Goal: Task Accomplishment & Management: Manage account settings

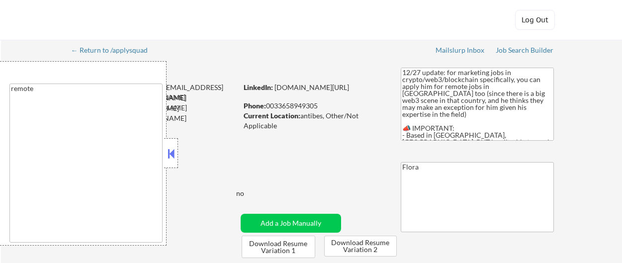
select select ""pending""
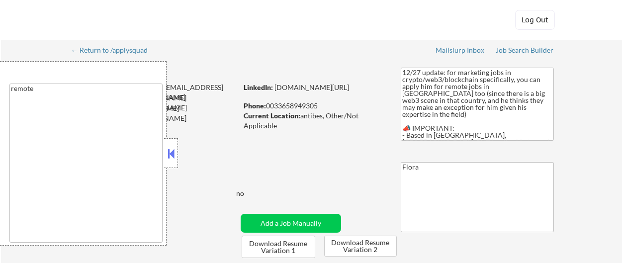
select select ""pending""
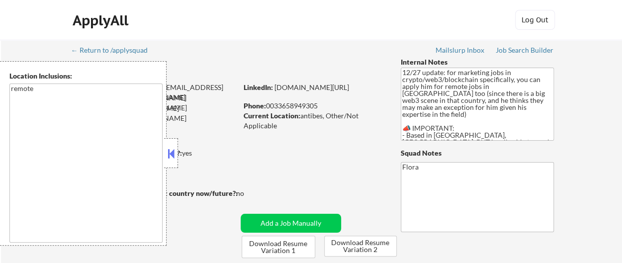
click at [172, 143] on div at bounding box center [171, 153] width 14 height 30
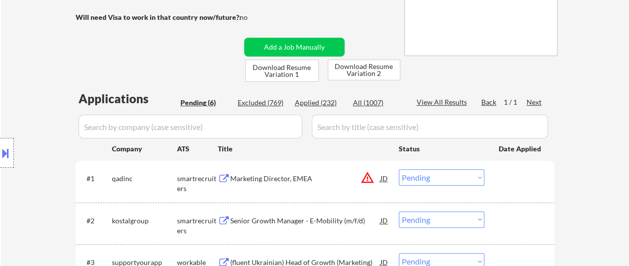
scroll to position [199, 0]
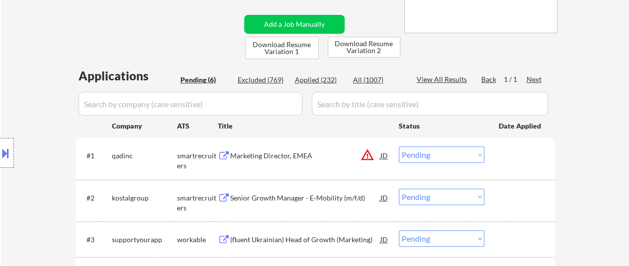
click at [253, 156] on div "Marketing Director, EMEA" at bounding box center [305, 156] width 150 height 10
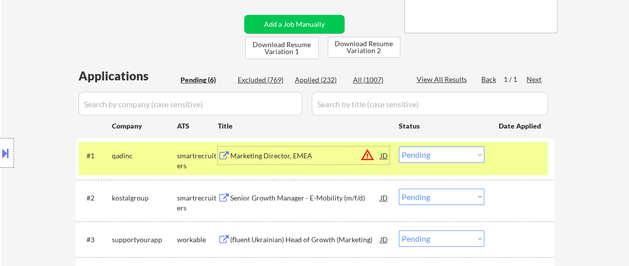
scroll to position [249, 0]
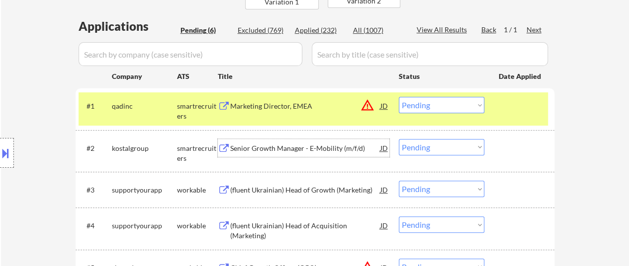
click at [305, 149] on div "Senior Growth Manager - E-Mobility (m/f/d)" at bounding box center [305, 149] width 150 height 10
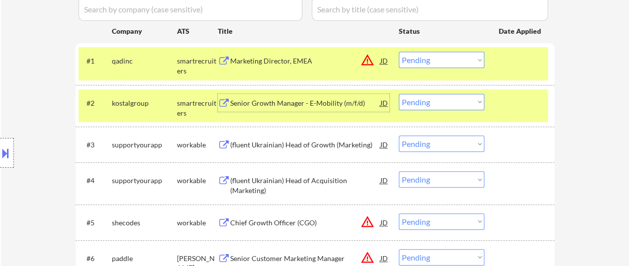
scroll to position [298, 0]
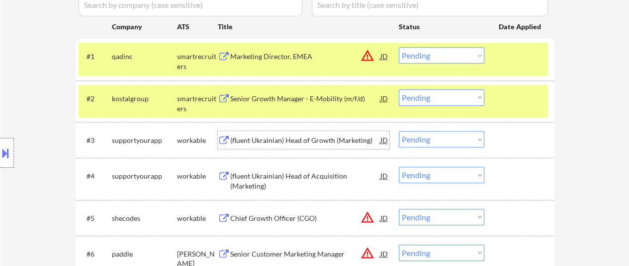
click at [294, 144] on div "(fluent Ukrainian) Head of Growth (Marketing)" at bounding box center [305, 141] width 150 height 10
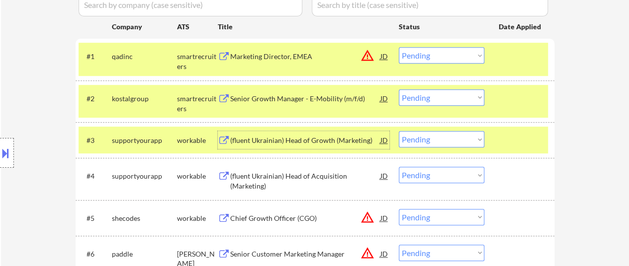
click at [442, 137] on select "Choose an option... Pending Applied Excluded (Questions) Excluded (Expired) Exc…" at bounding box center [441, 139] width 85 height 16
click at [399, 131] on select "Choose an option... Pending Applied Excluded (Questions) Excluded (Expired) Exc…" at bounding box center [441, 139] width 85 height 16
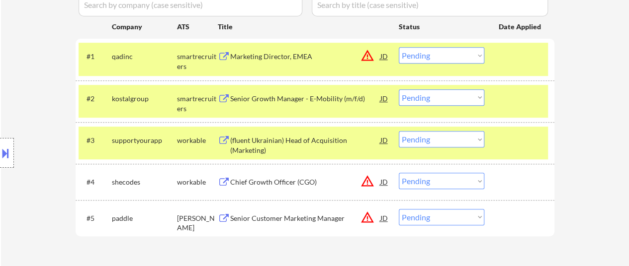
click at [445, 140] on select "Choose an option... Pending Applied Excluded (Questions) Excluded (Expired) Exc…" at bounding box center [441, 139] width 85 height 16
click at [399, 131] on select "Choose an option... Pending Applied Excluded (Questions) Excluded (Expired) Exc…" at bounding box center [441, 139] width 85 height 16
select select ""pending""
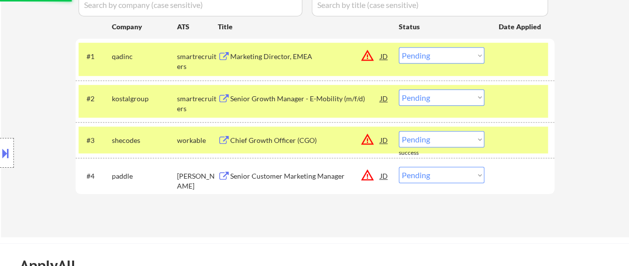
click at [301, 143] on div "Chief Growth Officer (CGO)" at bounding box center [305, 141] width 150 height 10
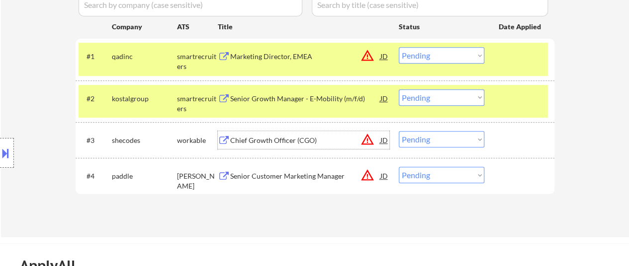
click at [281, 176] on div "Senior Customer Marketing Manager" at bounding box center [305, 176] width 150 height 10
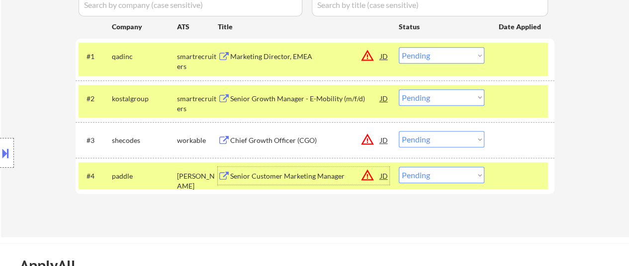
click at [522, 66] on div "#1 qadinc smartrecruiters Marketing Director, EMEA JD warning_amber Choose an o…" at bounding box center [313, 59] width 469 height 33
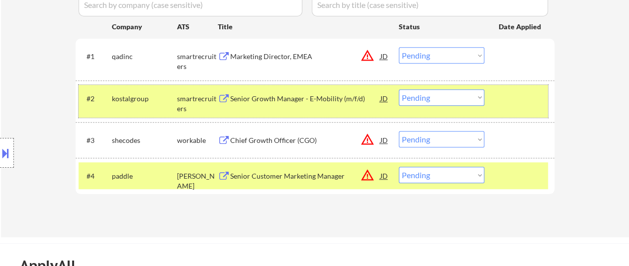
click at [516, 95] on div at bounding box center [521, 98] width 44 height 18
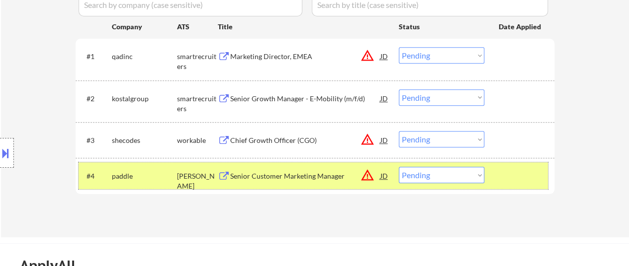
click at [512, 178] on div at bounding box center [521, 176] width 44 height 18
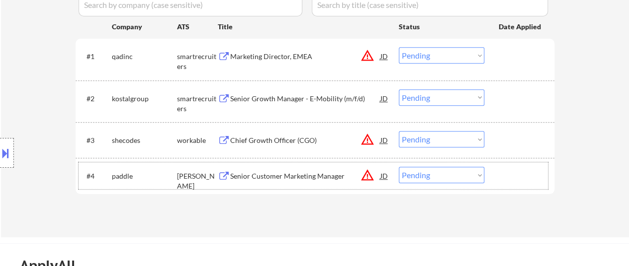
click at [447, 53] on select "Choose an option... Pending Applied Excluded (Questions) Excluded (Expired) Exc…" at bounding box center [441, 55] width 85 height 16
click at [399, 47] on select "Choose an option... Pending Applied Excluded (Questions) Excluded (Expired) Exc…" at bounding box center [441, 55] width 85 height 16
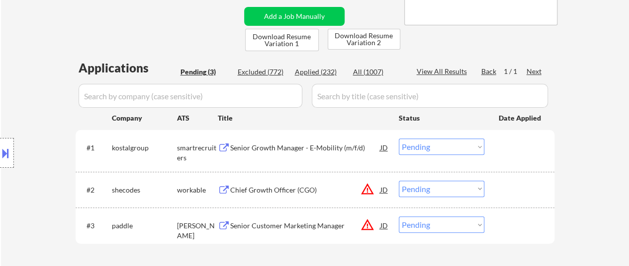
scroll to position [199, 0]
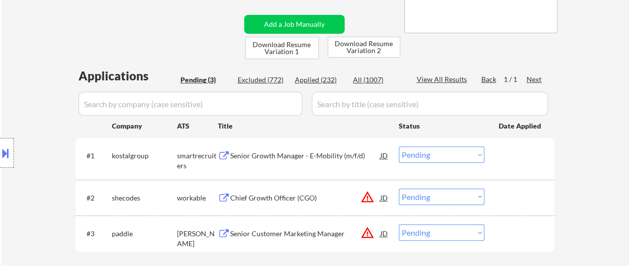
click at [279, 154] on div "Senior Growth Manager - E-Mobility (m/f/d)" at bounding box center [305, 156] width 150 height 10
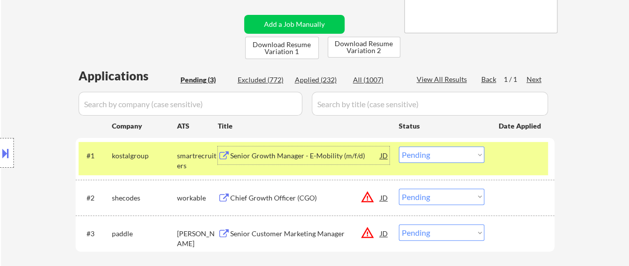
click at [455, 159] on select "Choose an option... Pending Applied Excluded (Questions) Excluded (Expired) Exc…" at bounding box center [441, 155] width 85 height 16
click at [399, 147] on select "Choose an option... Pending Applied Excluded (Questions) Excluded (Expired) Exc…" at bounding box center [441, 155] width 85 height 16
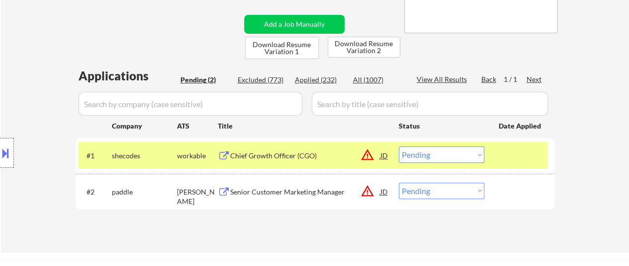
click at [292, 153] on div "Chief Growth Officer (CGO)" at bounding box center [305, 156] width 150 height 10
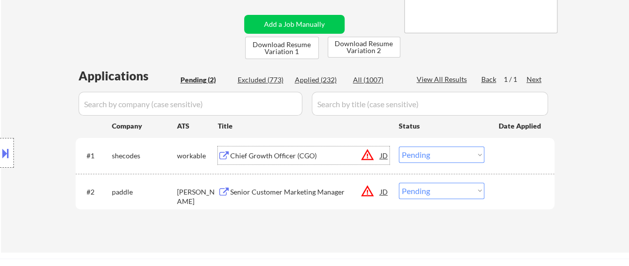
click at [436, 156] on select "Choose an option... Pending Applied Excluded (Questions) Excluded (Expired) Exc…" at bounding box center [441, 155] width 85 height 16
click at [399, 147] on select "Choose an option... Pending Applied Excluded (Questions) Excluded (Expired) Exc…" at bounding box center [441, 155] width 85 height 16
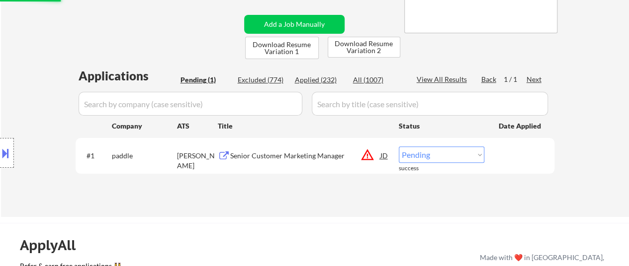
click at [442, 154] on select "Choose an option... Pending Applied Excluded (Questions) Excluded (Expired) Exc…" at bounding box center [441, 155] width 85 height 16
select select ""excluded__bad_match_""
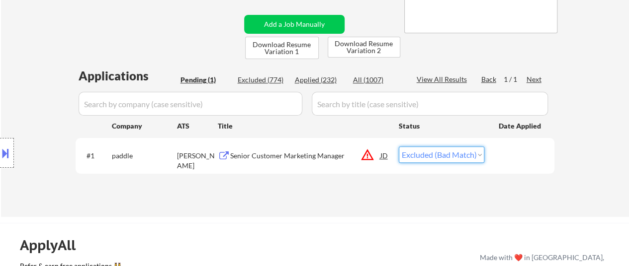
click at [399, 147] on select "Choose an option... Pending Applied Excluded (Questions) Excluded (Expired) Exc…" at bounding box center [441, 155] width 85 height 16
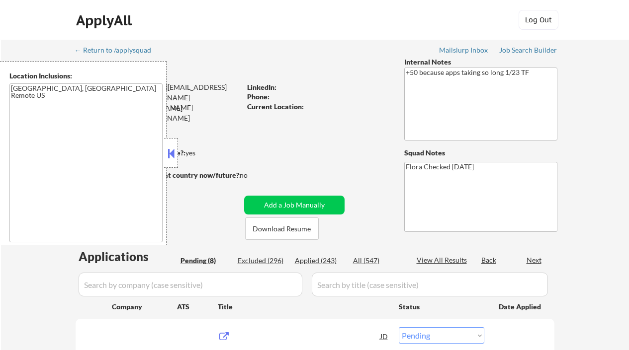
select select ""pending""
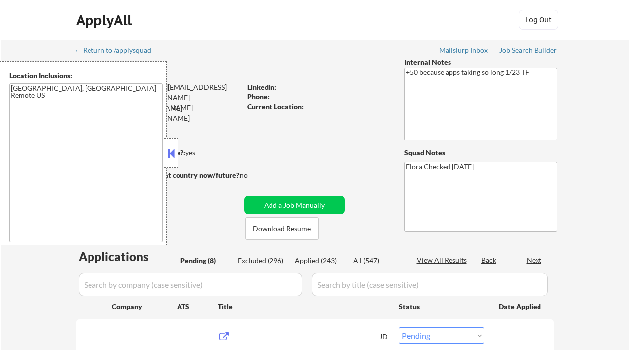
select select ""pending""
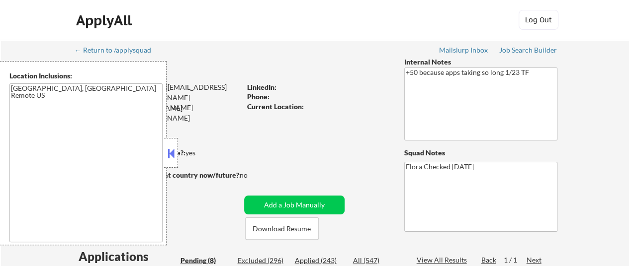
click at [169, 149] on button at bounding box center [171, 153] width 11 height 15
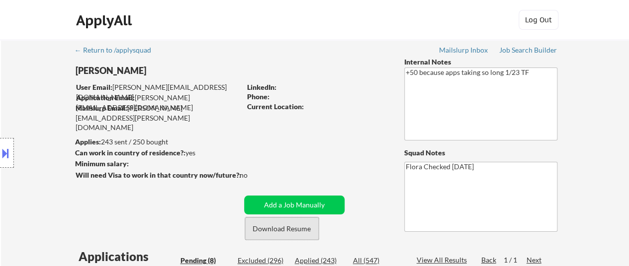
click at [271, 228] on button "Download Resume" at bounding box center [282, 229] width 74 height 22
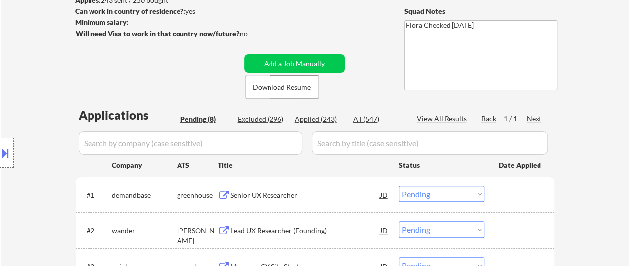
scroll to position [199, 0]
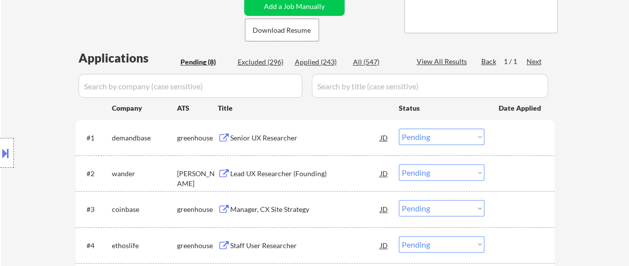
click at [278, 140] on div "Senior UX Researcher" at bounding box center [305, 138] width 150 height 10
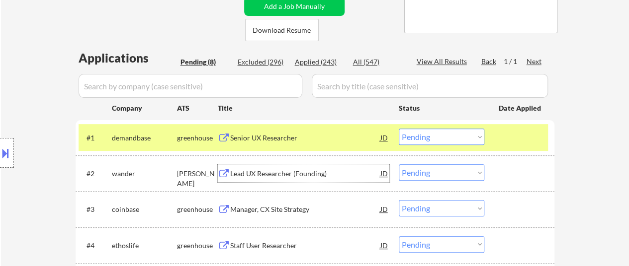
click at [291, 172] on div "Lead UX Researcher (Founding)" at bounding box center [305, 174] width 150 height 10
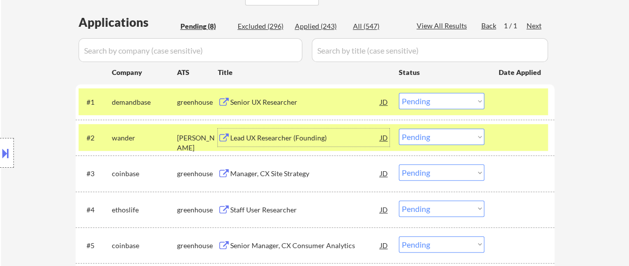
scroll to position [249, 0]
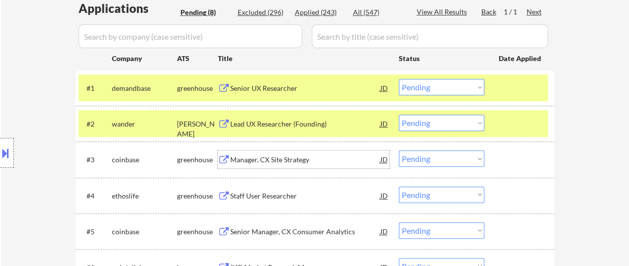
click at [291, 160] on div "Manager, CX Site Strategy" at bounding box center [305, 160] width 150 height 10
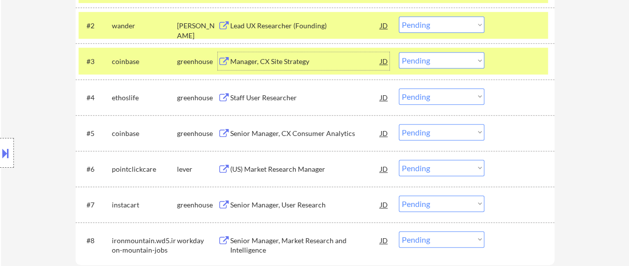
scroll to position [348, 0]
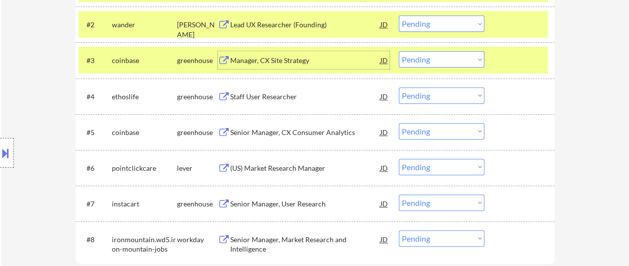
click at [260, 98] on div "Staff User Researcher" at bounding box center [305, 97] width 150 height 10
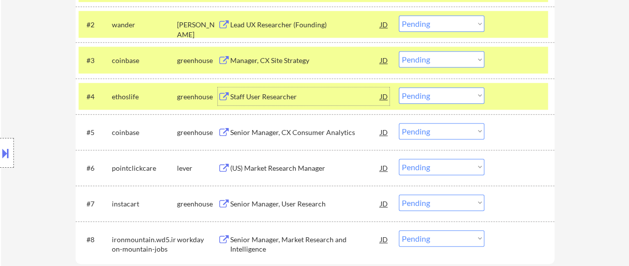
click at [285, 139] on div "Senior Manager, CX Consumer Analytics" at bounding box center [305, 132] width 150 height 18
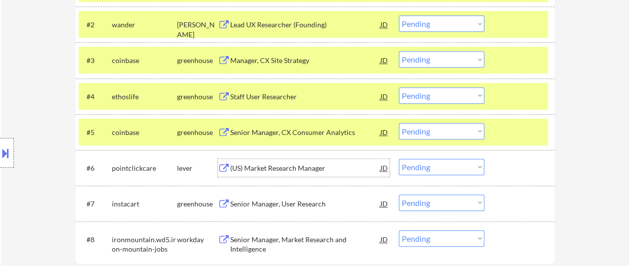
click at [284, 163] on div "(US) Market Research Manager" at bounding box center [305, 168] width 150 height 18
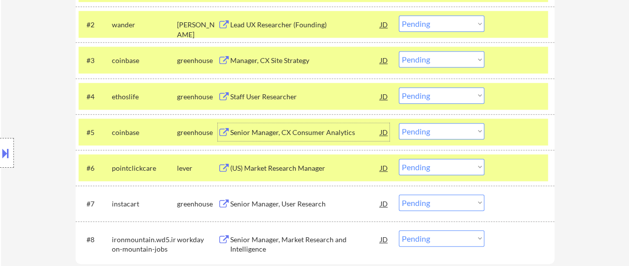
click at [292, 129] on div "Senior Manager, CX Consumer Analytics" at bounding box center [305, 133] width 150 height 10
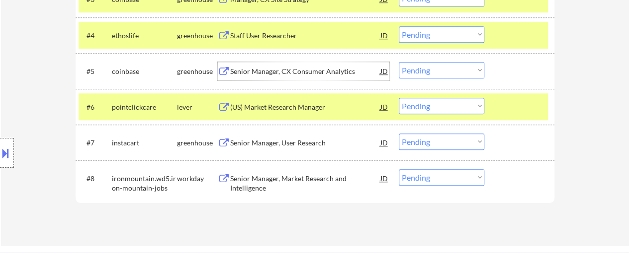
scroll to position [447, 0]
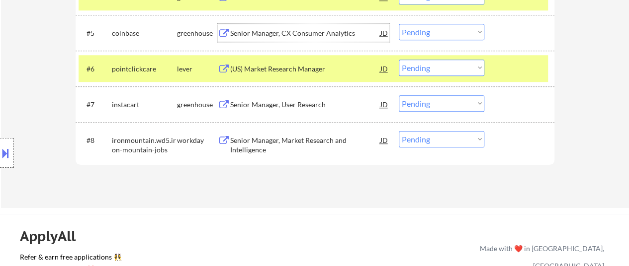
click at [272, 108] on div "Senior Manager, User Research" at bounding box center [305, 105] width 150 height 10
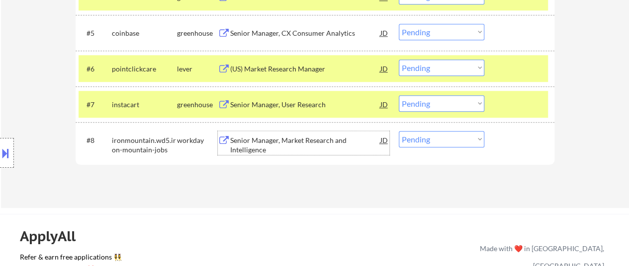
click at [280, 143] on div "Senior Manager, Market Research and Intelligence" at bounding box center [305, 145] width 150 height 19
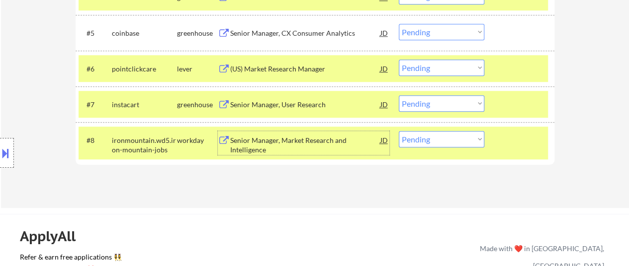
click at [431, 143] on select "Choose an option... Pending Applied Excluded (Questions) Excluded (Expired) Exc…" at bounding box center [441, 139] width 85 height 16
select select ""excluded__expired_""
click at [399, 131] on select "Choose an option... Pending Applied Excluded (Questions) Excluded (Expired) Exc…" at bounding box center [441, 139] width 85 height 16
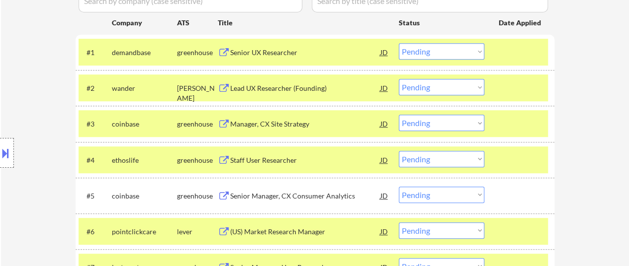
scroll to position [249, 0]
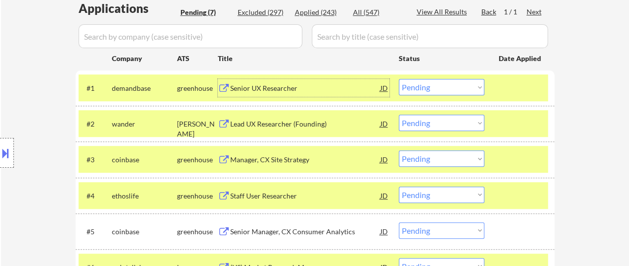
click at [275, 84] on div "Senior UX Researcher" at bounding box center [305, 89] width 150 height 10
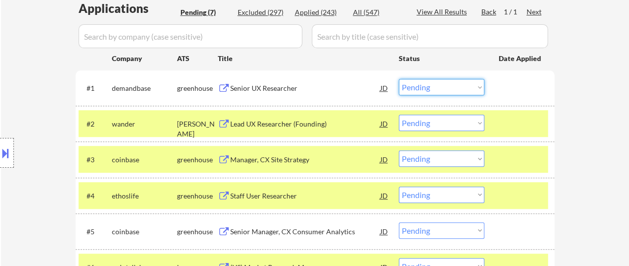
click at [470, 80] on select "Choose an option... Pending Applied Excluded (Questions) Excluded (Expired) Exc…" at bounding box center [441, 87] width 85 height 16
click at [399, 79] on select "Choose an option... Pending Applied Excluded (Questions) Excluded (Expired) Exc…" at bounding box center [441, 87] width 85 height 16
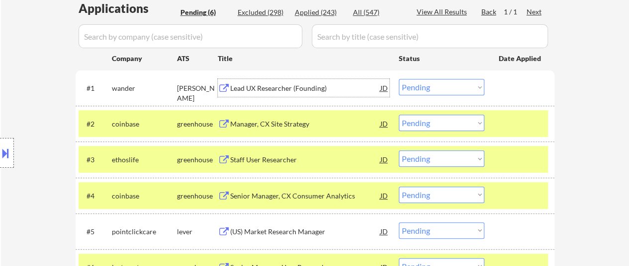
click at [284, 85] on div "Lead UX Researcher (Founding)" at bounding box center [305, 89] width 150 height 10
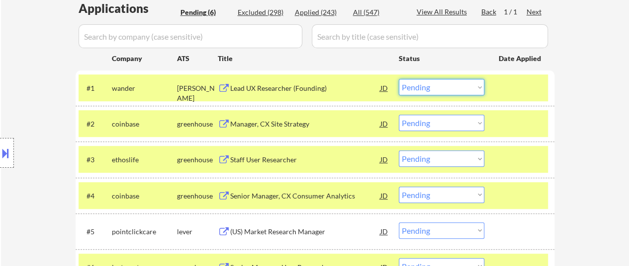
click at [454, 85] on select "Choose an option... Pending Applied Excluded (Questions) Excluded (Expired) Exc…" at bounding box center [441, 87] width 85 height 16
click at [399, 79] on select "Choose an option... Pending Applied Excluded (Questions) Excluded (Expired) Exc…" at bounding box center [441, 87] width 85 height 16
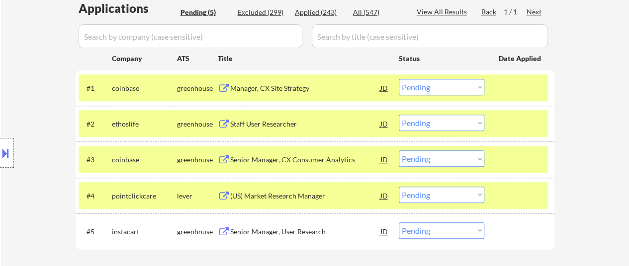
click at [417, 84] on select "Choose an option... Pending Applied Excluded (Questions) Excluded (Expired) Exc…" at bounding box center [441, 87] width 85 height 16
click at [399, 79] on select "Choose an option... Pending Applied Excluded (Questions) Excluded (Expired) Exc…" at bounding box center [441, 87] width 85 height 16
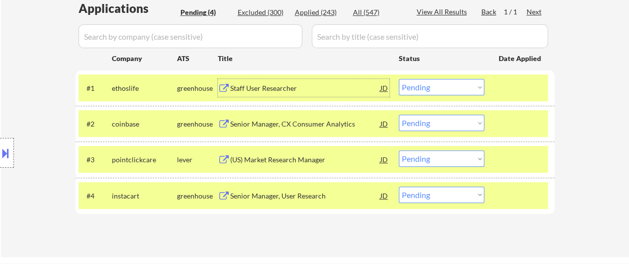
click at [271, 89] on div "Staff User Researcher" at bounding box center [305, 89] width 150 height 10
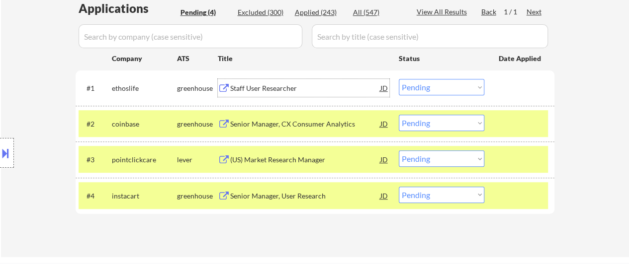
click at [431, 86] on select "Choose an option... Pending Applied Excluded (Questions) Excluded (Expired) Exc…" at bounding box center [441, 87] width 85 height 16
click at [399, 79] on select "Choose an option... Pending Applied Excluded (Questions) Excluded (Expired) Exc…" at bounding box center [441, 87] width 85 height 16
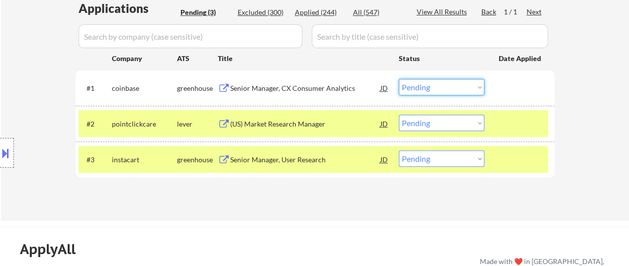
click at [437, 85] on select "Choose an option... Pending Applied Excluded (Questions) Excluded (Expired) Exc…" at bounding box center [441, 87] width 85 height 16
click at [399, 79] on select "Choose an option... Pending Applied Excluded (Questions) Excluded (Expired) Exc…" at bounding box center [441, 87] width 85 height 16
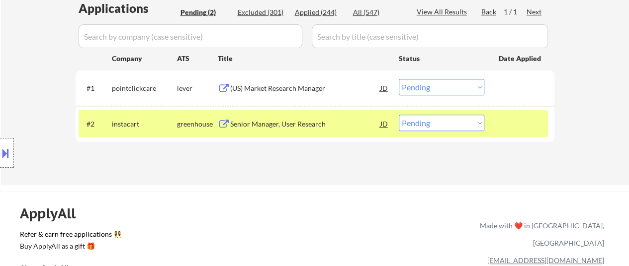
click at [299, 90] on div "(US) Market Research Manager" at bounding box center [305, 89] width 150 height 10
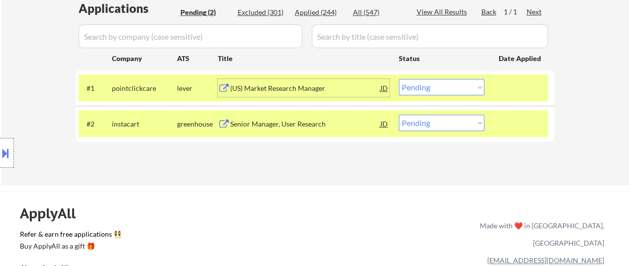
click at [427, 91] on select "Choose an option... Pending Applied Excluded (Questions) Excluded (Expired) Exc…" at bounding box center [441, 87] width 85 height 16
click at [399, 79] on select "Choose an option... Pending Applied Excluded (Questions) Excluded (Expired) Exc…" at bounding box center [441, 87] width 85 height 16
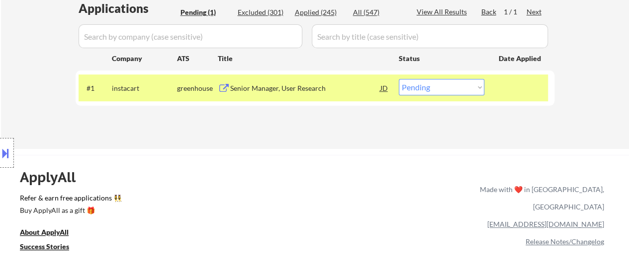
click at [286, 87] on div "Senior Manager, User Research" at bounding box center [305, 89] width 150 height 10
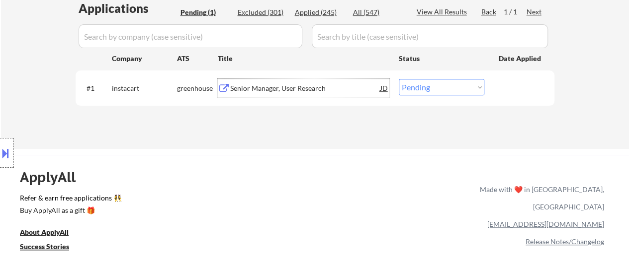
click at [436, 85] on select "Choose an option... Pending Applied Excluded (Questions) Excluded (Expired) Exc…" at bounding box center [441, 87] width 85 height 16
select select ""applied""
click at [399, 79] on select "Choose an option... Pending Applied Excluded (Questions) Excluded (Expired) Exc…" at bounding box center [441, 87] width 85 height 16
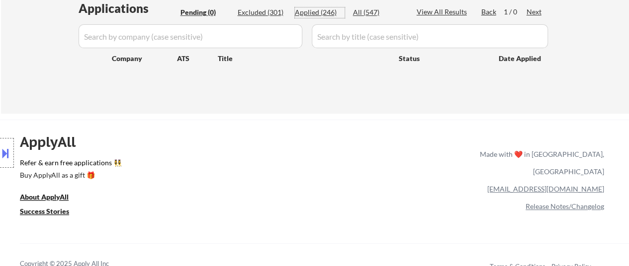
click at [326, 13] on div "Applied (246)" at bounding box center [320, 12] width 50 height 10
select select ""applied""
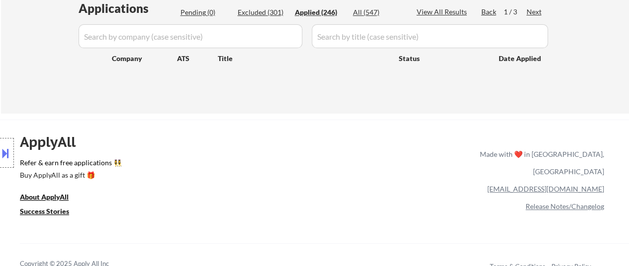
select select ""applied""
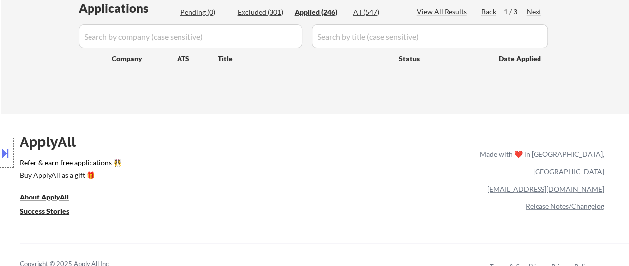
select select ""applied""
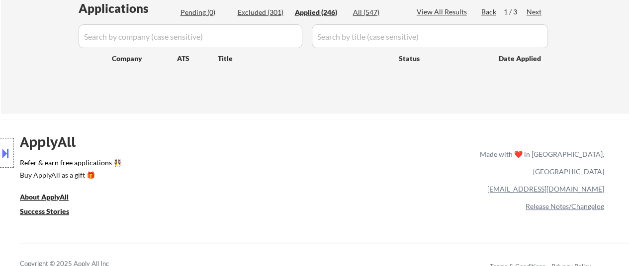
select select ""applied""
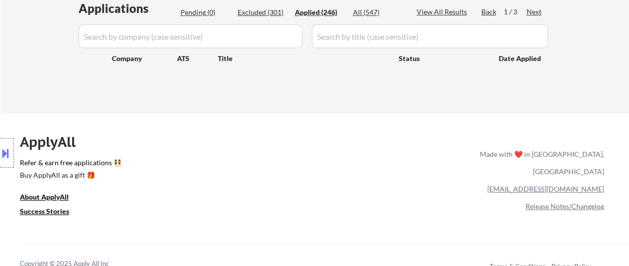
select select ""applied""
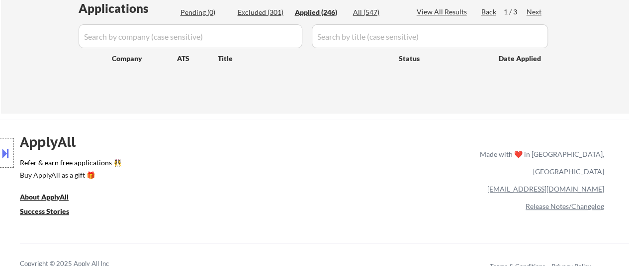
select select ""applied""
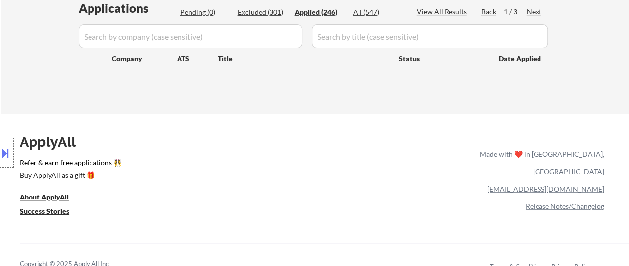
select select ""applied""
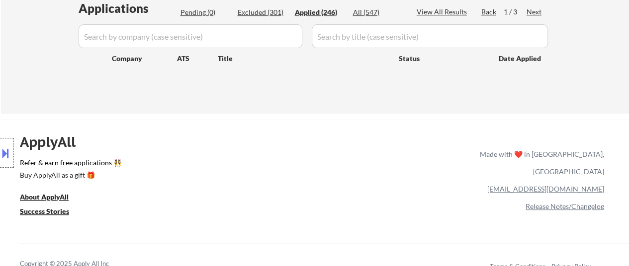
select select ""applied""
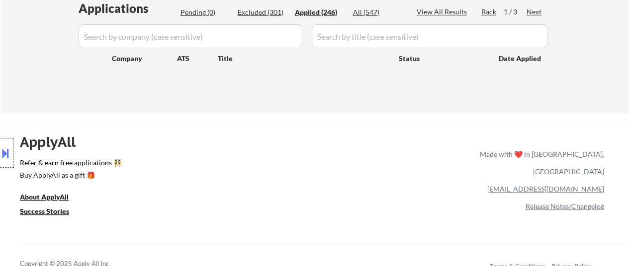
select select ""applied""
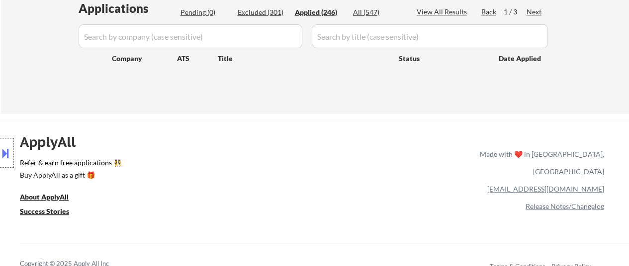
select select ""applied""
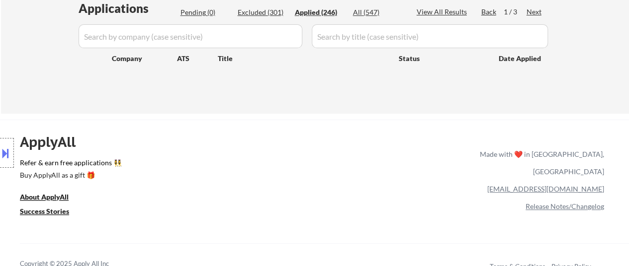
select select ""applied""
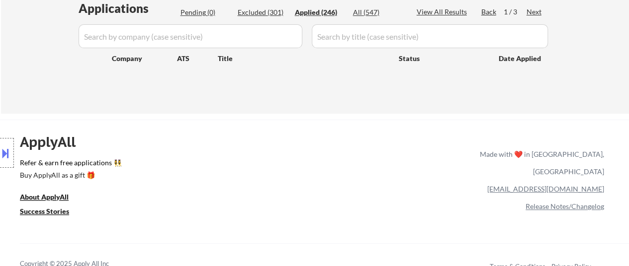
select select ""applied""
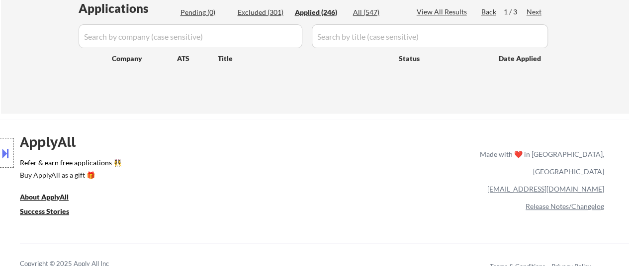
select select ""applied""
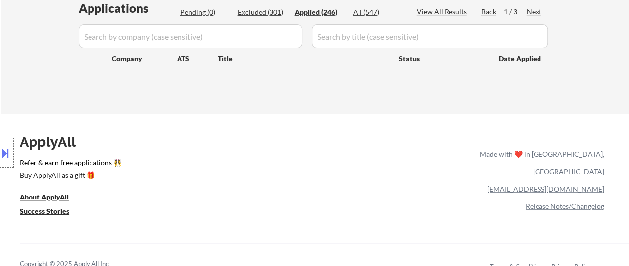
select select ""applied""
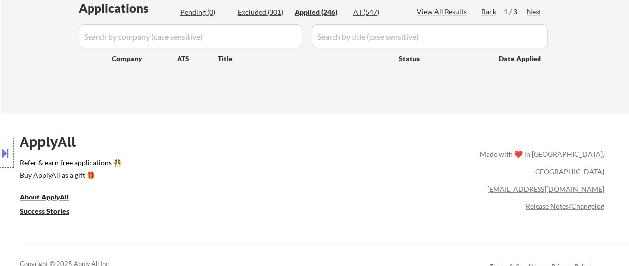
select select ""applied""
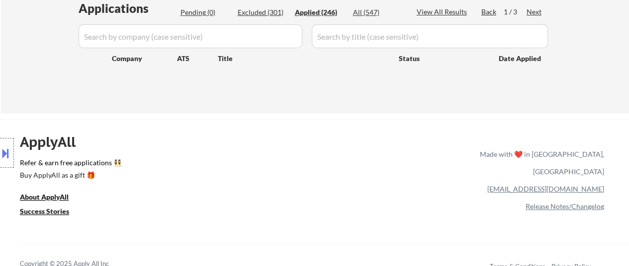
select select ""applied""
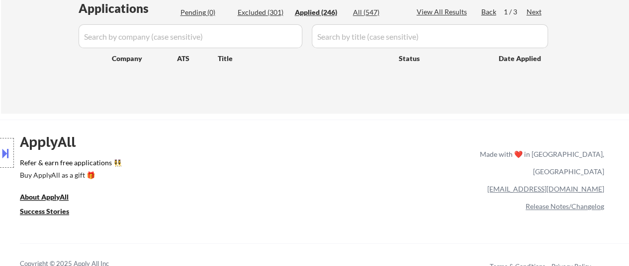
select select ""applied""
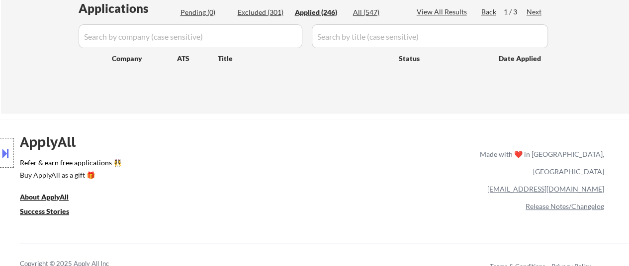
select select ""applied""
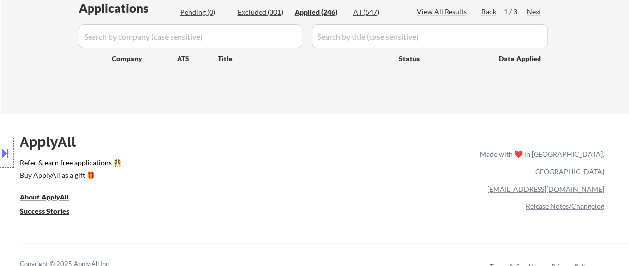
select select ""applied""
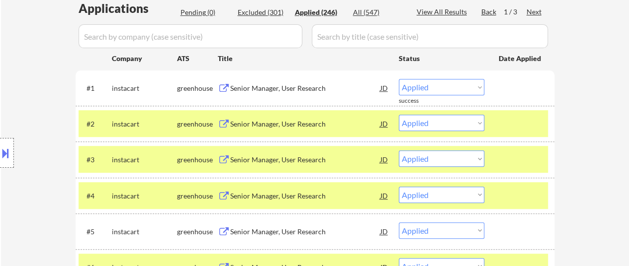
select select ""applied""
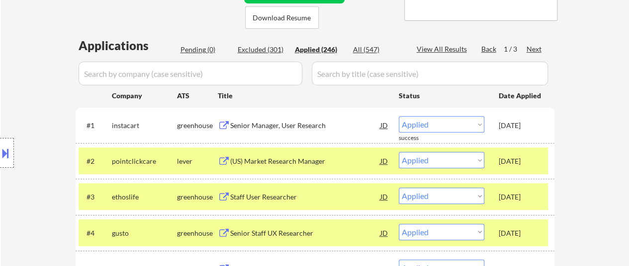
scroll to position [199, 0]
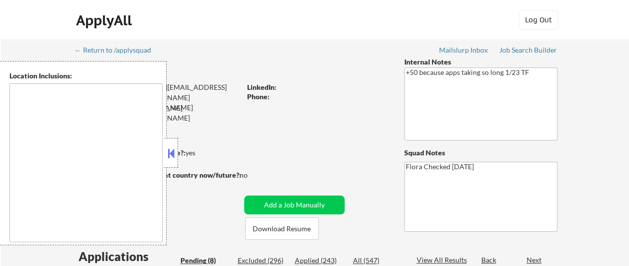
click at [171, 148] on button at bounding box center [171, 153] width 11 height 15
select select ""pending""
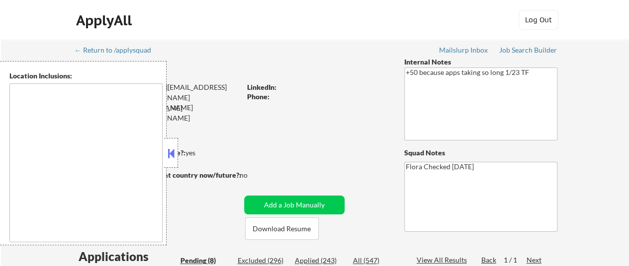
select select ""pending""
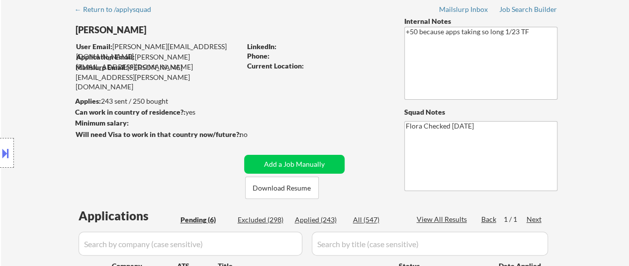
scroll to position [99, 0]
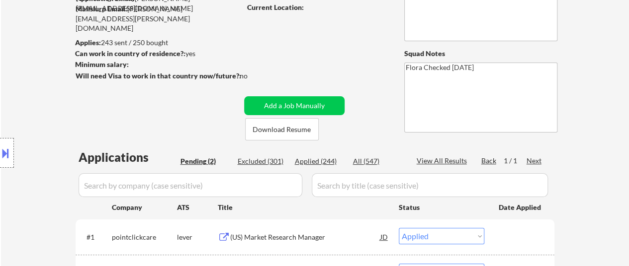
select select ""pending""
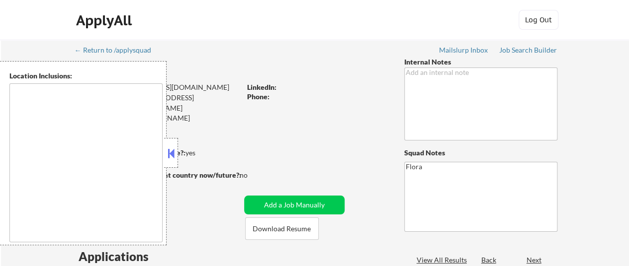
type textarea "[GEOGRAPHIC_DATA], [GEOGRAPHIC_DATA], [GEOGRAPHIC_DATA] [GEOGRAPHIC_DATA], [GEO…"
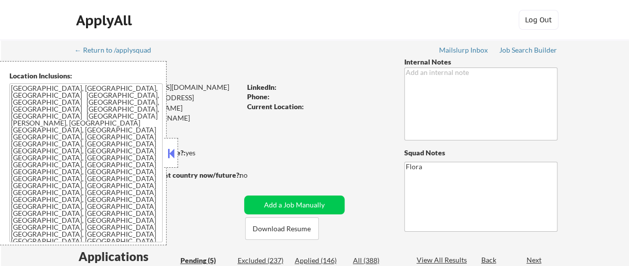
select select ""pending""
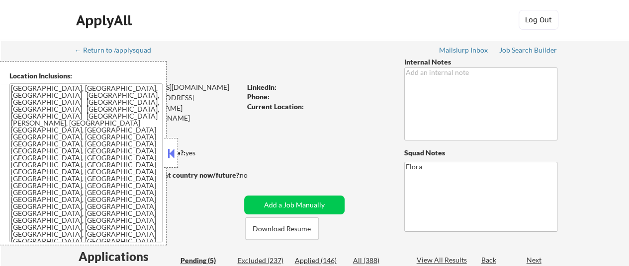
scroll to position [50, 0]
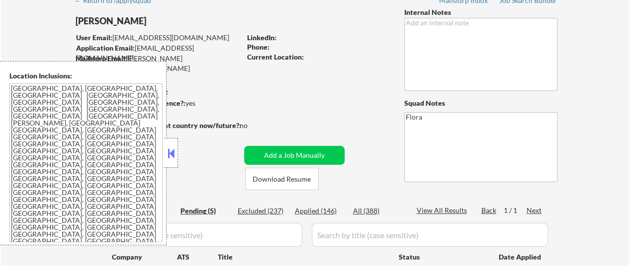
click at [170, 155] on button at bounding box center [171, 153] width 11 height 15
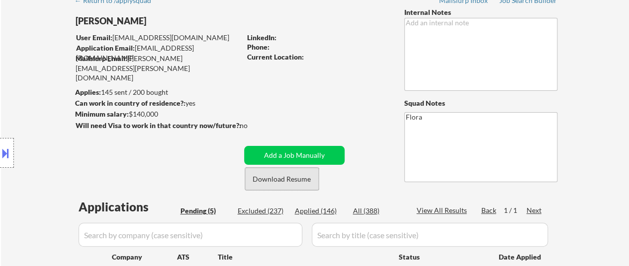
click at [290, 181] on button "Download Resume" at bounding box center [282, 179] width 74 height 22
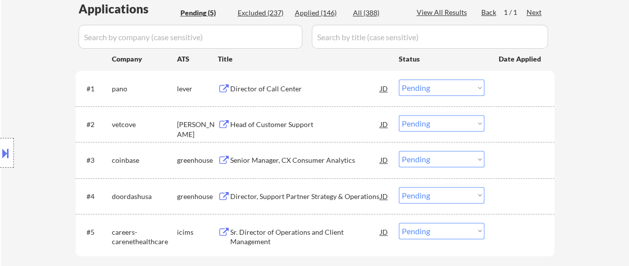
scroll to position [249, 0]
click at [287, 90] on div "Director of Call Center" at bounding box center [305, 89] width 150 height 10
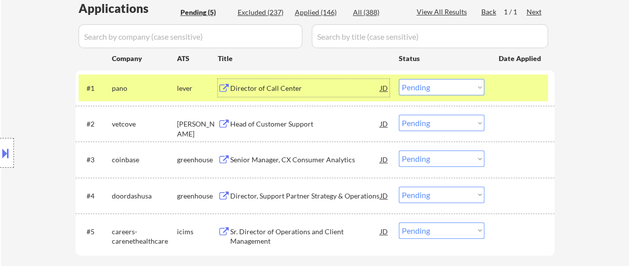
click at [284, 121] on div "Head of Customer Support" at bounding box center [305, 124] width 150 height 10
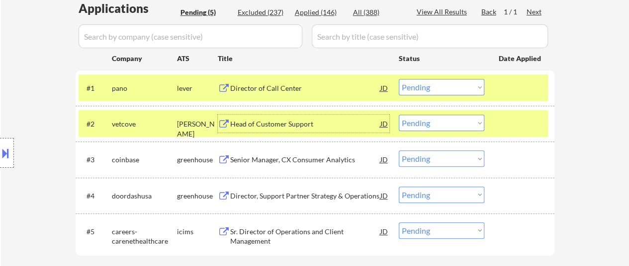
scroll to position [298, 0]
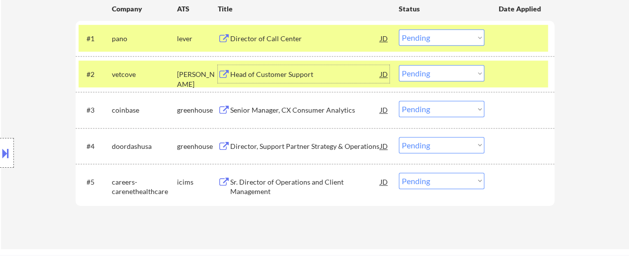
click at [300, 113] on div "Senior Manager, CX Consumer Analytics" at bounding box center [305, 110] width 150 height 10
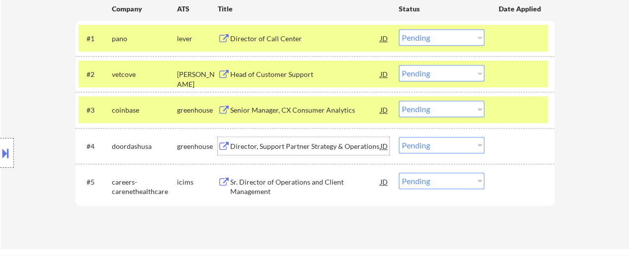
click at [274, 145] on div "Director, Support Partner Strategy & Operations" at bounding box center [305, 147] width 150 height 10
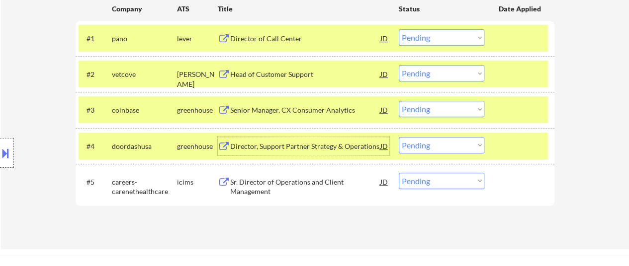
scroll to position [348, 0]
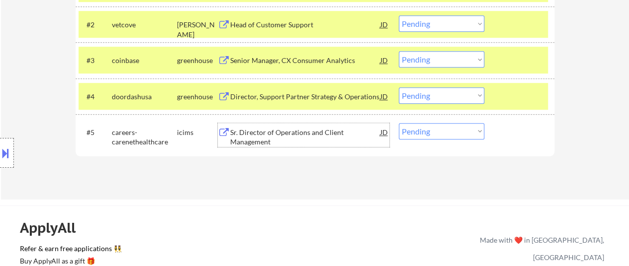
click at [291, 143] on div "Sr. Director of Operations and Client Management" at bounding box center [305, 137] width 150 height 19
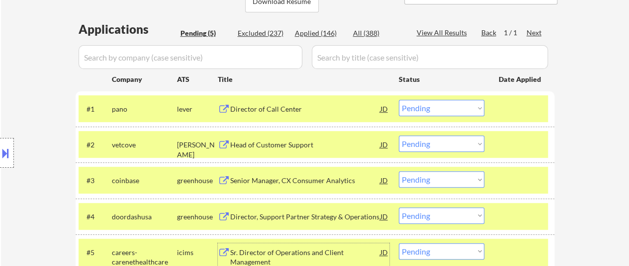
scroll to position [199, 0]
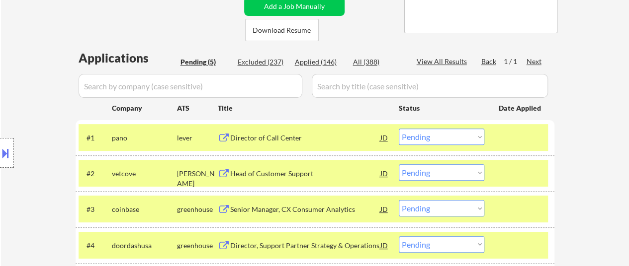
click at [289, 140] on div "Director of Call Center" at bounding box center [305, 138] width 150 height 10
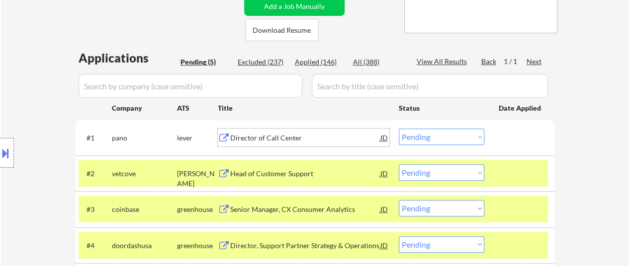
click at [412, 136] on select "Choose an option... Pending Applied Excluded (Questions) Excluded (Expired) Exc…" at bounding box center [441, 137] width 85 height 16
click at [399, 129] on select "Choose an option... Pending Applied Excluded (Questions) Excluded (Expired) Exc…" at bounding box center [441, 137] width 85 height 16
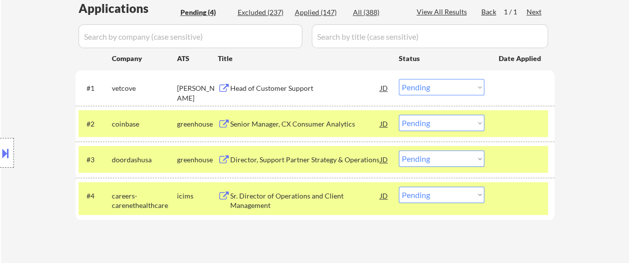
click at [471, 88] on select "Choose an option... Pending Applied Excluded (Questions) Excluded (Expired) Exc…" at bounding box center [441, 87] width 85 height 16
click at [399, 79] on select "Choose an option... Pending Applied Excluded (Questions) Excluded (Expired) Exc…" at bounding box center [441, 87] width 85 height 16
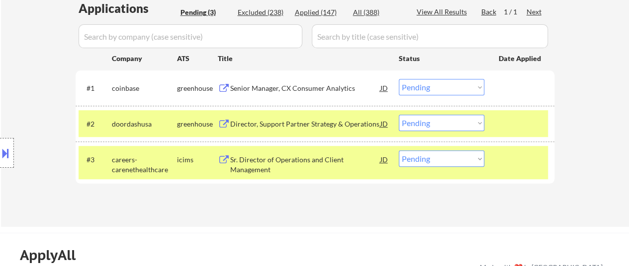
click at [427, 87] on select "Choose an option... Pending Applied Excluded (Questions) Excluded (Expired) Exc…" at bounding box center [441, 87] width 85 height 16
click at [399, 79] on select "Choose an option... Pending Applied Excluded (Questions) Excluded (Expired) Exc…" at bounding box center [441, 87] width 85 height 16
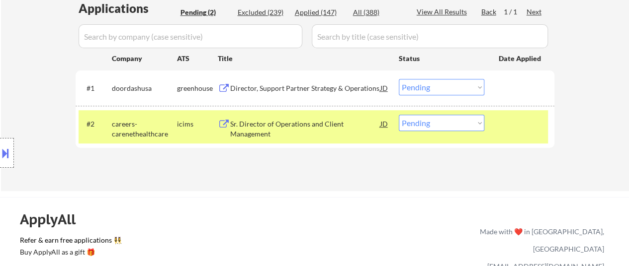
click at [319, 89] on div "Director, Support Partner Strategy & Operations" at bounding box center [305, 89] width 150 height 10
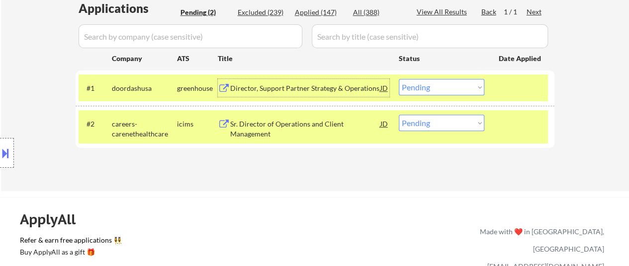
click at [439, 87] on select "Choose an option... Pending Applied Excluded (Questions) Excluded (Expired) Exc…" at bounding box center [441, 87] width 85 height 16
click at [399, 79] on select "Choose an option... Pending Applied Excluded (Questions) Excluded (Expired) Exc…" at bounding box center [441, 87] width 85 height 16
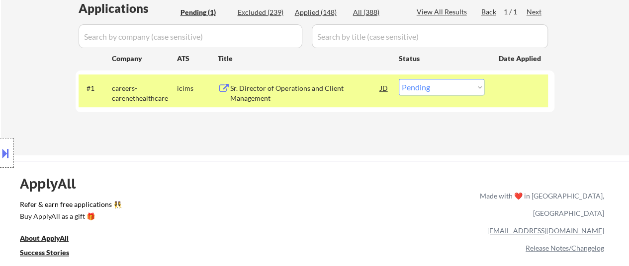
click at [439, 92] on select "Choose an option... Pending Applied Excluded (Questions) Excluded (Expired) Exc…" at bounding box center [441, 87] width 85 height 16
select select ""excluded__location_""
click at [399, 79] on select "Choose an option... Pending Applied Excluded (Questions) Excluded (Expired) Exc…" at bounding box center [441, 87] width 85 height 16
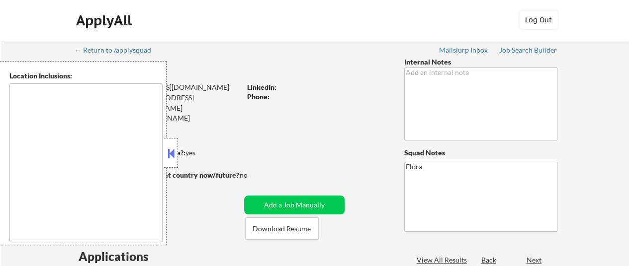
type textarea "[GEOGRAPHIC_DATA], [GEOGRAPHIC_DATA], [GEOGRAPHIC_DATA] [GEOGRAPHIC_DATA], [GEO…"
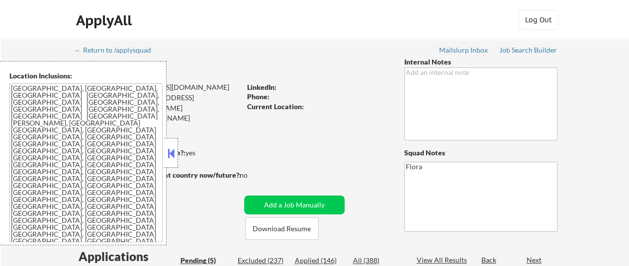
select select ""pending""
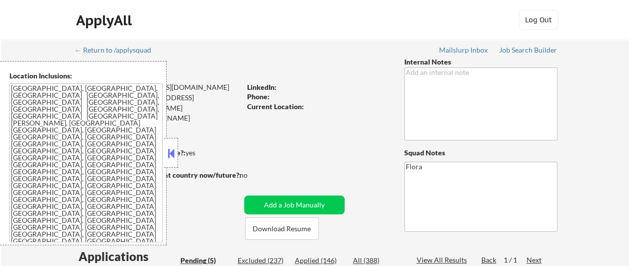
drag, startPoint x: 315, startPoint y: 260, endPoint x: 321, endPoint y: 259, distance: 6.5
click at [316, 260] on div "Applied (146)" at bounding box center [320, 261] width 50 height 10
select select ""applied""
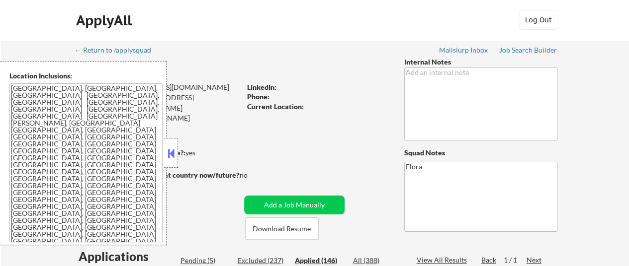
select select ""applied""
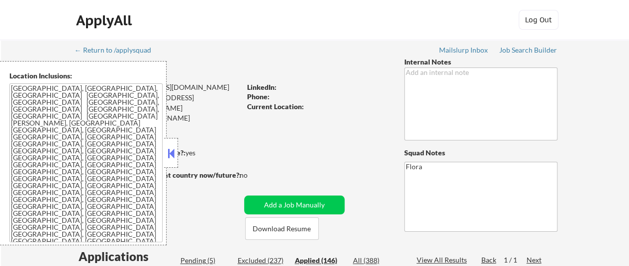
select select ""applied""
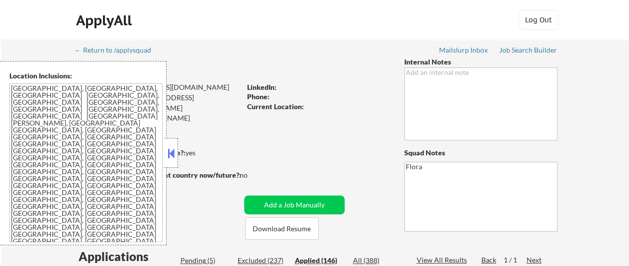
select select ""applied""
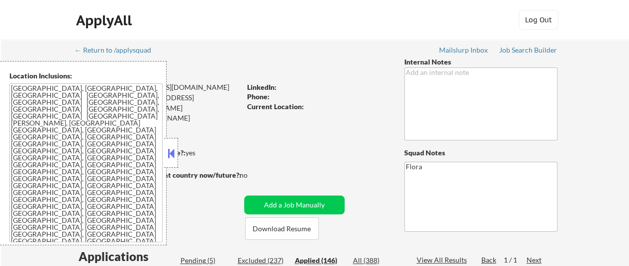
select select ""applied""
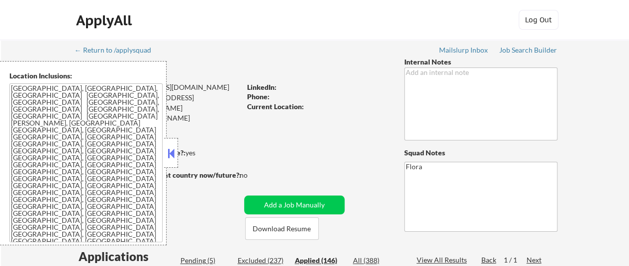
select select ""applied""
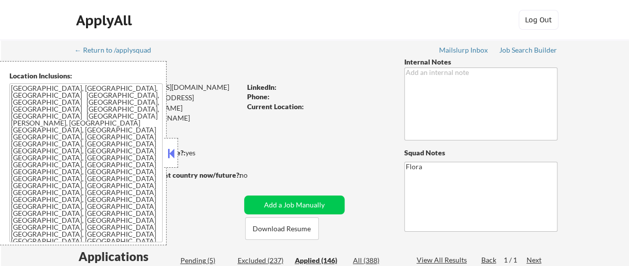
select select ""applied""
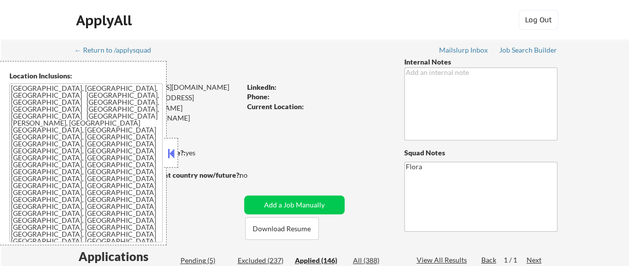
select select ""applied""
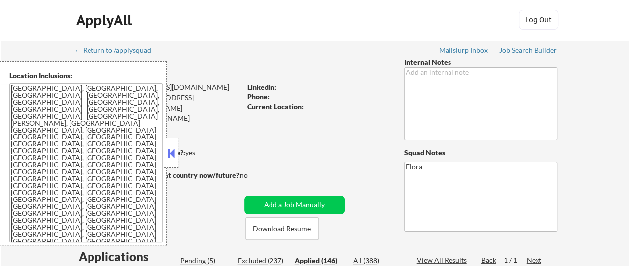
select select ""applied""
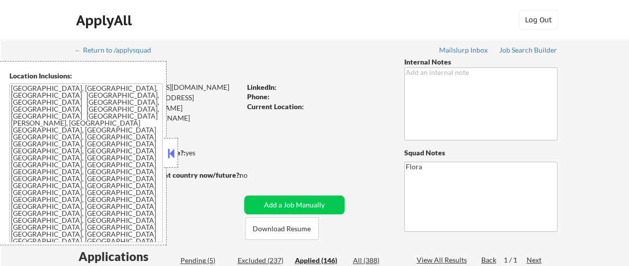
select select ""applied""
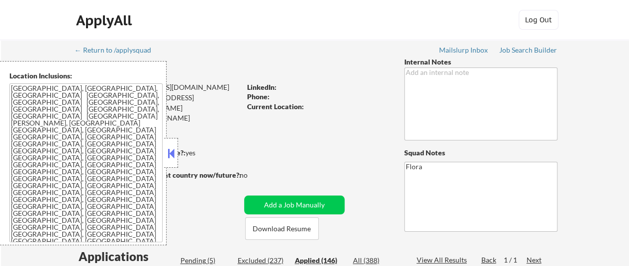
select select ""applied""
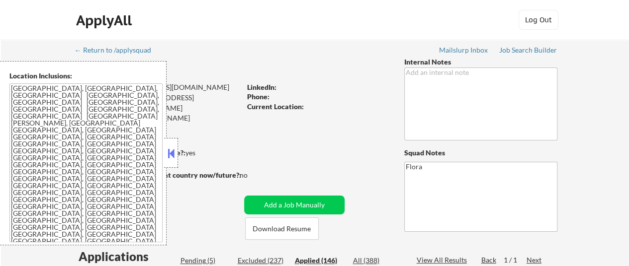
select select ""applied""
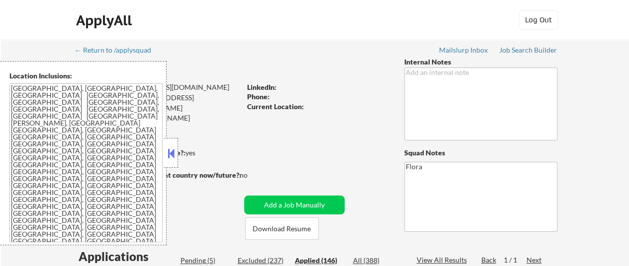
select select ""applied""
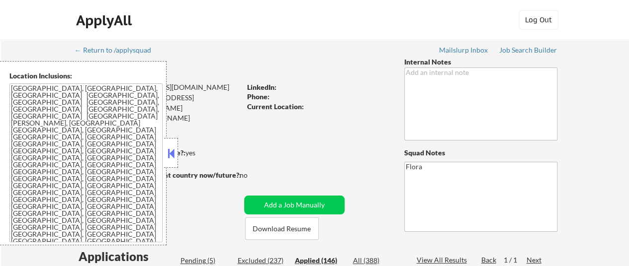
select select ""applied""
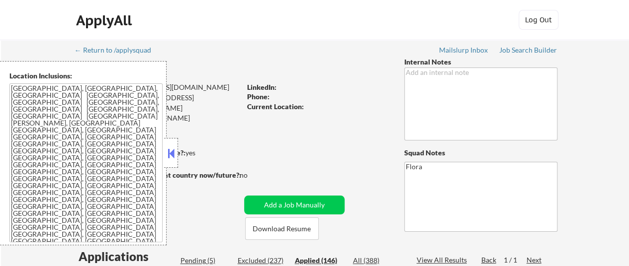
select select ""applied""
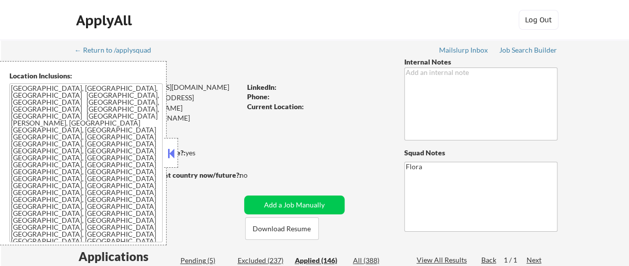
select select ""applied""
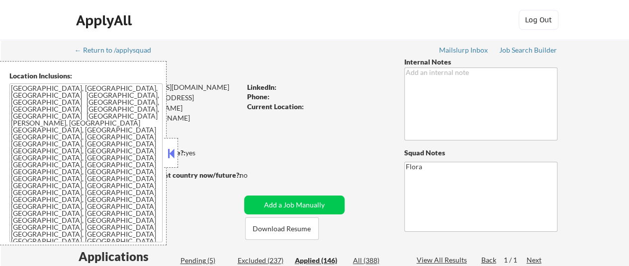
select select ""applied""
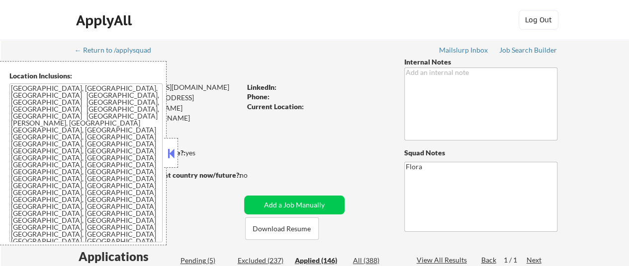
select select ""applied""
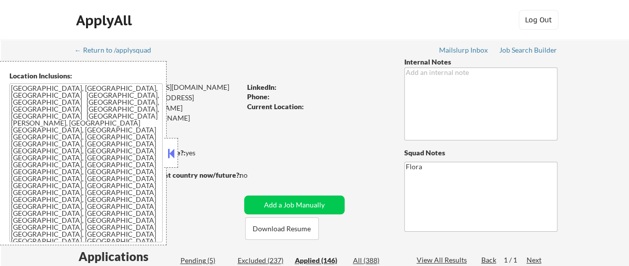
select select ""applied""
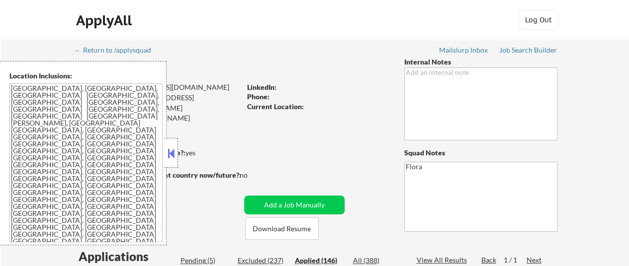
select select ""applied""
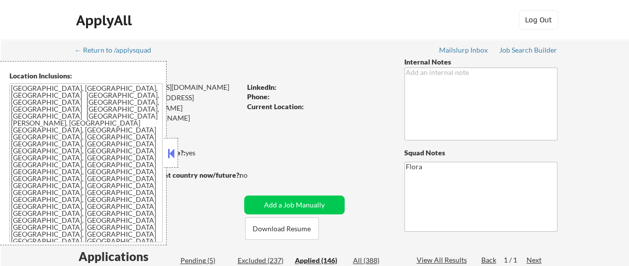
select select ""applied""
click at [174, 154] on button at bounding box center [171, 153] width 11 height 15
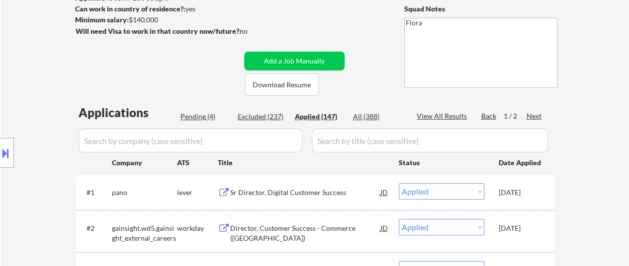
scroll to position [149, 0]
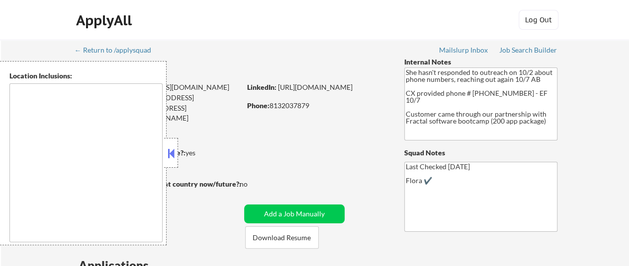
type textarea "[GEOGRAPHIC_DATA], [GEOGRAPHIC_DATA] [GEOGRAPHIC_DATA], [GEOGRAPHIC_DATA] [GEOG…"
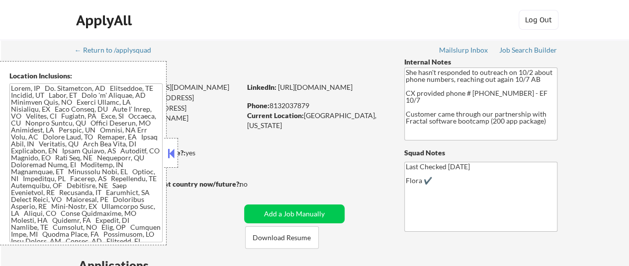
select select ""pending""
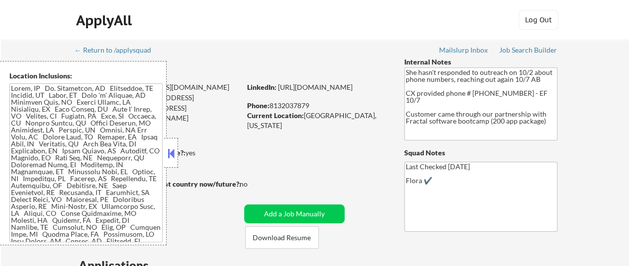
select select ""pending""
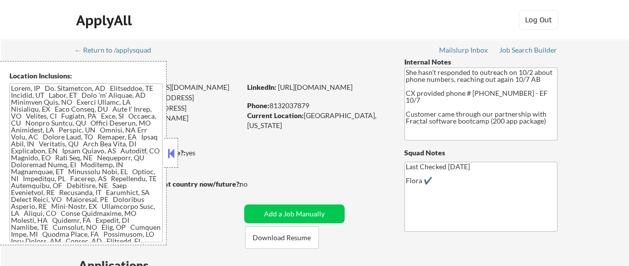
select select ""pending""
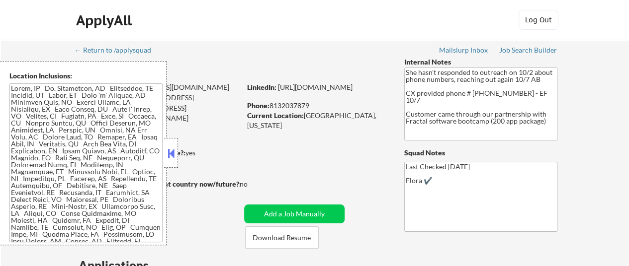
select select ""pending""
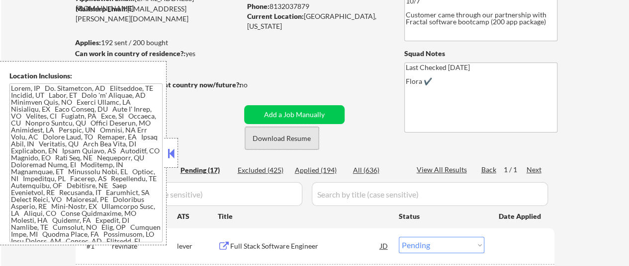
click at [292, 141] on button "Download Resume" at bounding box center [282, 138] width 74 height 22
click at [176, 153] on div at bounding box center [171, 153] width 14 height 30
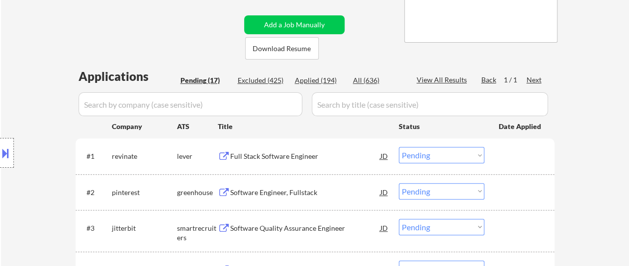
scroll to position [199, 0]
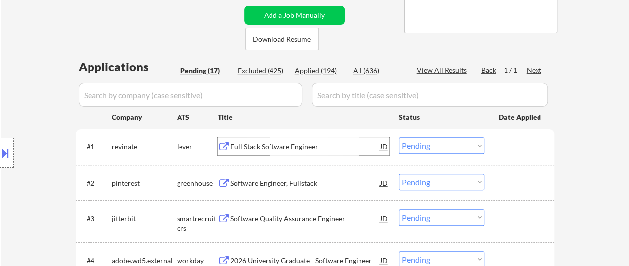
click at [296, 147] on div "Full Stack Software Engineer" at bounding box center [305, 147] width 150 height 10
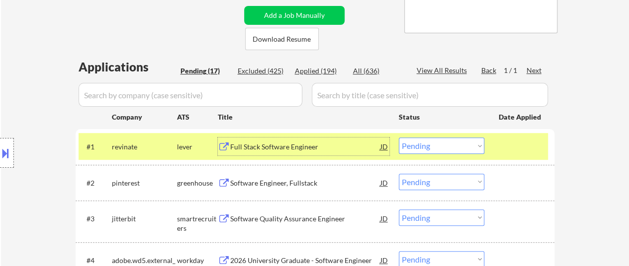
click at [275, 183] on div "Software Engineer, Fullstack" at bounding box center [305, 183] width 150 height 10
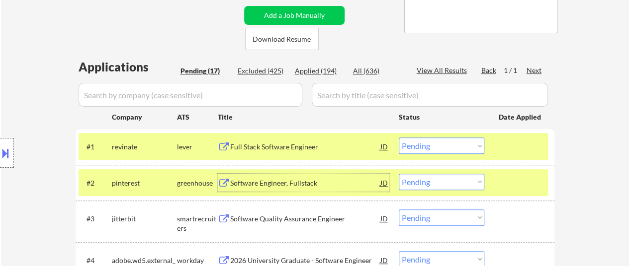
scroll to position [298, 0]
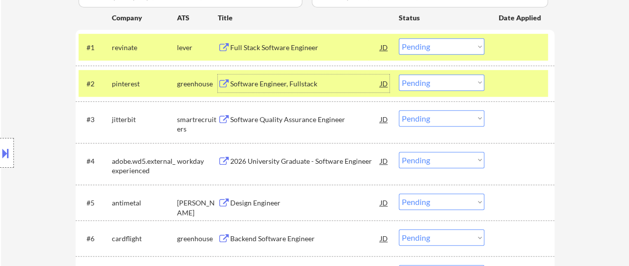
click at [292, 115] on div "Software Quality Assurance Engineer" at bounding box center [305, 120] width 150 height 10
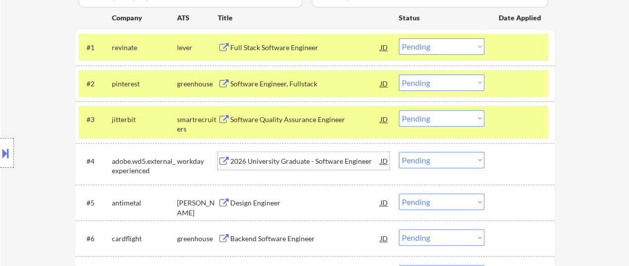
click at [259, 160] on div "2026 University Graduate - Software Engineer" at bounding box center [305, 162] width 150 height 10
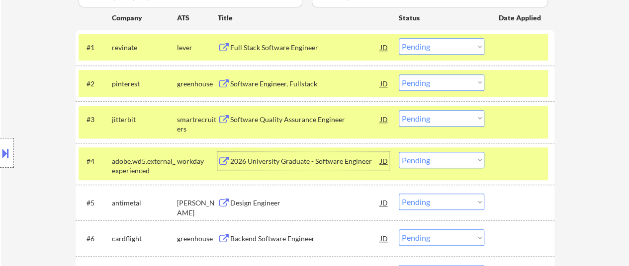
click at [426, 157] on select "Choose an option... Pending Applied Excluded (Questions) Excluded (Expired) Exc…" at bounding box center [441, 160] width 85 height 16
click at [399, 152] on select "Choose an option... Pending Applied Excluded (Questions) Excluded (Expired) Exc…" at bounding box center [441, 160] width 85 height 16
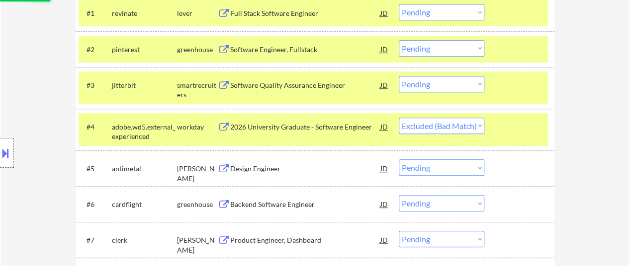
scroll to position [348, 0]
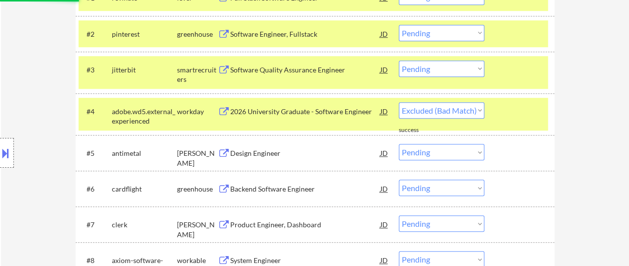
select select ""pending""
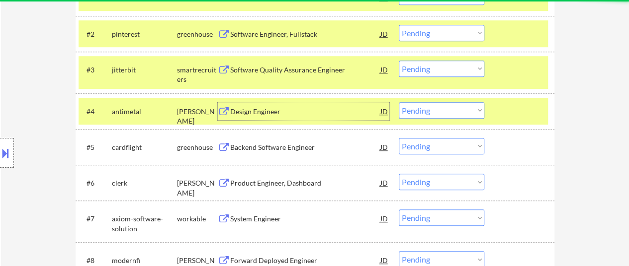
click at [270, 109] on div "Design Engineer" at bounding box center [305, 112] width 150 height 10
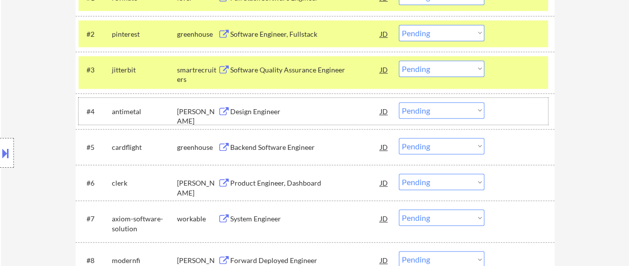
click at [510, 116] on div at bounding box center [521, 111] width 44 height 18
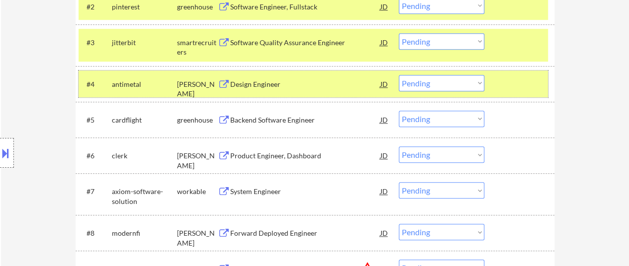
scroll to position [398, 0]
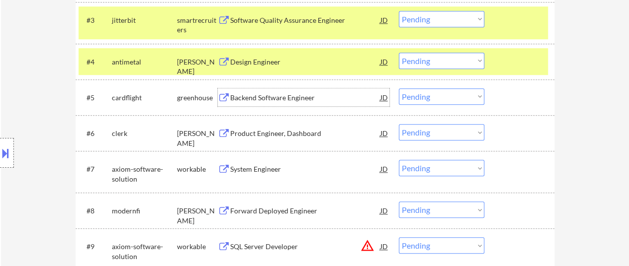
click at [303, 97] on div "Backend Software Engineer" at bounding box center [305, 98] width 150 height 10
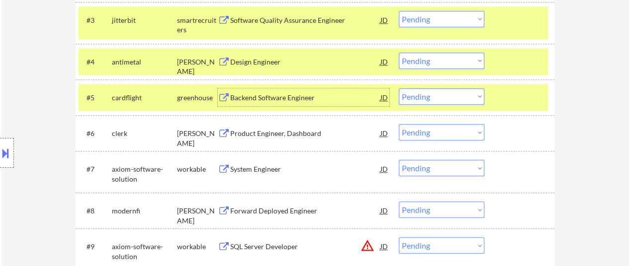
click at [287, 132] on div "Product Engineer, Dashboard" at bounding box center [305, 134] width 150 height 10
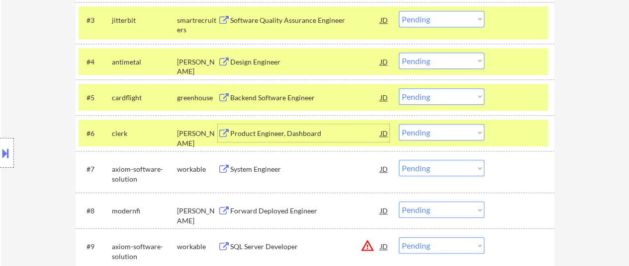
click at [257, 168] on div "System Engineer" at bounding box center [305, 170] width 150 height 10
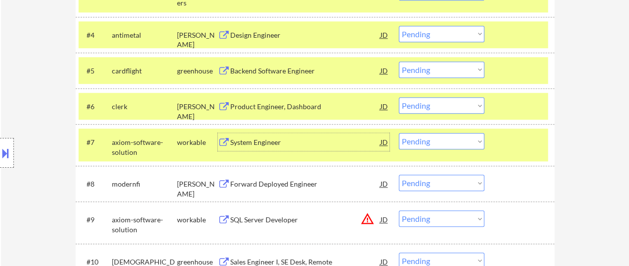
scroll to position [447, 0]
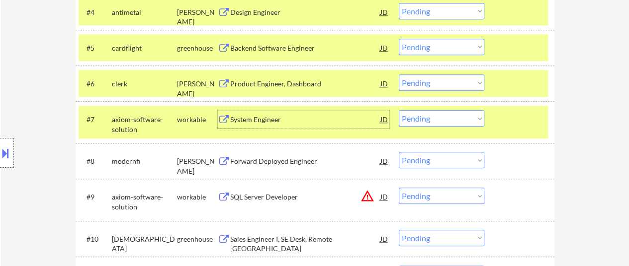
click at [316, 160] on div "Forward Deployed Engineer" at bounding box center [305, 162] width 150 height 10
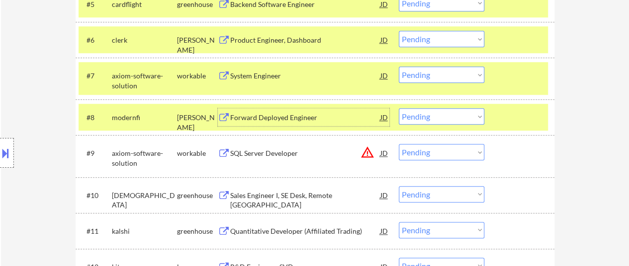
scroll to position [547, 0]
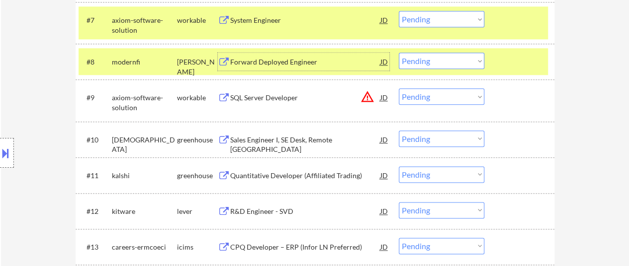
click at [291, 91] on div "SQL Server Developer" at bounding box center [305, 97] width 150 height 18
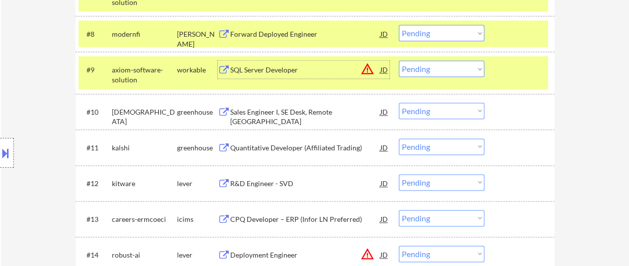
scroll to position [596, 0]
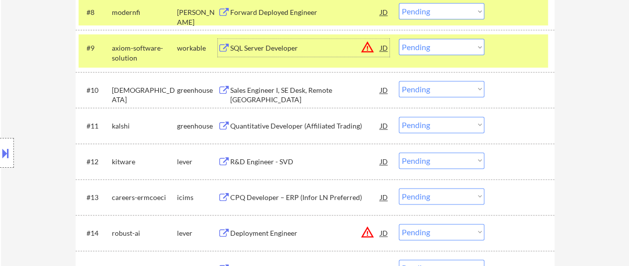
click at [307, 84] on div "Sales Engineer I, SE Desk, Remote USA" at bounding box center [305, 90] width 150 height 18
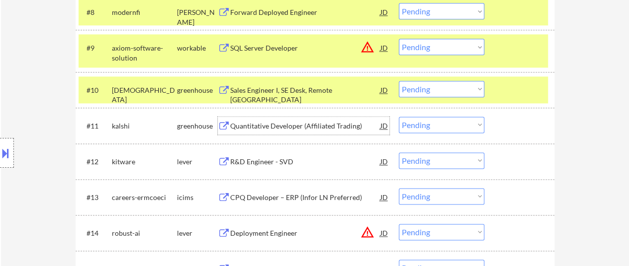
click at [284, 118] on div "Quantitative Developer (Affiliated Trading)" at bounding box center [305, 126] width 150 height 18
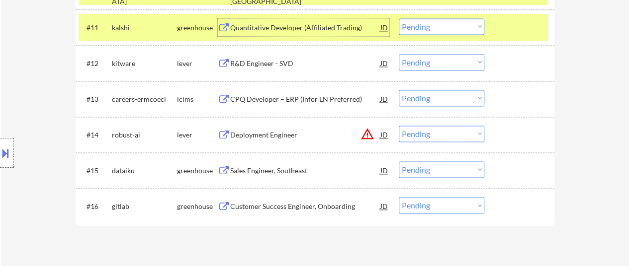
scroll to position [696, 0]
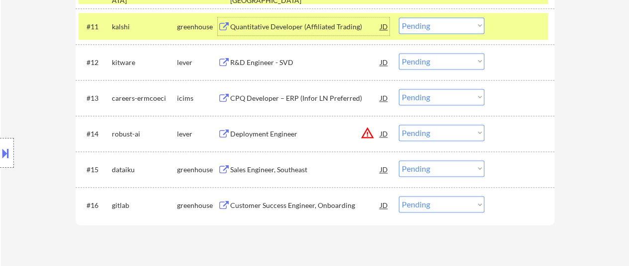
click at [261, 59] on div "R&D Engineer - SVD" at bounding box center [305, 63] width 150 height 10
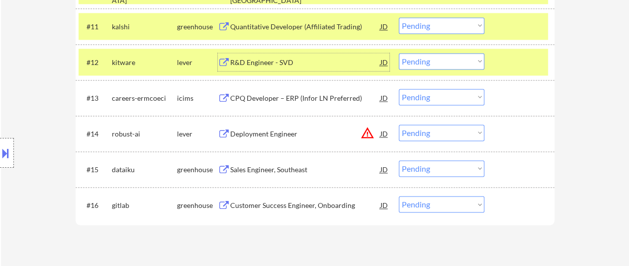
click at [277, 95] on div "CPQ Developer – ERP (Infor LN Preferred)" at bounding box center [305, 98] width 150 height 10
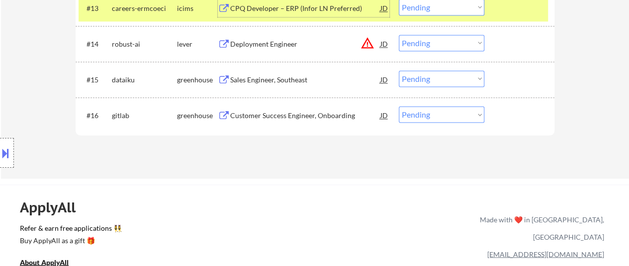
scroll to position [795, 0]
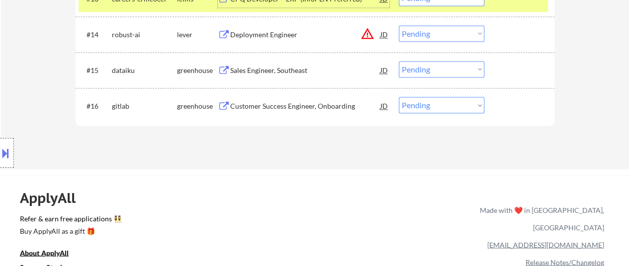
click at [293, 30] on div "Deployment Engineer" at bounding box center [305, 35] width 150 height 10
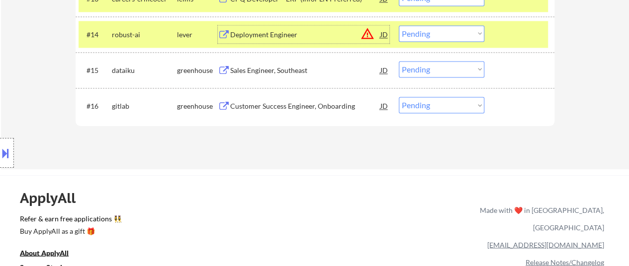
click at [282, 71] on div "Sales Engineer, Southeast" at bounding box center [305, 71] width 150 height 10
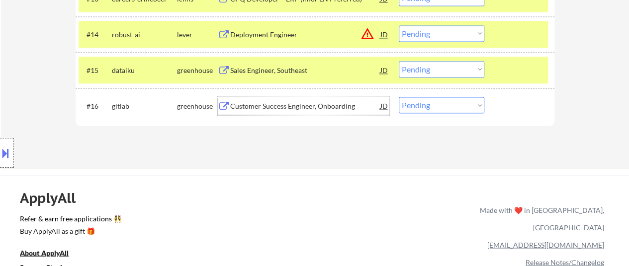
click at [305, 108] on div "Customer Success Engineer, Onboarding" at bounding box center [305, 106] width 150 height 10
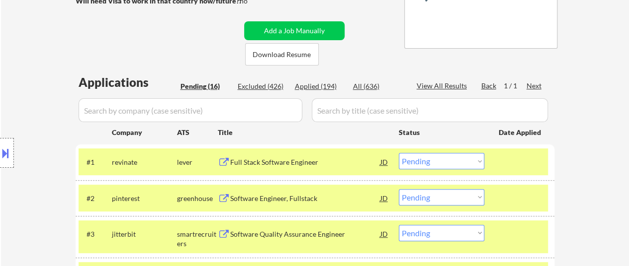
scroll to position [199, 0]
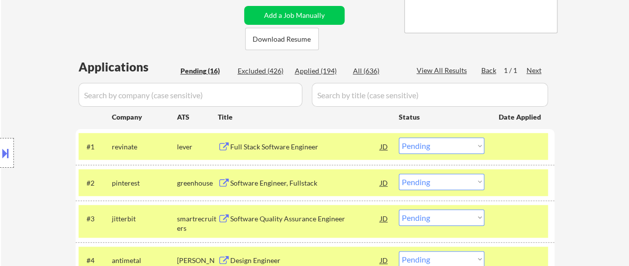
click at [446, 141] on select "Choose an option... Pending Applied Excluded (Questions) Excluded (Expired) Exc…" at bounding box center [441, 146] width 85 height 16
click at [399, 138] on select "Choose an option... Pending Applied Excluded (Questions) Excluded (Expired) Exc…" at bounding box center [441, 146] width 85 height 16
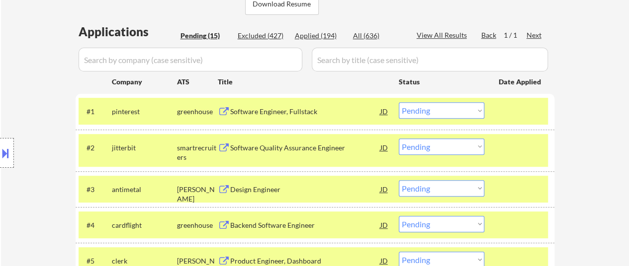
scroll to position [249, 0]
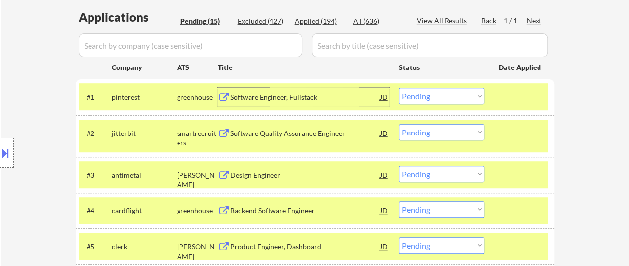
click at [293, 99] on div "Software Engineer, Fullstack" at bounding box center [305, 97] width 150 height 10
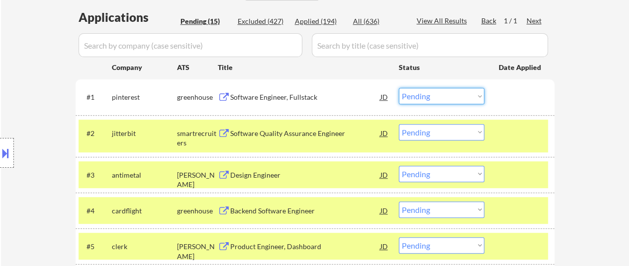
click at [428, 96] on select "Choose an option... Pending Applied Excluded (Questions) Excluded (Expired) Exc…" at bounding box center [441, 96] width 85 height 16
click at [399, 88] on select "Choose an option... Pending Applied Excluded (Questions) Excluded (Expired) Exc…" at bounding box center [441, 96] width 85 height 16
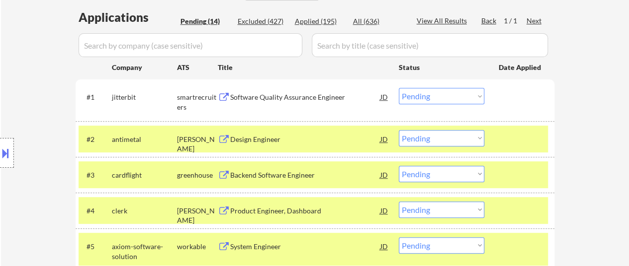
click at [314, 96] on div "Software Quality Assurance Engineer" at bounding box center [305, 97] width 150 height 10
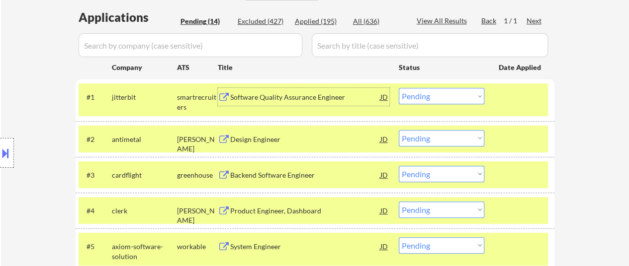
click at [472, 93] on select "Choose an option... Pending Applied Excluded (Questions) Excluded (Expired) Exc…" at bounding box center [441, 96] width 85 height 16
click at [399, 88] on select "Choose an option... Pending Applied Excluded (Questions) Excluded (Expired) Exc…" at bounding box center [441, 96] width 85 height 16
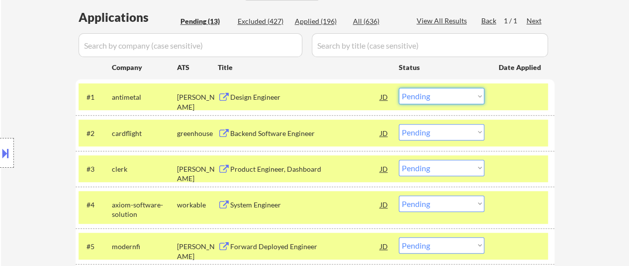
click at [434, 96] on select "Choose an option... Pending Applied Excluded (Questions) Excluded (Expired) Exc…" at bounding box center [441, 96] width 85 height 16
click at [399, 88] on select "Choose an option... Pending Applied Excluded (Questions) Excluded (Expired) Exc…" at bounding box center [441, 96] width 85 height 16
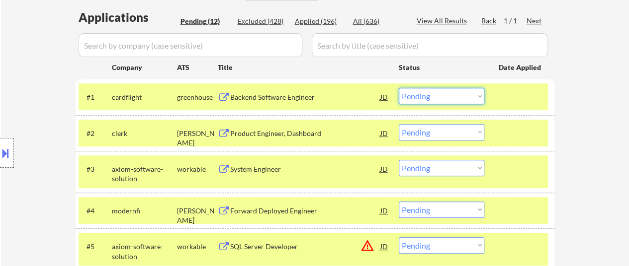
click at [432, 95] on select "Choose an option... Pending Applied Excluded (Questions) Excluded (Expired) Exc…" at bounding box center [441, 96] width 85 height 16
click at [399, 88] on select "Choose an option... Pending Applied Excluded (Questions) Excluded (Expired) Exc…" at bounding box center [441, 96] width 85 height 16
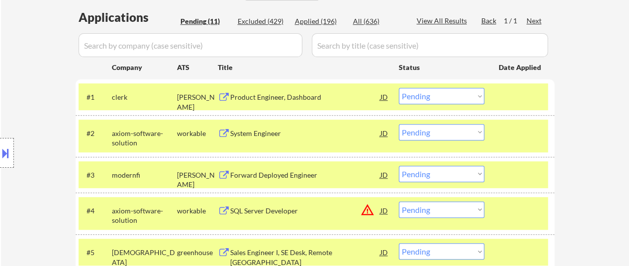
click at [446, 96] on select "Choose an option... Pending Applied Excluded (Questions) Excluded (Expired) Exc…" at bounding box center [441, 96] width 85 height 16
click at [399, 88] on select "Choose an option... Pending Applied Excluded (Questions) Excluded (Expired) Exc…" at bounding box center [441, 96] width 85 height 16
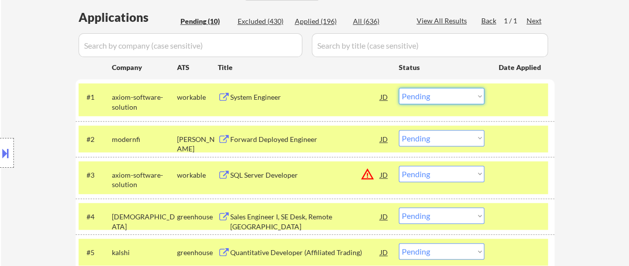
click at [449, 100] on select "Choose an option... Pending Applied Excluded (Questions) Excluded (Expired) Exc…" at bounding box center [441, 96] width 85 height 16
click at [399, 88] on select "Choose an option... Pending Applied Excluded (Questions) Excluded (Expired) Exc…" at bounding box center [441, 96] width 85 height 16
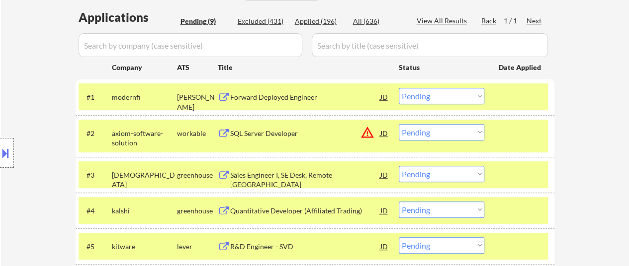
click at [283, 97] on div "Forward Deployed Engineer" at bounding box center [305, 97] width 150 height 10
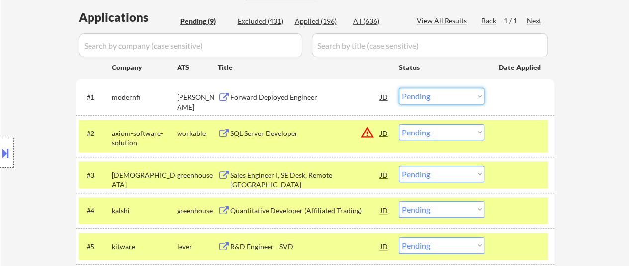
click at [454, 97] on select "Choose an option... Pending Applied Excluded (Questions) Excluded (Expired) Exc…" at bounding box center [441, 96] width 85 height 16
click at [399, 88] on select "Choose an option... Pending Applied Excluded (Questions) Excluded (Expired) Exc…" at bounding box center [441, 96] width 85 height 16
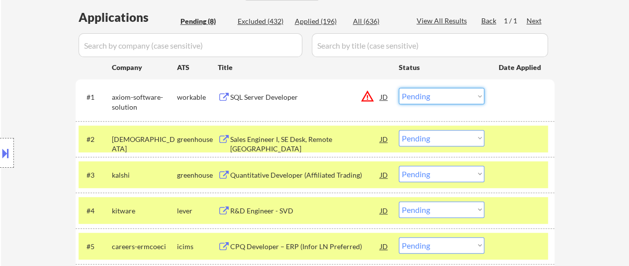
click at [424, 98] on select "Choose an option... Pending Applied Excluded (Questions) Excluded (Expired) Exc…" at bounding box center [441, 96] width 85 height 16
click at [399, 88] on select "Choose an option... Pending Applied Excluded (Questions) Excluded (Expired) Exc…" at bounding box center [441, 96] width 85 height 16
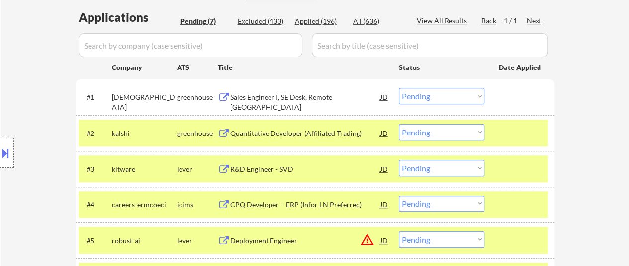
click at [449, 94] on select "Choose an option... Pending Applied Excluded (Questions) Excluded (Expired) Exc…" at bounding box center [441, 96] width 85 height 16
click at [399, 88] on select "Choose an option... Pending Applied Excluded (Questions) Excluded (Expired) Exc…" at bounding box center [441, 96] width 85 height 16
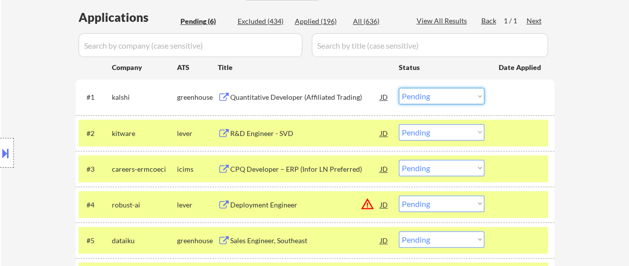
click at [439, 93] on select "Choose an option... Pending Applied Excluded (Questions) Excluded (Expired) Exc…" at bounding box center [441, 96] width 85 height 16
click at [399, 88] on select "Choose an option... Pending Applied Excluded (Questions) Excluded (Expired) Exc…" at bounding box center [441, 96] width 85 height 16
select select ""pending""
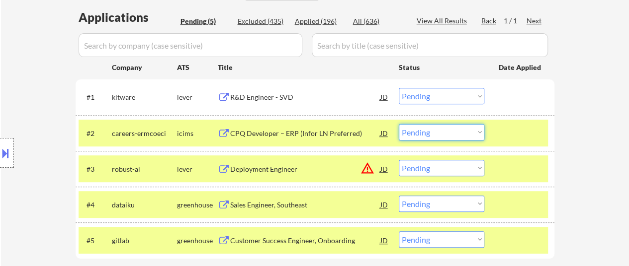
click at [427, 127] on select "Choose an option... Pending Applied Excluded (Questions) Excluded (Expired) Exc…" at bounding box center [441, 132] width 85 height 16
click at [399, 124] on select "Choose an option... Pending Applied Excluded (Questions) Excluded (Expired) Exc…" at bounding box center [441, 132] width 85 height 16
select select ""pending""
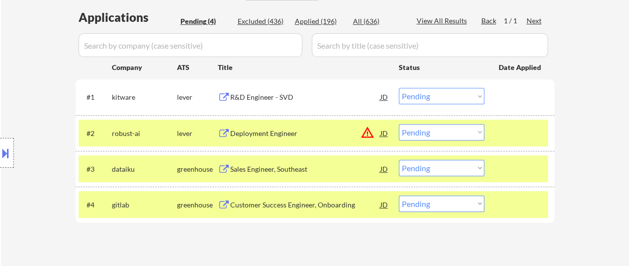
click at [434, 94] on select "Choose an option... Pending Applied Excluded (Questions) Excluded (Expired) Exc…" at bounding box center [441, 96] width 85 height 16
click at [399, 88] on select "Choose an option... Pending Applied Excluded (Questions) Excluded (Expired) Exc…" at bounding box center [441, 96] width 85 height 16
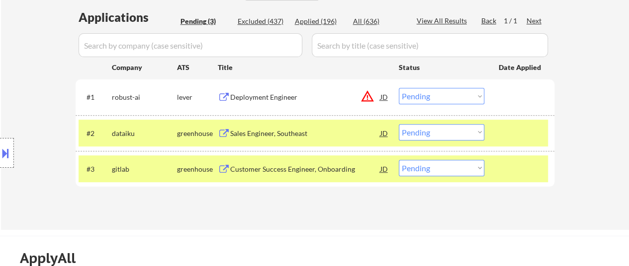
click at [449, 94] on select "Choose an option... Pending Applied Excluded (Questions) Excluded (Expired) Exc…" at bounding box center [441, 96] width 85 height 16
click at [399, 88] on select "Choose an option... Pending Applied Excluded (Questions) Excluded (Expired) Exc…" at bounding box center [441, 96] width 85 height 16
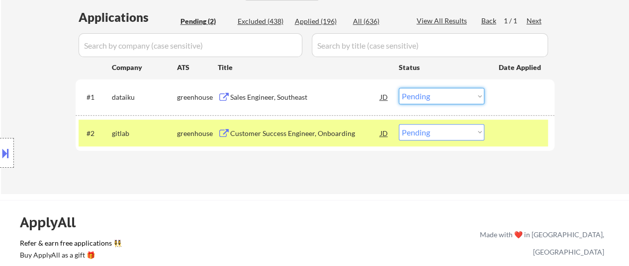
drag, startPoint x: 427, startPoint y: 96, endPoint x: 427, endPoint y: 102, distance: 6.0
click at [427, 96] on select "Choose an option... Pending Applied Excluded (Questions) Excluded (Expired) Exc…" at bounding box center [441, 96] width 85 height 16
click at [399, 88] on select "Choose an option... Pending Applied Excluded (Questions) Excluded (Expired) Exc…" at bounding box center [441, 96] width 85 height 16
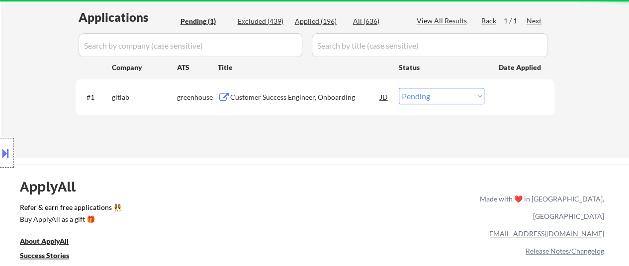
click at [443, 91] on select "Choose an option... Pending Applied Excluded (Questions) Excluded (Expired) Exc…" at bounding box center [441, 96] width 85 height 16
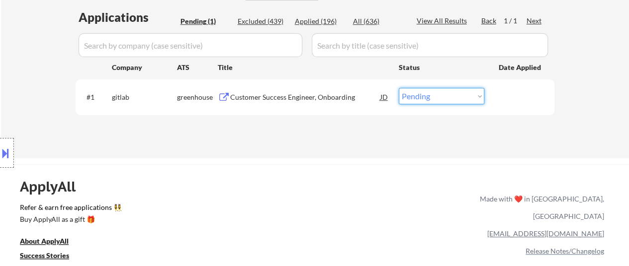
select select ""excluded__bad_match_""
click at [399, 88] on select "Choose an option... Pending Applied Excluded (Questions) Excluded (Expired) Exc…" at bounding box center [441, 96] width 85 height 16
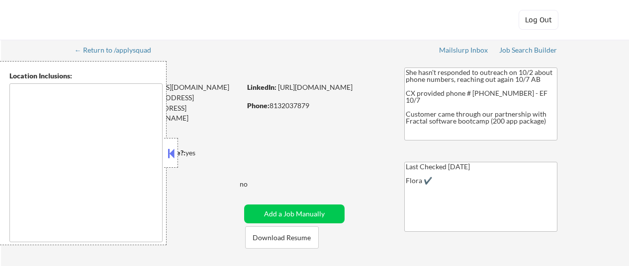
type textarea "[GEOGRAPHIC_DATA], [GEOGRAPHIC_DATA] [GEOGRAPHIC_DATA], [GEOGRAPHIC_DATA] [GEOG…"
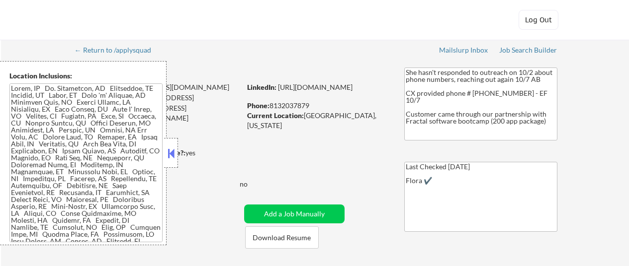
select select ""pending""
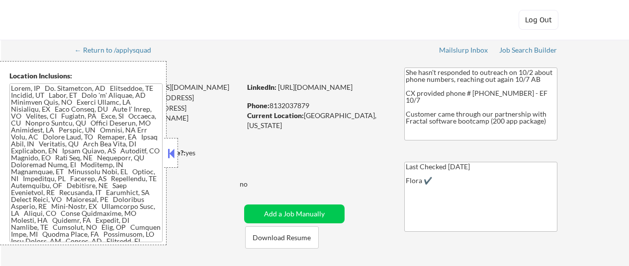
select select ""pending""
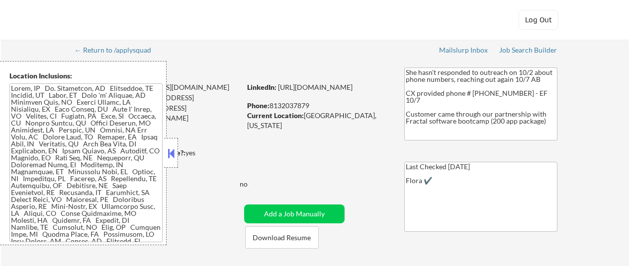
select select ""pending""
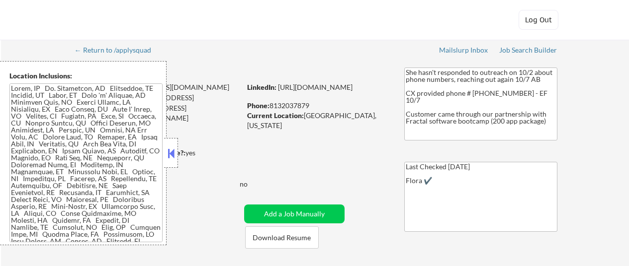
select select ""pending""
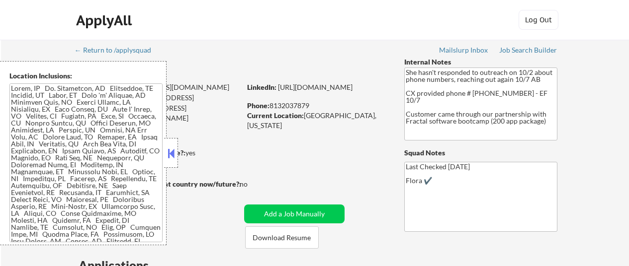
select select ""pending""
select select ""excluded__bad_match_""
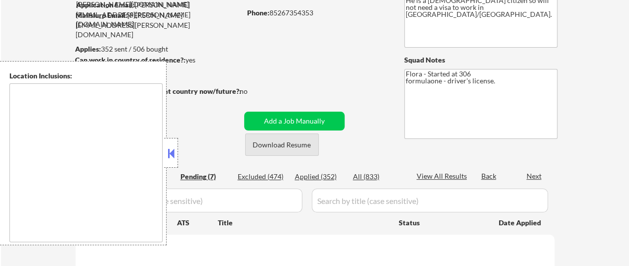
scroll to position [99, 0]
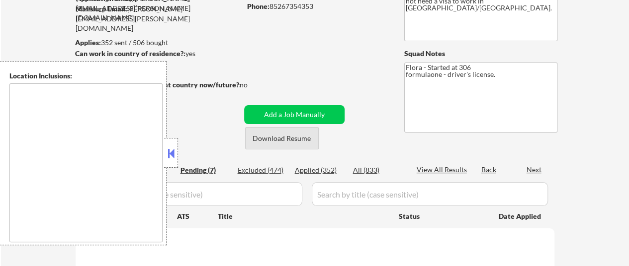
type textarea "[GEOGRAPHIC_DATA], [GEOGRAPHIC_DATA] [GEOGRAPHIC_DATA], [GEOGRAPHIC_DATA] [GEOG…"
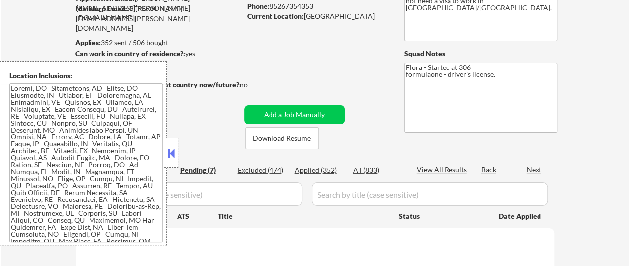
select select ""pending""
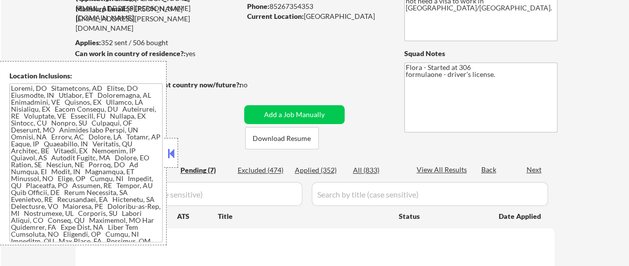
select select ""pending""
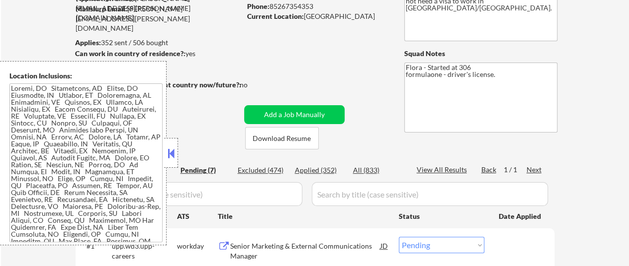
click at [173, 151] on button at bounding box center [171, 153] width 11 height 15
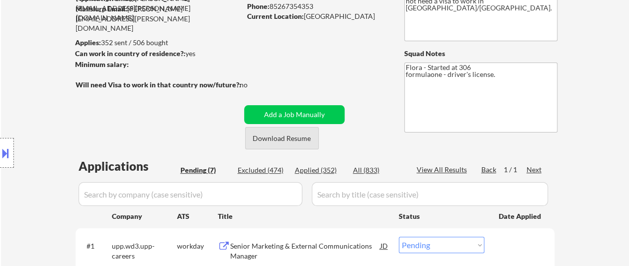
click at [303, 140] on button "Download Resume" at bounding box center [282, 138] width 74 height 22
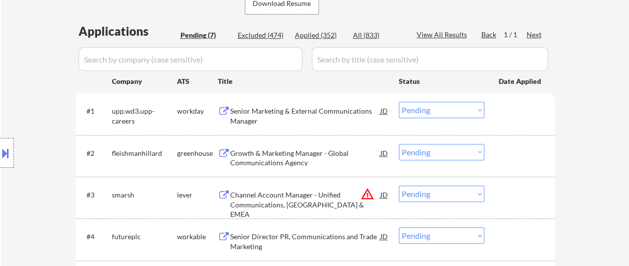
scroll to position [249, 0]
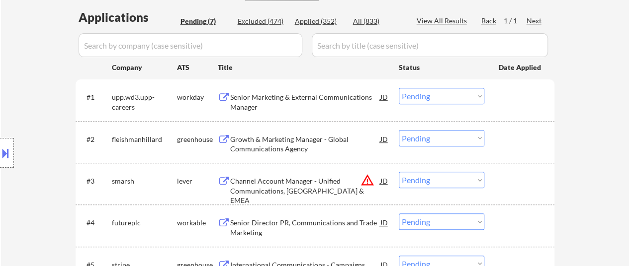
click at [318, 98] on div "Senior Marketing & External Communications Manager" at bounding box center [305, 101] width 150 height 19
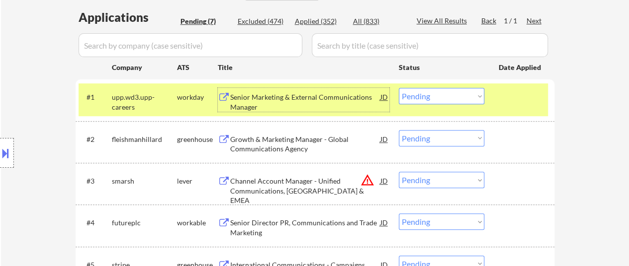
click at [317, 144] on div "Growth & Marketing Manager - Global Communications Agency" at bounding box center [305, 144] width 150 height 19
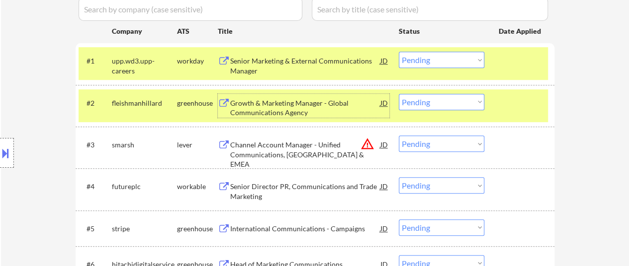
scroll to position [298, 0]
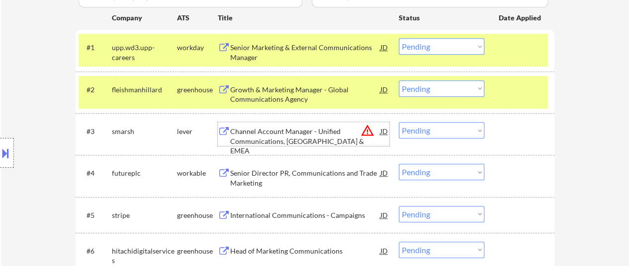
click at [305, 136] on div "Channel Account Manager - Unified Communications, UK & EMEA" at bounding box center [305, 141] width 150 height 29
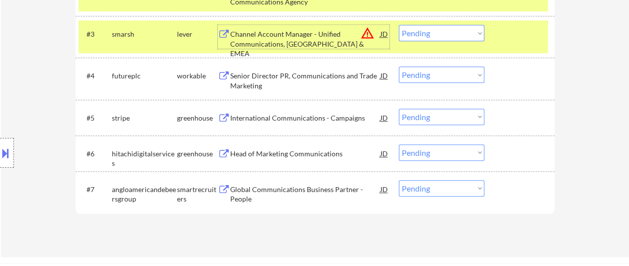
scroll to position [398, 0]
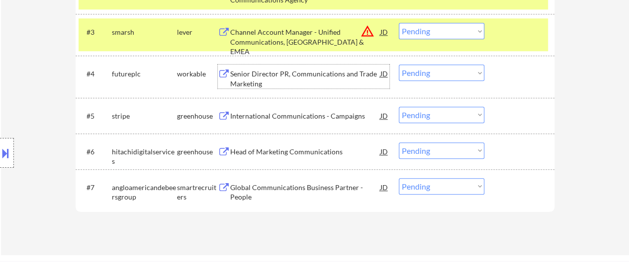
click at [266, 72] on div "Senior Director PR, Communications and Trade Marketing" at bounding box center [305, 78] width 150 height 19
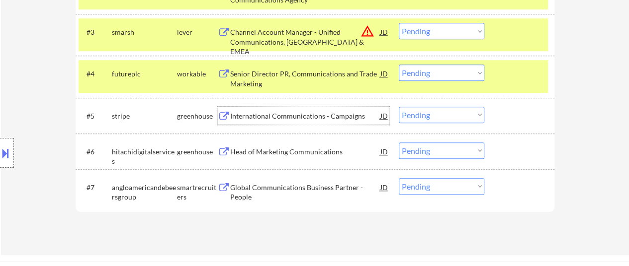
click at [290, 117] on div "International Communications - Campaigns" at bounding box center [305, 116] width 150 height 10
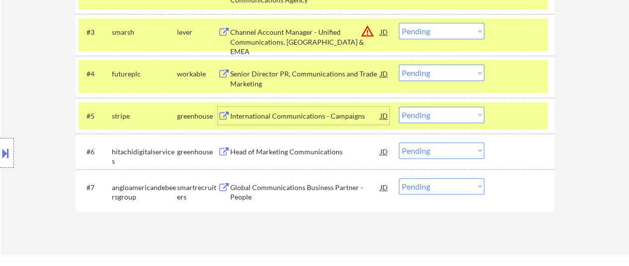
click at [297, 154] on div "Head of Marketing Communications" at bounding box center [305, 152] width 150 height 10
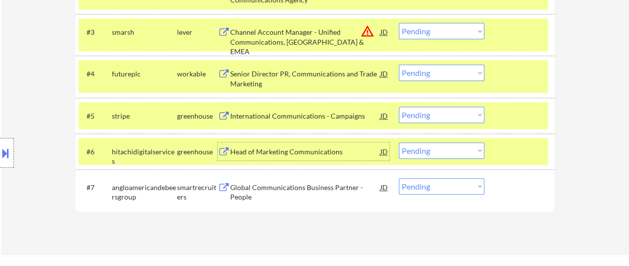
scroll to position [447, 0]
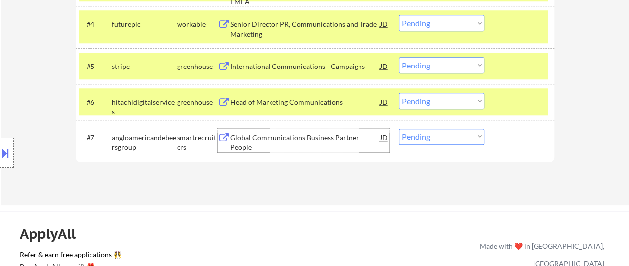
click at [268, 139] on div "Global Communications Business Partner - People" at bounding box center [305, 142] width 150 height 19
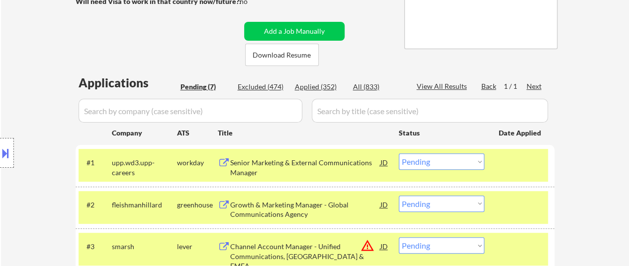
scroll to position [199, 0]
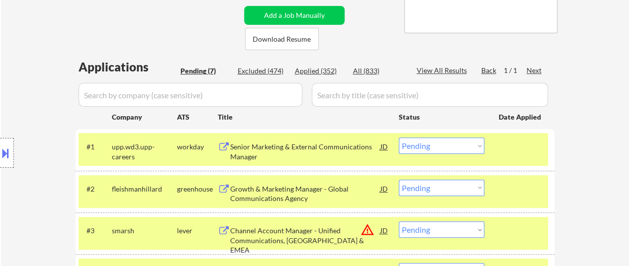
click at [332, 145] on div "Senior Marketing & External Communications Manager" at bounding box center [305, 151] width 150 height 19
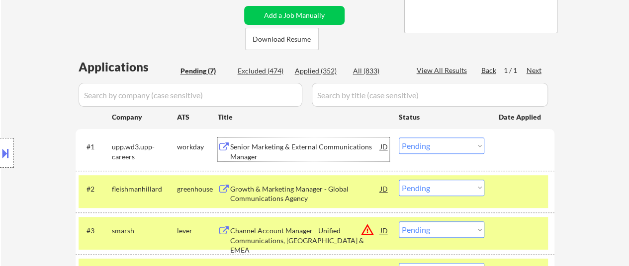
click at [442, 146] on select "Choose an option... Pending Applied Excluded (Questions) Excluded (Expired) Exc…" at bounding box center [441, 146] width 85 height 16
click at [399, 138] on select "Choose an option... Pending Applied Excluded (Questions) Excluded (Expired) Exc…" at bounding box center [441, 146] width 85 height 16
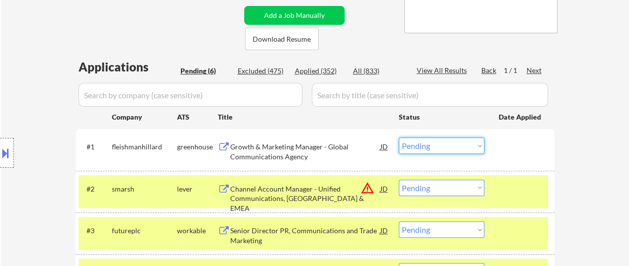
click at [417, 148] on select "Choose an option... Pending Applied Excluded (Questions) Excluded (Expired) Exc…" at bounding box center [441, 146] width 85 height 16
click at [399, 138] on select "Choose an option... Pending Applied Excluded (Questions) Excluded (Expired) Exc…" at bounding box center [441, 146] width 85 height 16
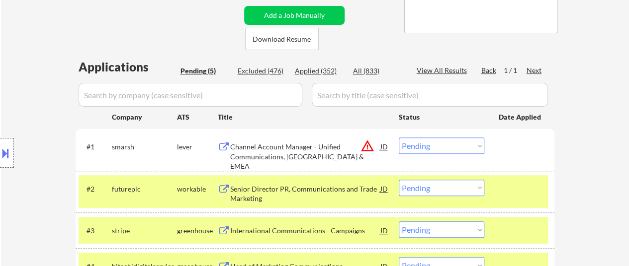
click at [427, 149] on select "Choose an option... Pending Applied Excluded (Questions) Excluded (Expired) Exc…" at bounding box center [441, 146] width 85 height 16
click at [399, 138] on select "Choose an option... Pending Applied Excluded (Questions) Excluded (Expired) Exc…" at bounding box center [441, 146] width 85 height 16
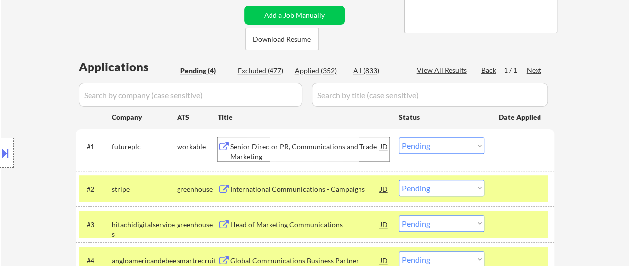
click at [317, 143] on div "Senior Director PR, Communications and Trade Marketing" at bounding box center [305, 151] width 150 height 19
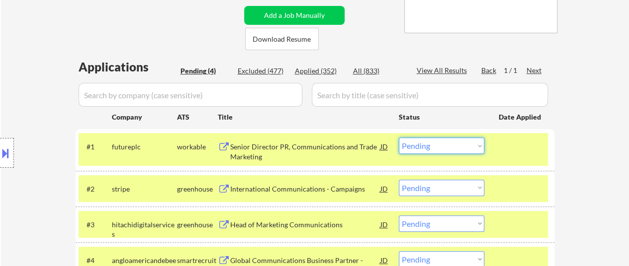
click at [435, 147] on select "Choose an option... Pending Applied Excluded (Questions) Excluded (Expired) Exc…" at bounding box center [441, 146] width 85 height 16
click at [399, 138] on select "Choose an option... Pending Applied Excluded (Questions) Excluded (Expired) Exc…" at bounding box center [441, 146] width 85 height 16
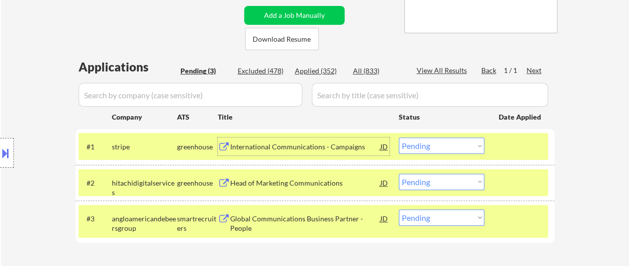
click at [331, 149] on div "International Communications - Campaigns" at bounding box center [305, 147] width 150 height 10
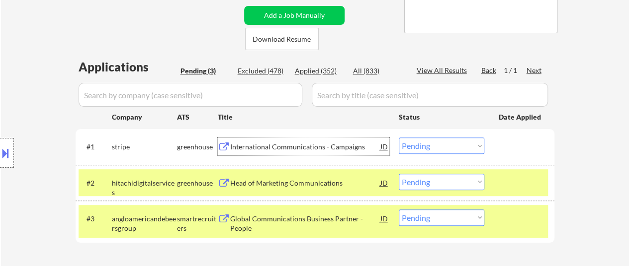
click at [419, 148] on select "Choose an option... Pending Applied Excluded (Questions) Excluded (Expired) Exc…" at bounding box center [441, 146] width 85 height 16
click at [399, 138] on select "Choose an option... Pending Applied Excluded (Questions) Excluded (Expired) Exc…" at bounding box center [441, 146] width 85 height 16
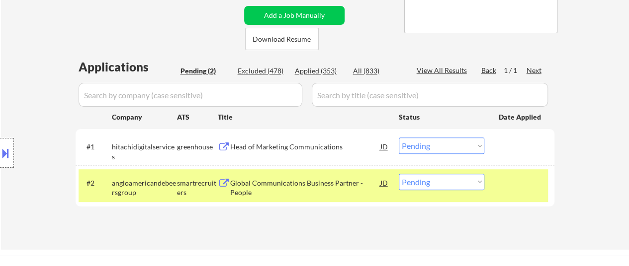
click at [307, 146] on div "Head of Marketing Communications" at bounding box center [305, 147] width 150 height 10
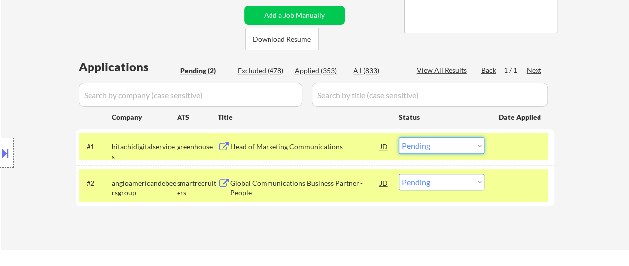
click at [428, 145] on select "Choose an option... Pending Applied Excluded (Questions) Excluded (Expired) Exc…" at bounding box center [441, 146] width 85 height 16
click at [399, 138] on select "Choose an option... Pending Applied Excluded (Questions) Excluded (Expired) Exc…" at bounding box center [441, 146] width 85 height 16
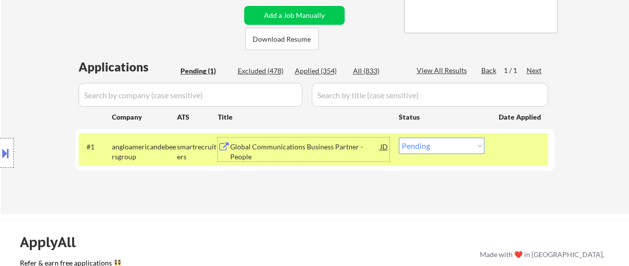
click at [319, 154] on div "Global Communications Business Partner - People" at bounding box center [305, 151] width 150 height 19
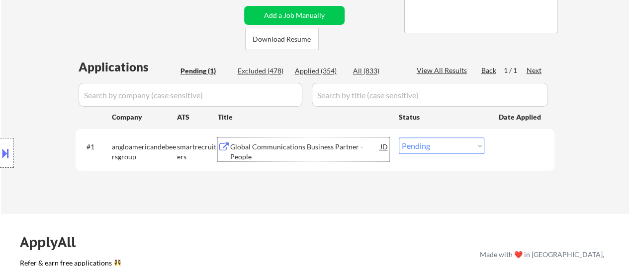
click at [423, 146] on select "Choose an option... Pending Applied Excluded (Questions) Excluded (Expired) Exc…" at bounding box center [441, 146] width 85 height 16
select select ""applied""
click at [399, 138] on select "Choose an option... Pending Applied Excluded (Questions) Excluded (Expired) Exc…" at bounding box center [441, 146] width 85 height 16
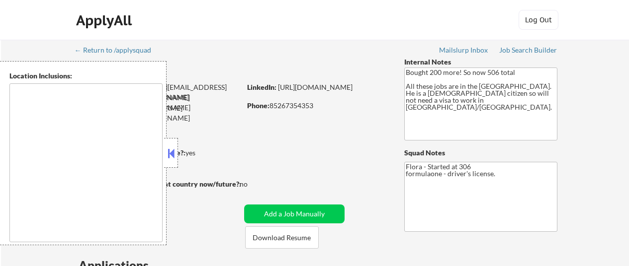
type textarea "[GEOGRAPHIC_DATA], [GEOGRAPHIC_DATA] [GEOGRAPHIC_DATA], [GEOGRAPHIC_DATA] [GEOG…"
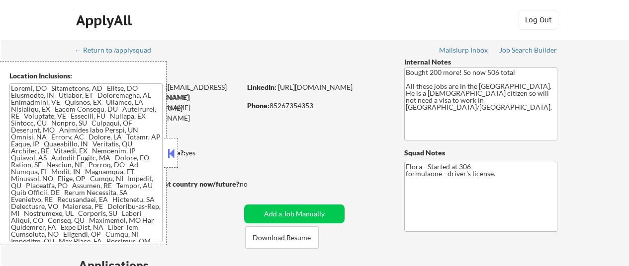
select select ""pending""
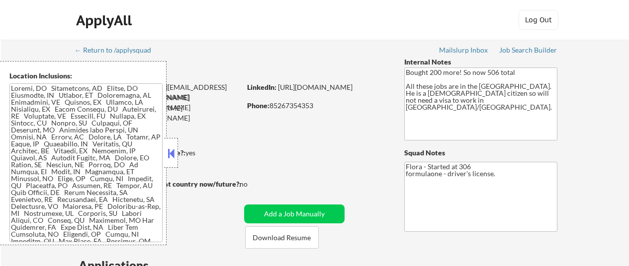
select select ""pending""
click at [174, 149] on button at bounding box center [171, 153] width 11 height 15
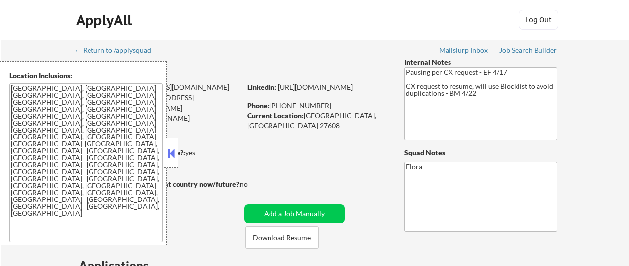
select select ""pending""
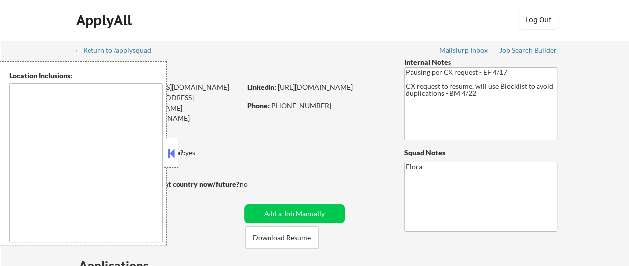
type textarea "[GEOGRAPHIC_DATA], [GEOGRAPHIC_DATA] [GEOGRAPHIC_DATA], [GEOGRAPHIC_DATA] [GEOG…"
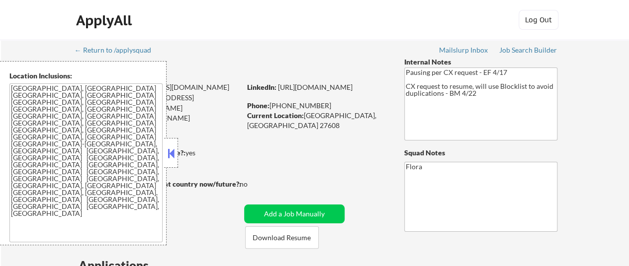
select select ""pending""
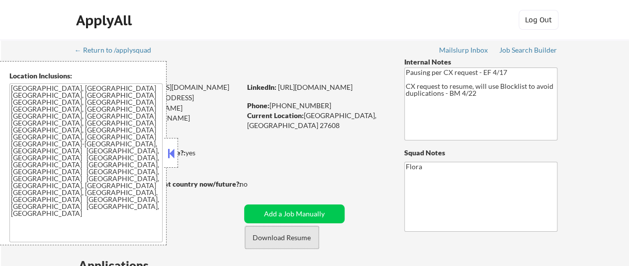
click at [279, 245] on button "Download Resume" at bounding box center [282, 238] width 74 height 22
click at [174, 152] on button at bounding box center [171, 153] width 11 height 15
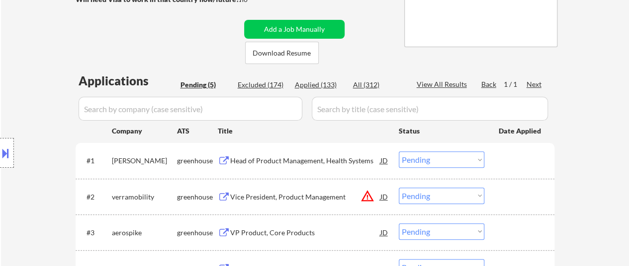
scroll to position [199, 0]
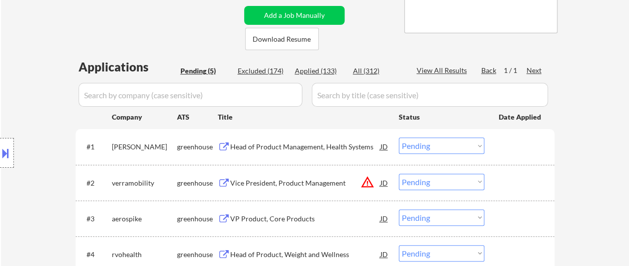
click at [330, 149] on div "Head of Product Management, Health Systems" at bounding box center [305, 147] width 150 height 10
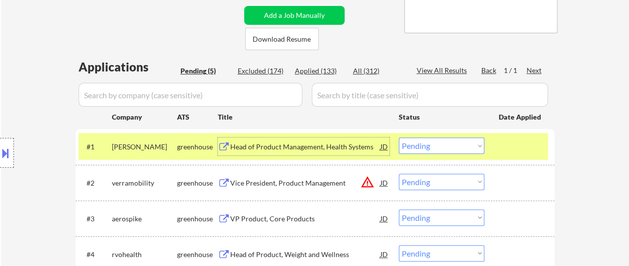
scroll to position [298, 0]
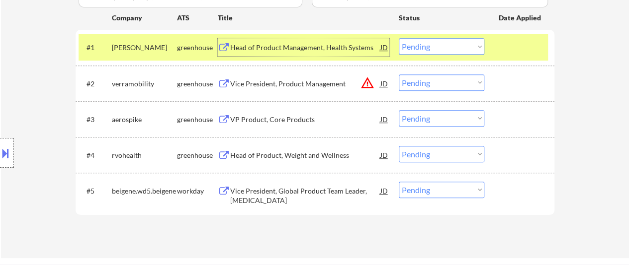
click at [254, 86] on div "Vice President, Product Management" at bounding box center [305, 84] width 150 height 10
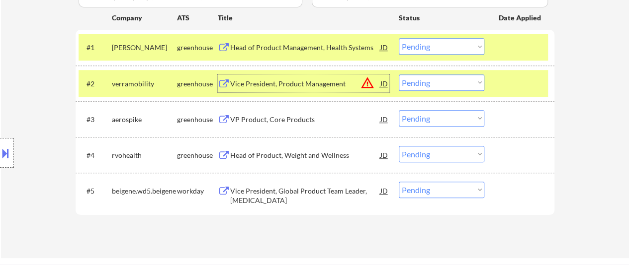
click at [274, 106] on div "#3 aerospike greenhouse VP Product, Core Products JD Choose an option... Pendin…" at bounding box center [313, 119] width 469 height 27
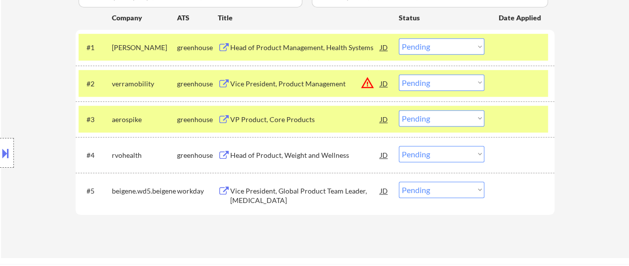
click at [286, 121] on div "VP Product, Core Products" at bounding box center [305, 120] width 150 height 10
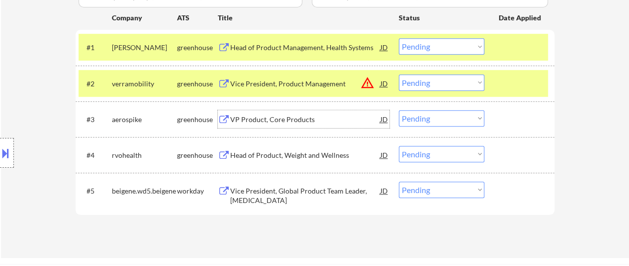
click at [295, 159] on div "Head of Product, Weight and Wellness" at bounding box center [305, 156] width 150 height 10
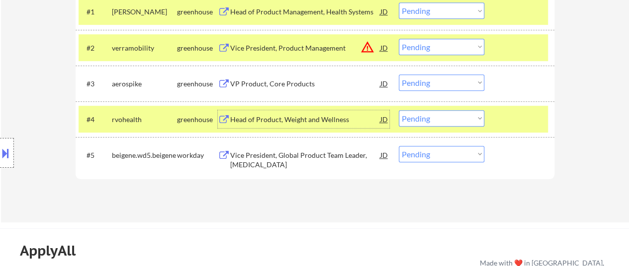
scroll to position [348, 0]
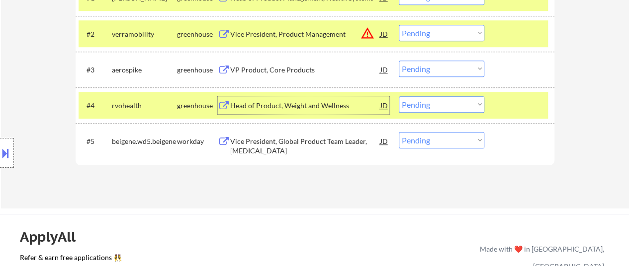
click at [387, 104] on div "JD" at bounding box center [384, 105] width 10 height 18
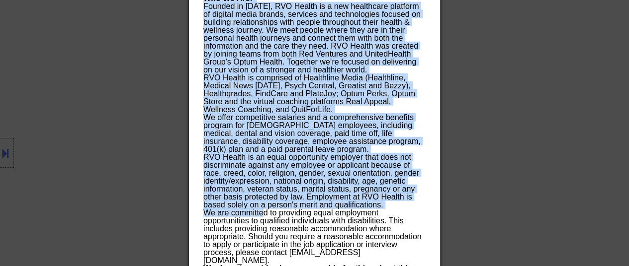
scroll to position [1245, 0]
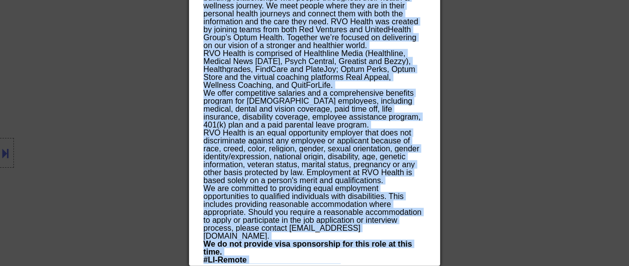
drag, startPoint x: 204, startPoint y: 45, endPoint x: 329, endPoint y: 264, distance: 252.9
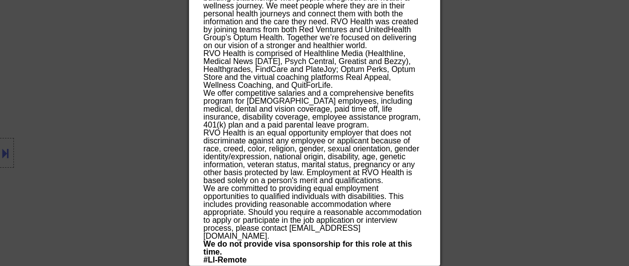
click at [260, 83] on p "RVO Health is comprised of Healthline Media (Healthline, Medical News [DATE], P…" at bounding box center [314, 70] width 222 height 40
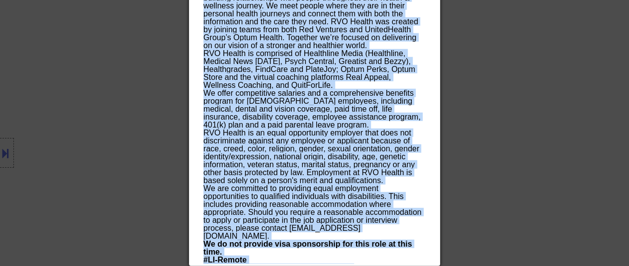
drag, startPoint x: 202, startPoint y: 137, endPoint x: 336, endPoint y: 184, distance: 141.8
copy div "Lore ip Dolorsi, Ametco adi Elitsedd eiusmodte Incidi- UT LA Etdolore Magna ✅: …"
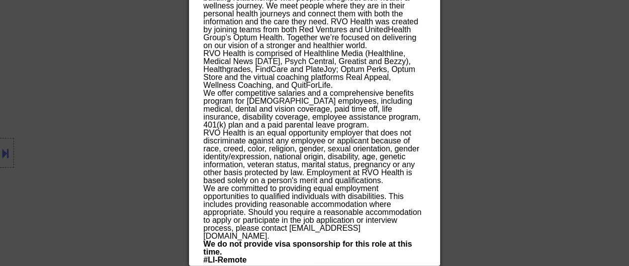
click at [482, 64] on div at bounding box center [314, 133] width 629 height 266
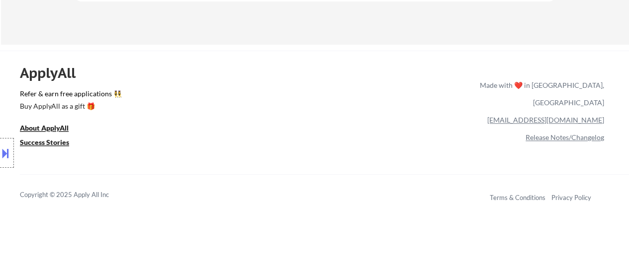
scroll to position [402, 0]
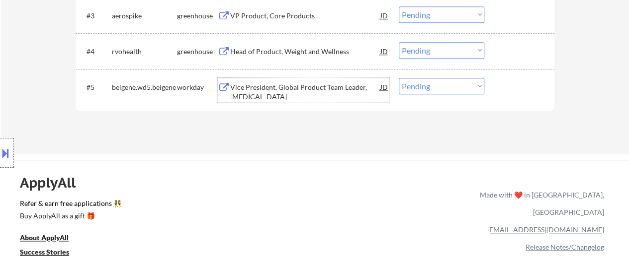
click at [242, 95] on div "Vice President, Global Product Team Leader, [MEDICAL_DATA]" at bounding box center [305, 92] width 150 height 19
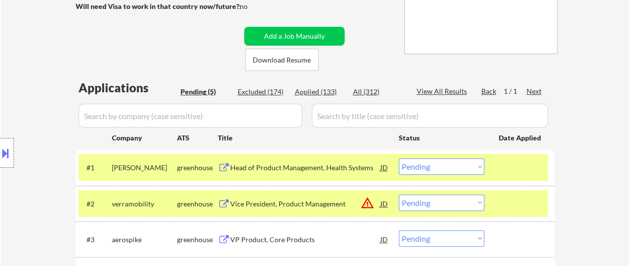
scroll to position [154, 0]
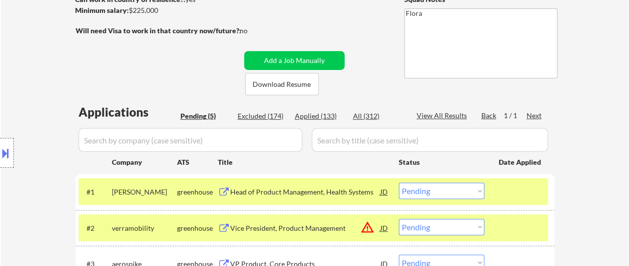
click at [320, 189] on div "Head of Product Management, Health Systems" at bounding box center [305, 192] width 150 height 10
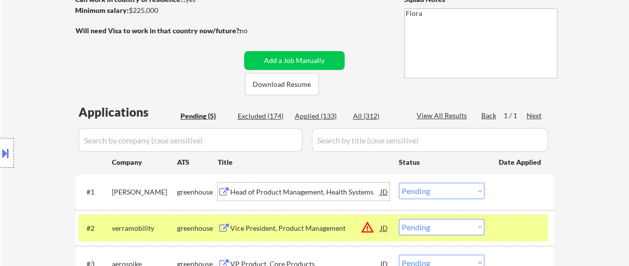
click at [482, 188] on select "Choose an option... Pending Applied Excluded (Questions) Excluded (Expired) Exc…" at bounding box center [441, 191] width 85 height 16
click at [399, 183] on select "Choose an option... Pending Applied Excluded (Questions) Excluded (Expired) Exc…" at bounding box center [441, 191] width 85 height 16
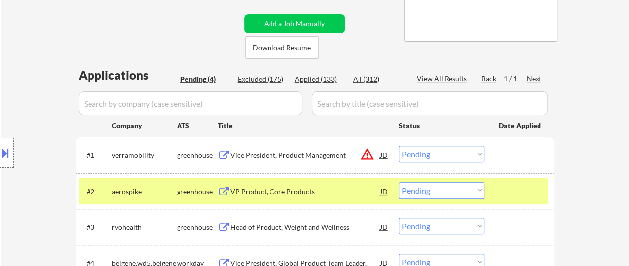
scroll to position [203, 0]
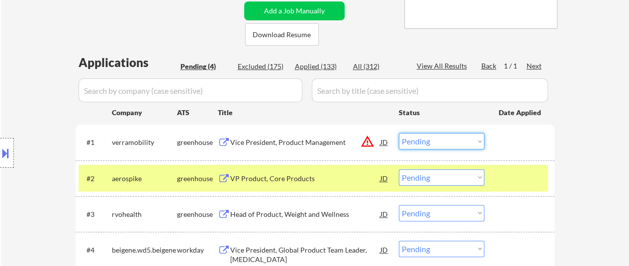
click at [409, 140] on select "Choose an option... Pending Applied Excluded (Questions) Excluded (Expired) Exc…" at bounding box center [441, 141] width 85 height 16
click at [399, 133] on select "Choose an option... Pending Applied Excluded (Questions) Excluded (Expired) Exc…" at bounding box center [441, 141] width 85 height 16
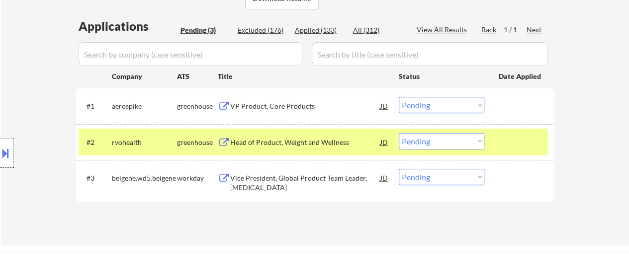
scroll to position [253, 0]
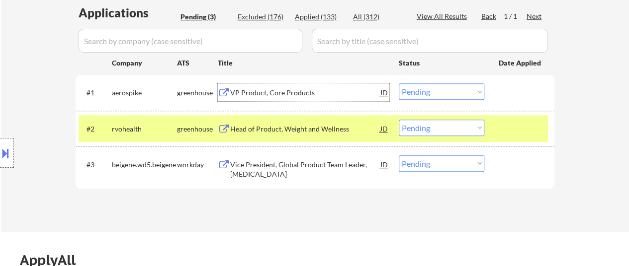
click at [277, 85] on div "VP Product, Core Products" at bounding box center [305, 93] width 150 height 18
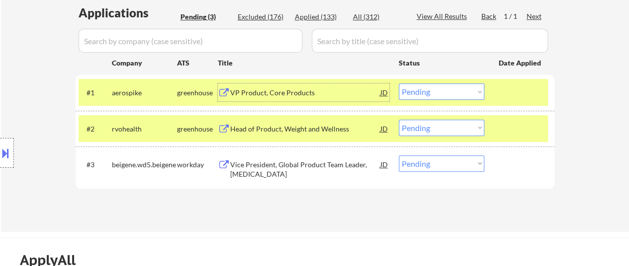
drag, startPoint x: 461, startPoint y: 92, endPoint x: 460, endPoint y: 99, distance: 6.5
click at [461, 92] on select "Choose an option... Pending Applied Excluded (Questions) Excluded (Expired) Exc…" at bounding box center [441, 92] width 85 height 16
click at [399, 84] on select "Choose an option... Pending Applied Excluded (Questions) Excluded (Expired) Exc…" at bounding box center [441, 92] width 85 height 16
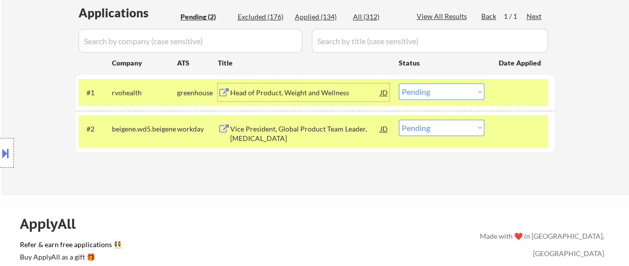
click at [341, 93] on div "Head of Product, Weight and Wellness" at bounding box center [305, 93] width 150 height 10
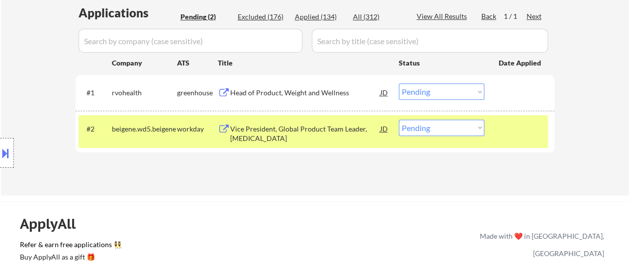
click at [0, 155] on button at bounding box center [5, 153] width 11 height 16
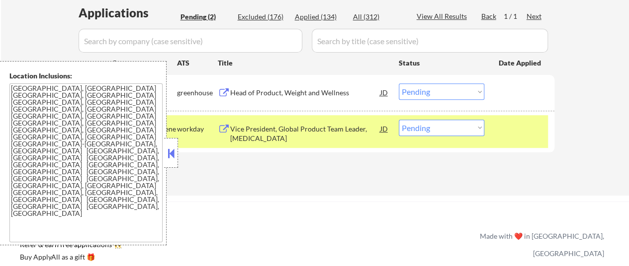
click at [173, 153] on button at bounding box center [171, 153] width 11 height 15
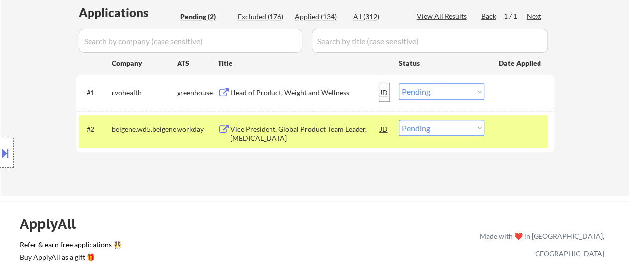
click at [383, 92] on div "JD" at bounding box center [384, 93] width 10 height 18
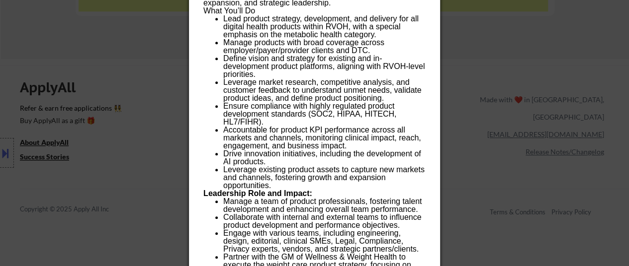
scroll to position [305, 0]
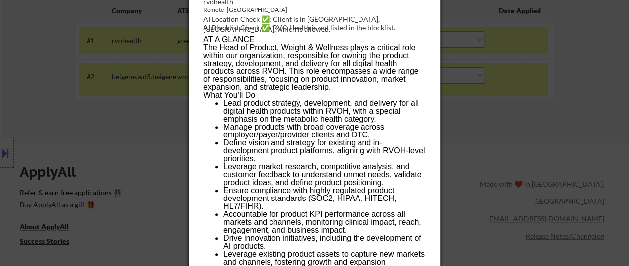
click at [485, 128] on div at bounding box center [314, 133] width 629 height 266
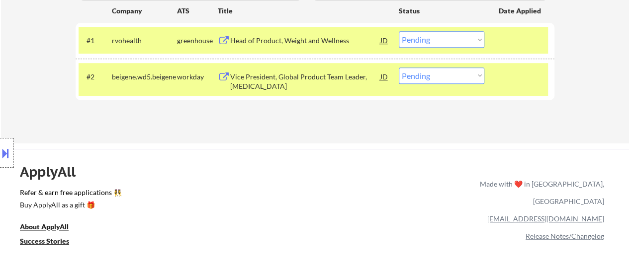
click at [451, 34] on select "Choose an option... Pending Applied Excluded (Questions) Excluded (Expired) Exc…" at bounding box center [441, 39] width 85 height 16
click at [399, 31] on select "Choose an option... Pending Applied Excluded (Questions) Excluded (Expired) Exc…" at bounding box center [441, 39] width 85 height 16
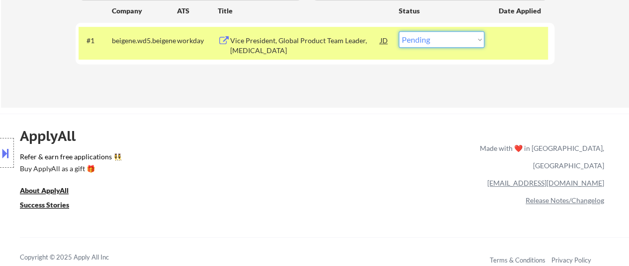
click at [441, 35] on select "Choose an option... Pending Applied Excluded (Questions) Excluded (Expired) Exc…" at bounding box center [441, 39] width 85 height 16
select select ""excluded__bad_match_""
click at [399, 31] on select "Choose an option... Pending Applied Excluded (Questions) Excluded (Expired) Exc…" at bounding box center [441, 39] width 85 height 16
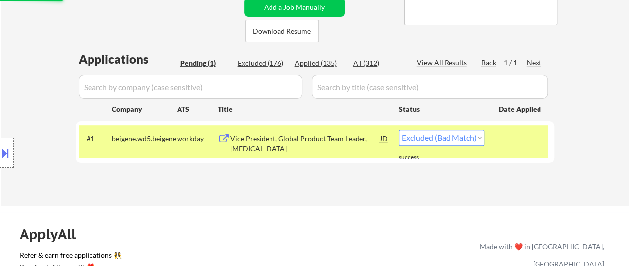
scroll to position [206, 0]
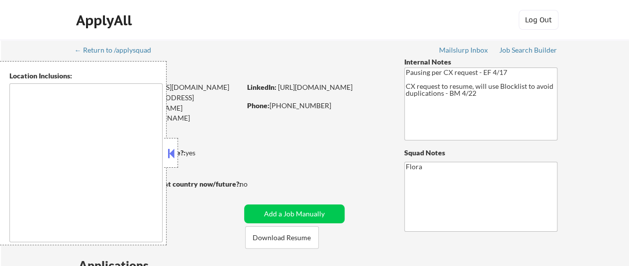
type textarea "[GEOGRAPHIC_DATA], [GEOGRAPHIC_DATA] [GEOGRAPHIC_DATA], [GEOGRAPHIC_DATA] [GEOG…"
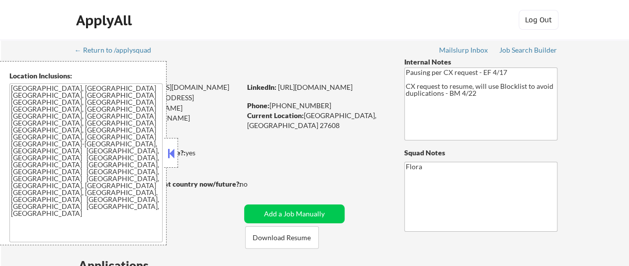
select select ""pending""
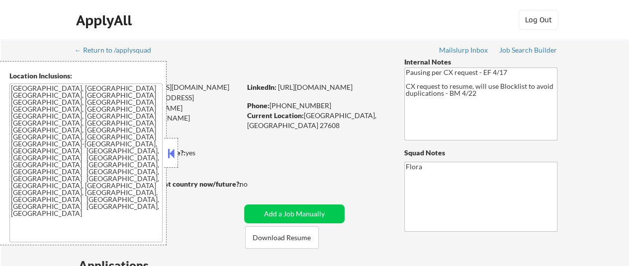
click at [174, 154] on button at bounding box center [171, 153] width 11 height 15
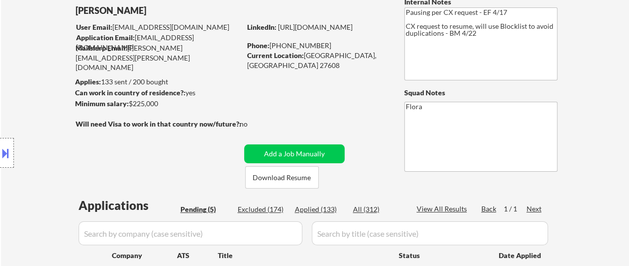
scroll to position [99, 0]
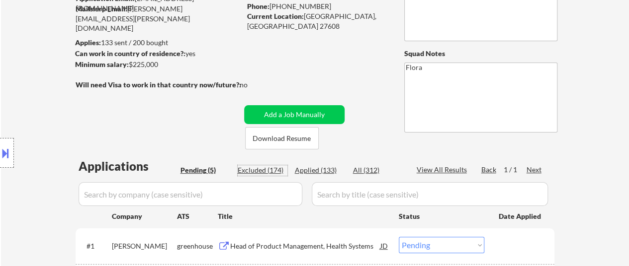
click at [262, 168] on div "Excluded (174)" at bounding box center [263, 171] width 50 height 10
click at [320, 171] on div "Applied (133)" at bounding box center [320, 171] width 50 height 10
select select ""applied""
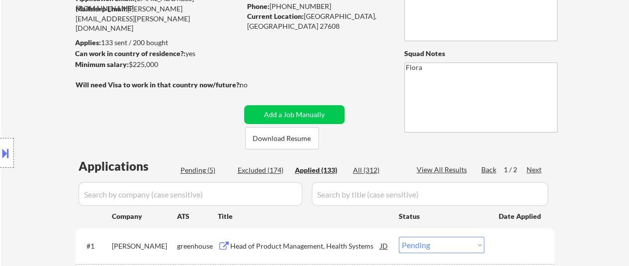
select select ""applied""
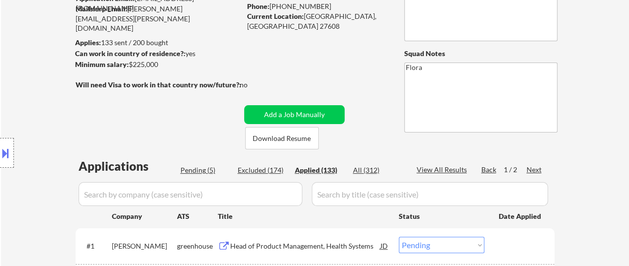
select select ""applied""
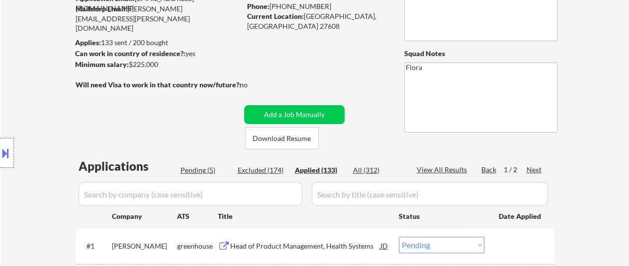
select select ""applied""
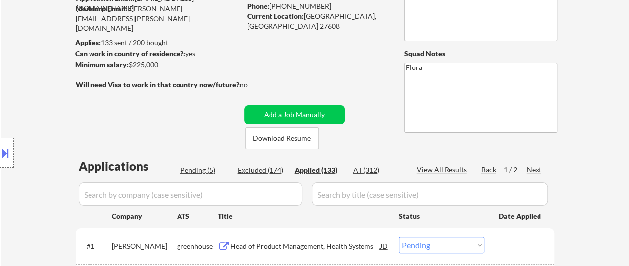
select select ""applied""
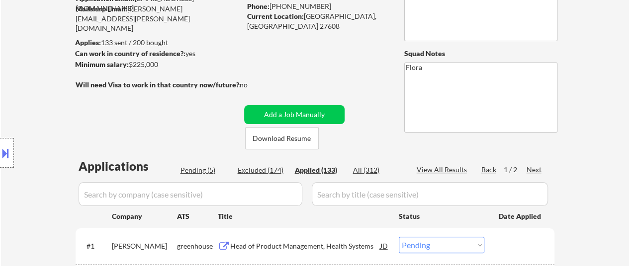
select select ""applied""
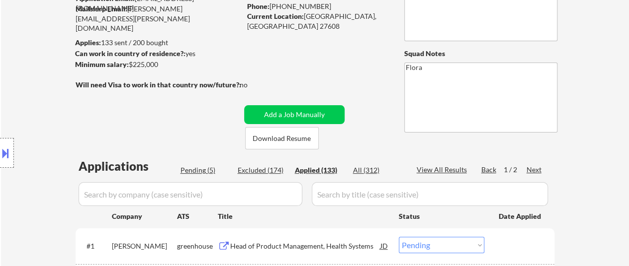
select select ""applied""
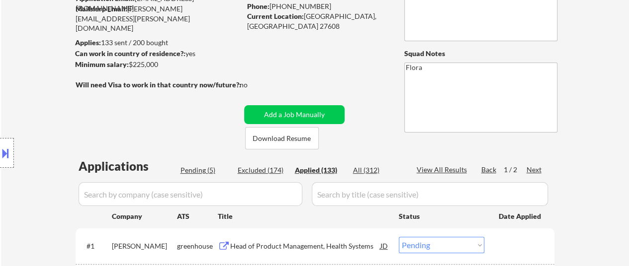
select select ""applied""
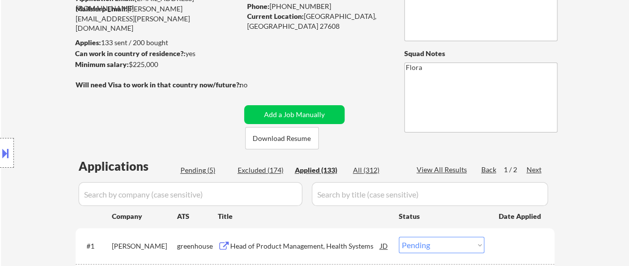
select select ""applied""
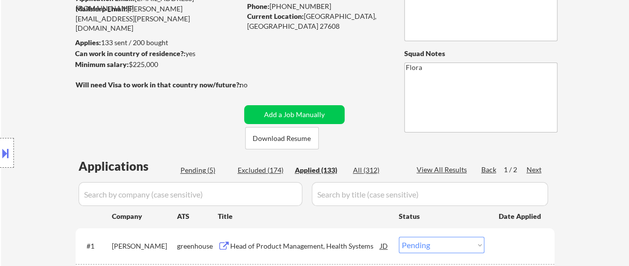
select select ""applied""
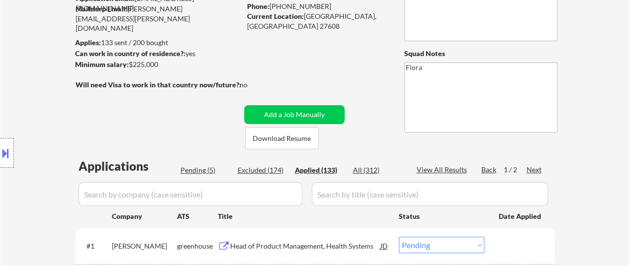
select select ""applied""
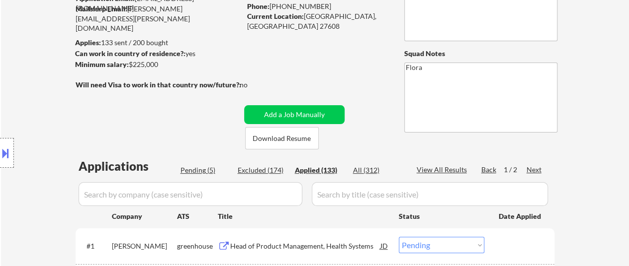
select select ""applied""
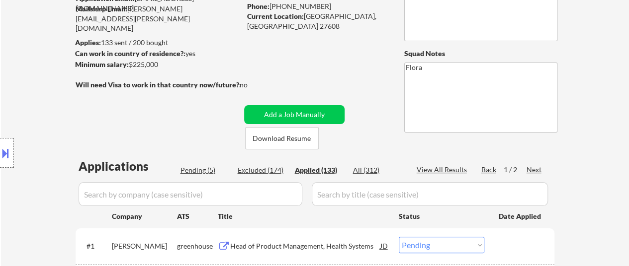
select select ""applied""
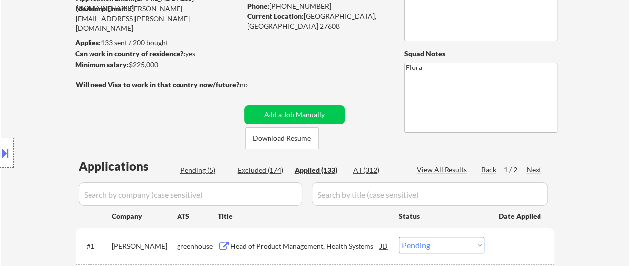
select select ""applied""
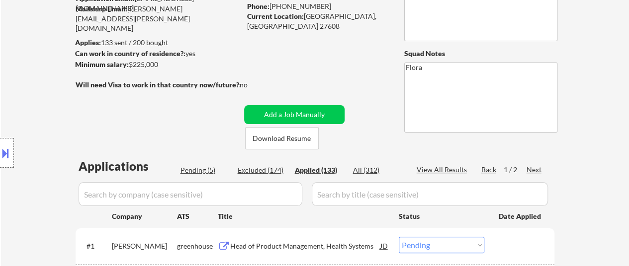
select select ""applied""
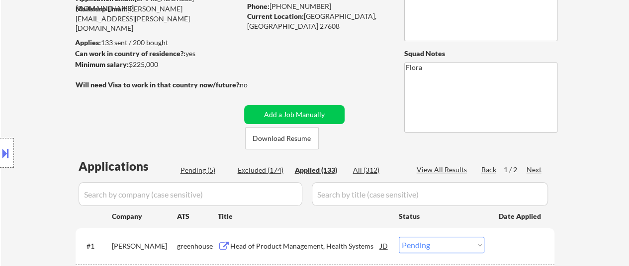
select select ""applied""
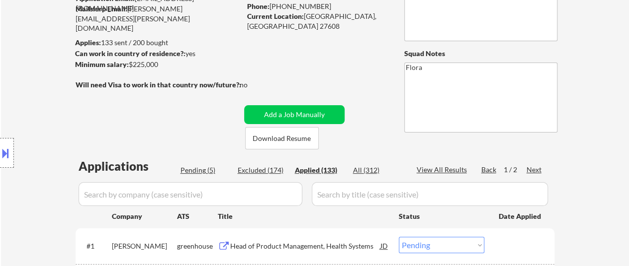
select select ""applied""
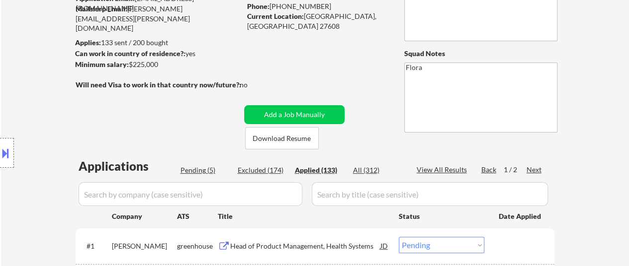
select select ""applied""
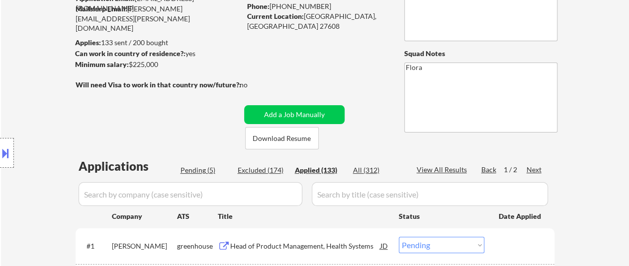
select select ""applied""
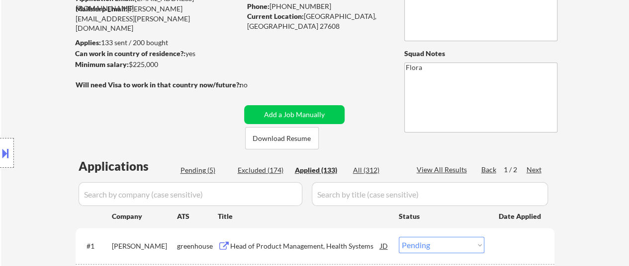
select select ""applied""
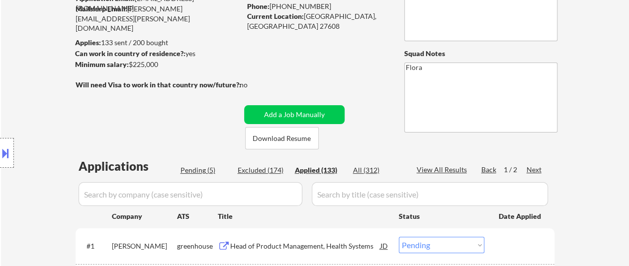
select select ""applied""
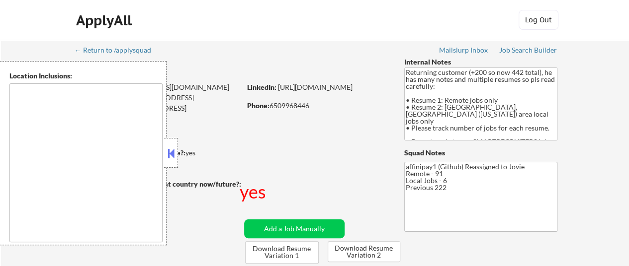
click at [174, 150] on button at bounding box center [171, 153] width 11 height 15
select select ""pending""
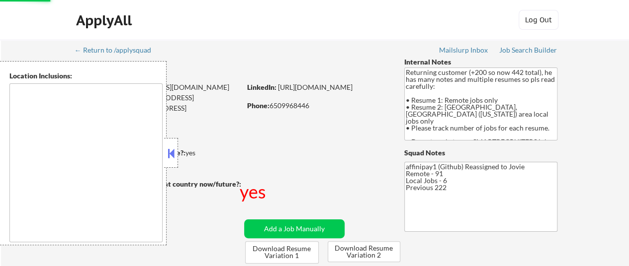
select select ""pending""
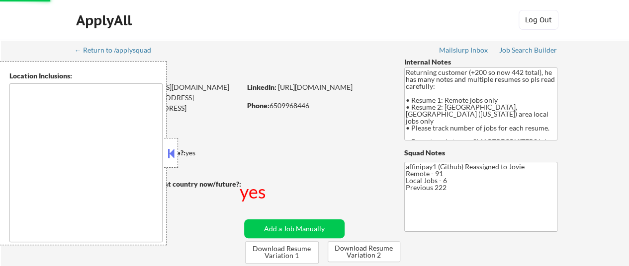
select select ""pending""
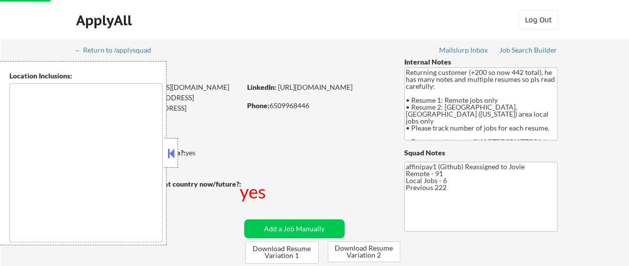
select select ""pending""
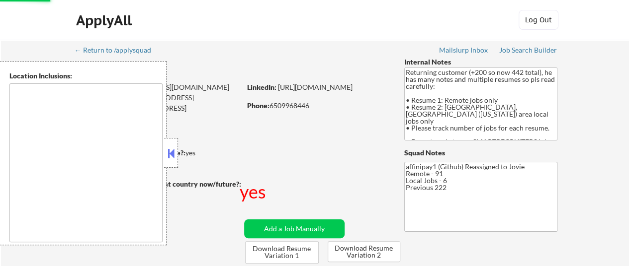
select select ""pending""
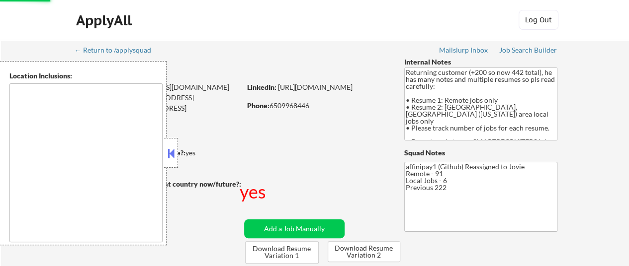
select select ""pending""
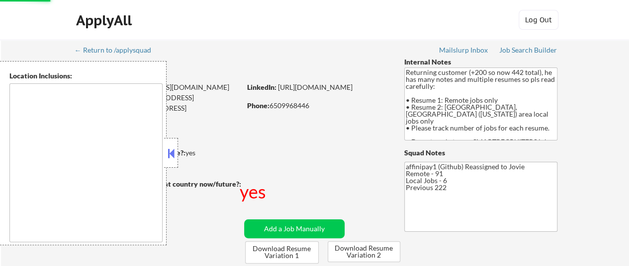
select select ""pending""
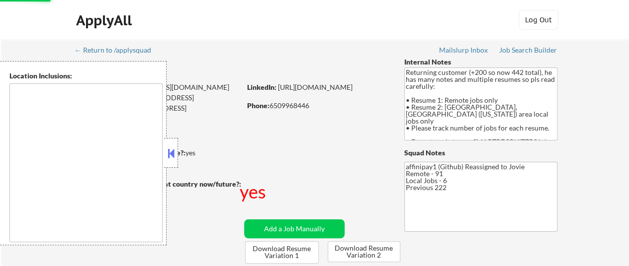
select select ""pending""
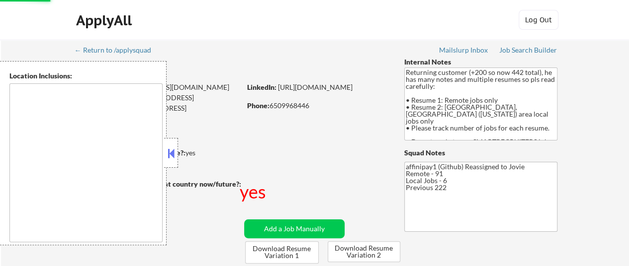
select select ""pending""
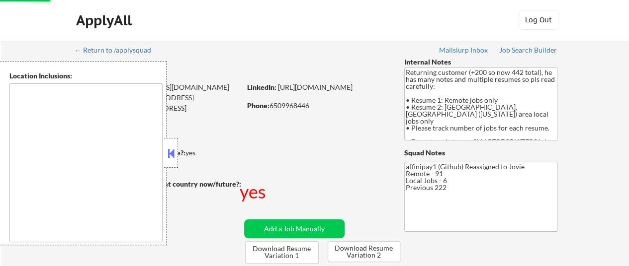
select select ""pending""
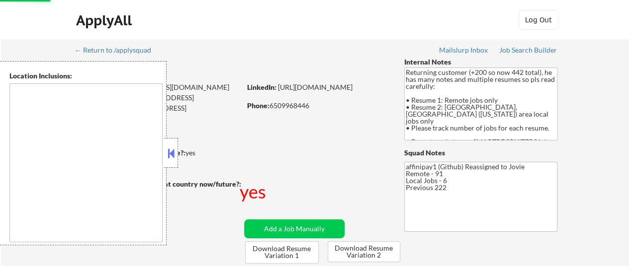
select select ""pending""
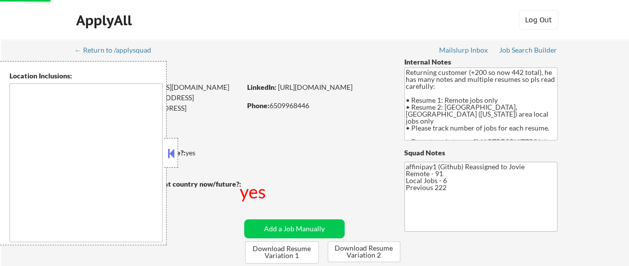
select select ""pending""
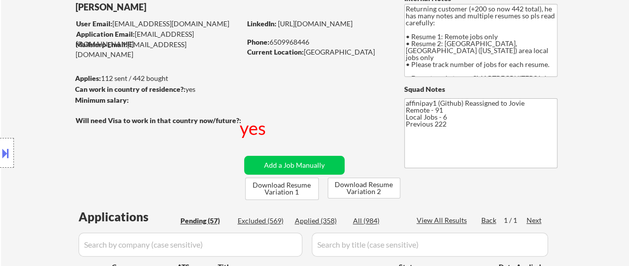
scroll to position [99, 0]
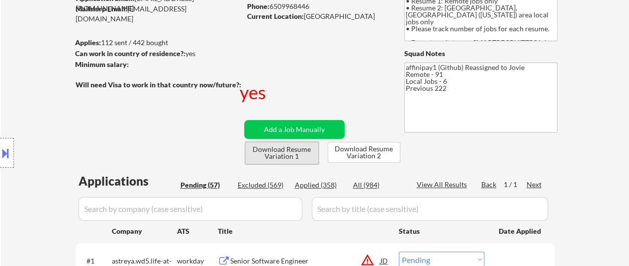
click at [296, 153] on button "Download Resume Variation 1" at bounding box center [282, 153] width 74 height 22
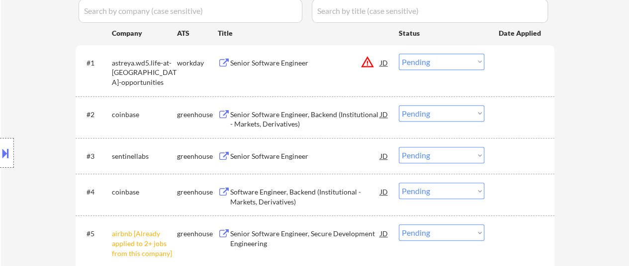
scroll to position [298, 0]
click at [266, 57] on div "Senior Software Engineer" at bounding box center [305, 62] width 150 height 18
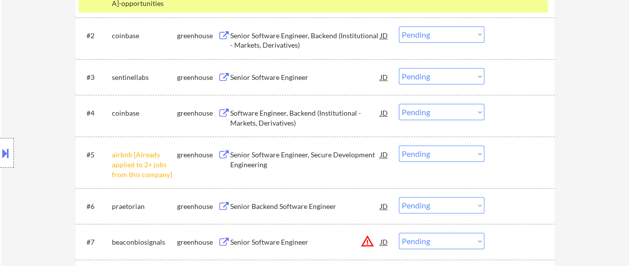
scroll to position [398, 0]
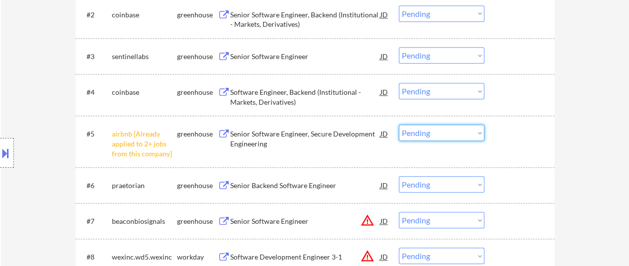
click at [431, 131] on select "Choose an option... Pending Applied Excluded (Questions) Excluded (Expired) Exc…" at bounding box center [441, 133] width 85 height 16
click at [399, 125] on select "Choose an option... Pending Applied Excluded (Questions) Excluded (Expired) Exc…" at bounding box center [441, 133] width 85 height 16
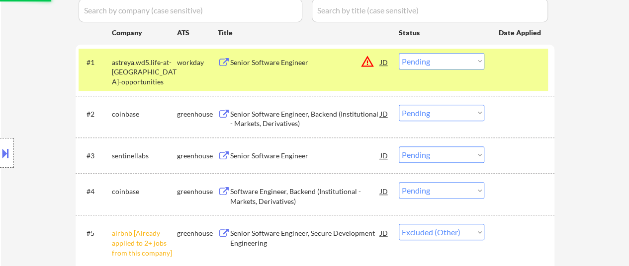
scroll to position [249, 0]
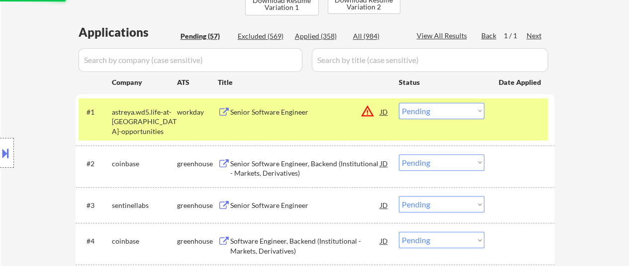
select select ""pending""
click at [262, 168] on div "Senior Software Engineer, Backend (Institutional - Markets, Derivatives)" at bounding box center [305, 168] width 150 height 19
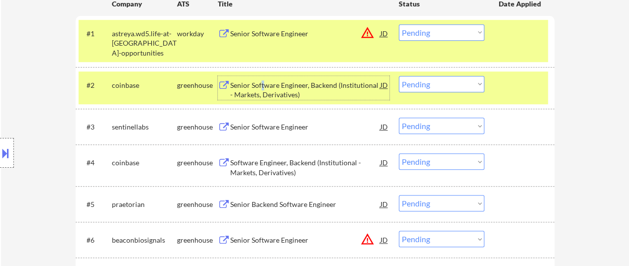
scroll to position [348, 0]
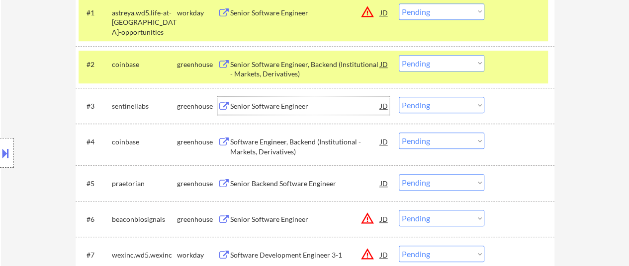
click at [288, 110] on div "Senior Software Engineer" at bounding box center [305, 106] width 150 height 10
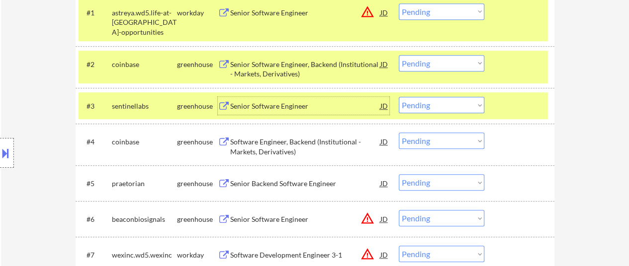
click at [419, 103] on select "Choose an option... Pending Applied Excluded (Questions) Excluded (Expired) Exc…" at bounding box center [441, 105] width 85 height 16
click at [399, 97] on select "Choose an option... Pending Applied Excluded (Questions) Excluded (Expired) Exc…" at bounding box center [441, 105] width 85 height 16
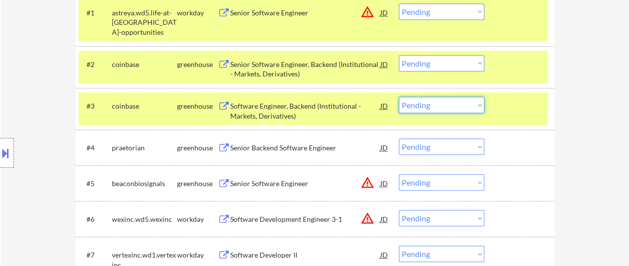
click at [432, 105] on select "Choose an option... Pending Applied Excluded (Questions) Excluded (Expired) Exc…" at bounding box center [441, 105] width 85 height 16
click at [399, 97] on select "Choose an option... Pending Applied Excluded (Questions) Excluded (Expired) Exc…" at bounding box center [441, 105] width 85 height 16
select select ""pending""
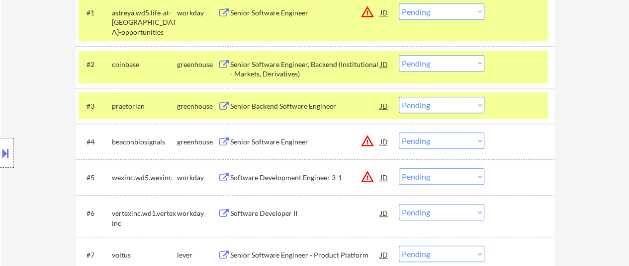
click at [507, 106] on div at bounding box center [521, 106] width 44 height 18
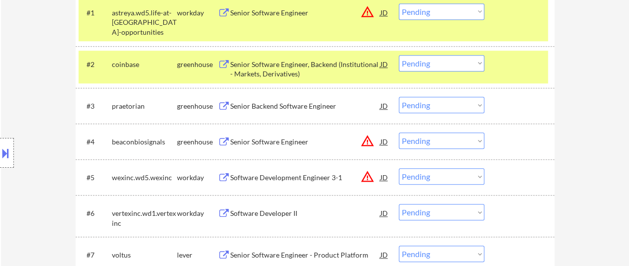
click at [270, 105] on div "Senior Backend Software Engineer" at bounding box center [305, 106] width 150 height 10
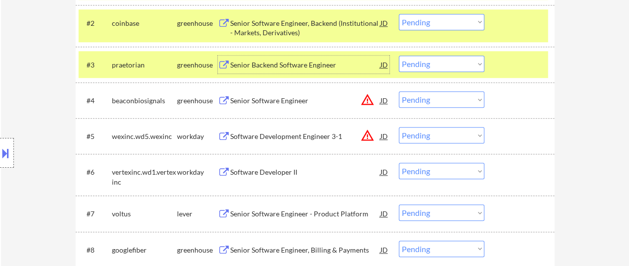
scroll to position [447, 0]
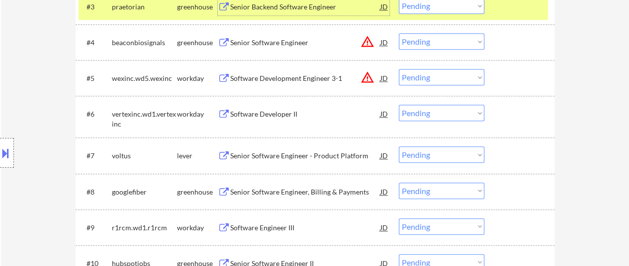
click at [270, 38] on div "Senior Software Engineer" at bounding box center [305, 43] width 150 height 10
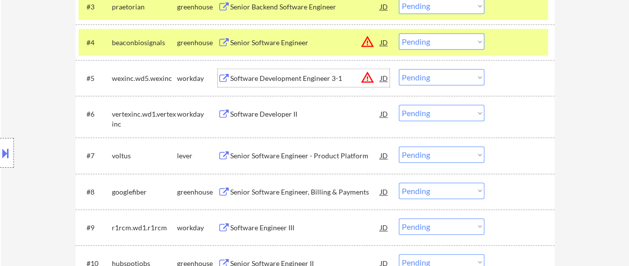
click at [303, 78] on div "Software Development Engineer 3-1" at bounding box center [305, 79] width 150 height 10
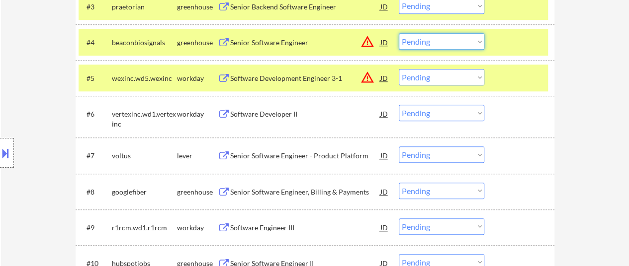
click at [404, 44] on select "Choose an option... Pending Applied Excluded (Questions) Excluded (Expired) Exc…" at bounding box center [441, 41] width 85 height 16
click at [399, 33] on select "Choose an option... Pending Applied Excluded (Questions) Excluded (Expired) Exc…" at bounding box center [441, 41] width 85 height 16
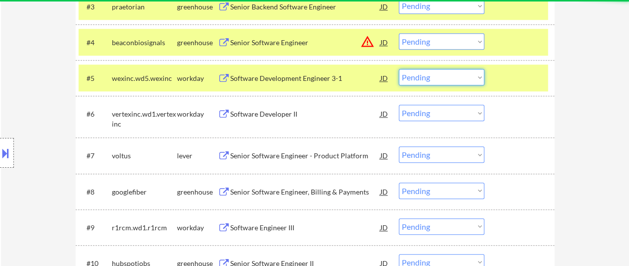
click at [447, 76] on select "Choose an option... Pending Applied Excluded (Questions) Excluded (Expired) Exc…" at bounding box center [441, 77] width 85 height 16
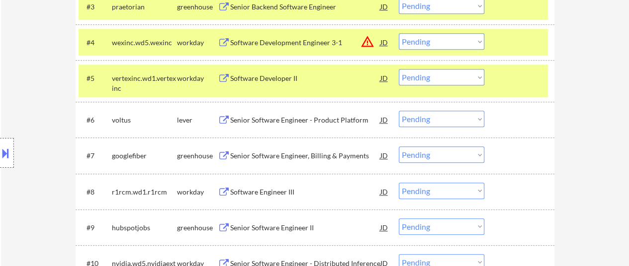
click at [539, 100] on div "#5 vertexinc.wd1.vertexinc workday Software Developer II JD warning_amber Choos…" at bounding box center [315, 81] width 479 height 42
click at [430, 77] on select "Choose an option... Pending Applied Excluded (Questions) Excluded (Expired) Exc…" at bounding box center [441, 77] width 85 height 16
click at [531, 68] on div "#5 vertexinc.wd1.vertexinc workday Software Developer II JD warning_amber Choos…" at bounding box center [313, 81] width 469 height 33
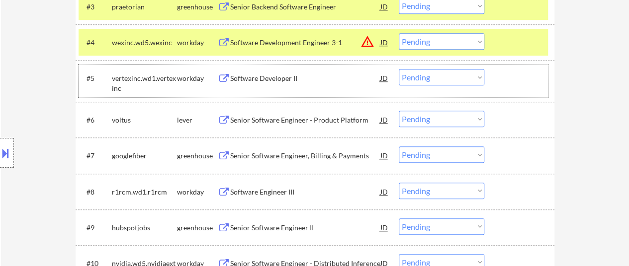
click at [430, 39] on select "Choose an option... Pending Applied Excluded (Questions) Excluded (Expired) Exc…" at bounding box center [441, 41] width 85 height 16
click at [399, 33] on select "Choose an option... Pending Applied Excluded (Questions) Excluded (Expired) Exc…" at bounding box center [441, 41] width 85 height 16
select select ""pending""
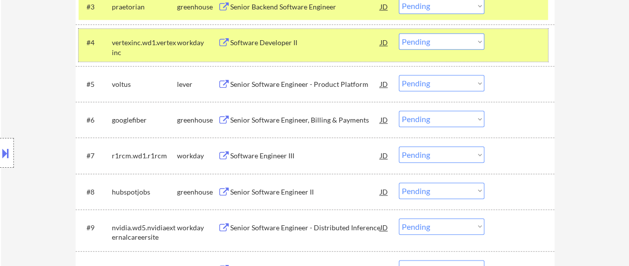
click at [535, 42] on div at bounding box center [521, 42] width 44 height 18
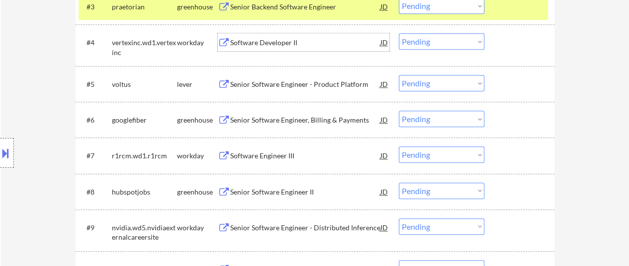
click at [284, 41] on div "Software Developer II" at bounding box center [305, 43] width 150 height 10
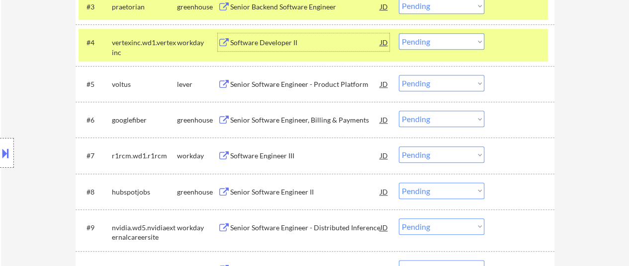
click at [295, 80] on div "Senior Software Engineer - Product Platform" at bounding box center [305, 85] width 150 height 10
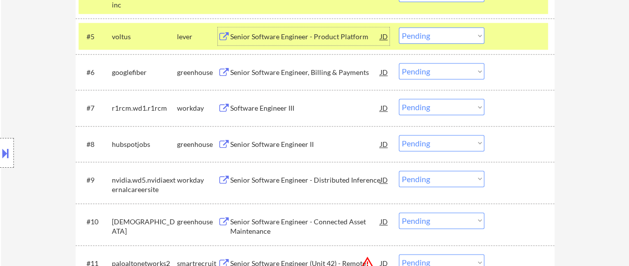
scroll to position [497, 0]
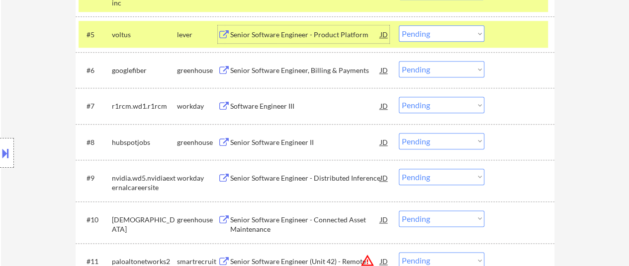
click at [285, 69] on div "Senior Software Engineer, Billing & Payments" at bounding box center [305, 71] width 150 height 10
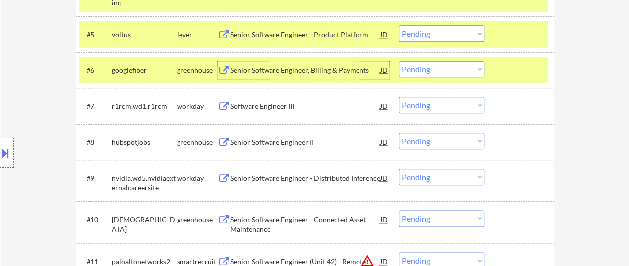
click at [432, 67] on select "Choose an option... Pending Applied Excluded (Questions) Excluded (Expired) Exc…" at bounding box center [441, 69] width 85 height 16
click at [399, 61] on select "Choose an option... Pending Applied Excluded (Questions) Excluded (Expired) Exc…" at bounding box center [441, 69] width 85 height 16
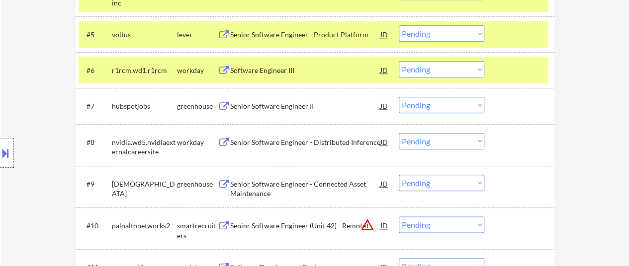
drag, startPoint x: 512, startPoint y: 68, endPoint x: 471, endPoint y: 70, distance: 40.8
click at [512, 68] on div at bounding box center [521, 70] width 44 height 18
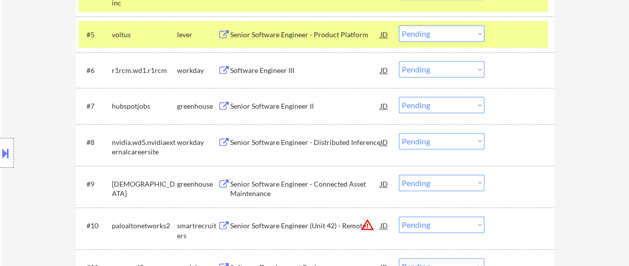
click at [302, 72] on div "Software Engineer III" at bounding box center [305, 71] width 150 height 10
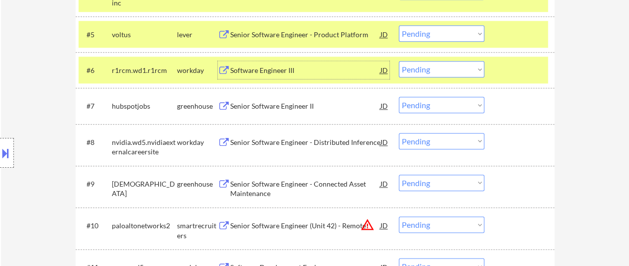
click at [442, 72] on select "Choose an option... Pending Applied Excluded (Questions) Excluded (Expired) Exc…" at bounding box center [441, 69] width 85 height 16
click at [399, 61] on select "Choose an option... Pending Applied Excluded (Questions) Excluded (Expired) Exc…" at bounding box center [441, 69] width 85 height 16
click at [280, 100] on div "Senior Software Engineer II" at bounding box center [305, 106] width 150 height 18
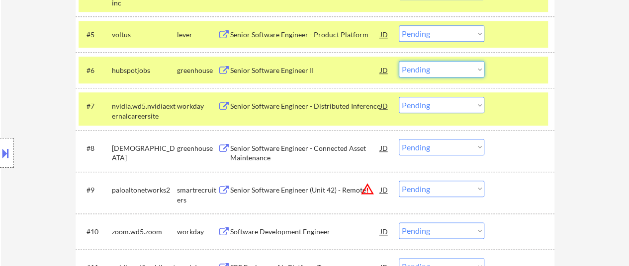
click at [456, 66] on select "Choose an option... Pending Applied Excluded (Questions) Excluded (Expired) Exc…" at bounding box center [441, 69] width 85 height 16
click at [399, 61] on select "Choose an option... Pending Applied Excluded (Questions) Excluded (Expired) Exc…" at bounding box center [441, 69] width 85 height 16
select select ""pending""
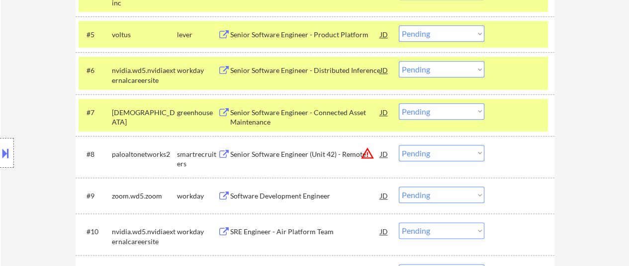
click at [516, 109] on div at bounding box center [521, 112] width 44 height 18
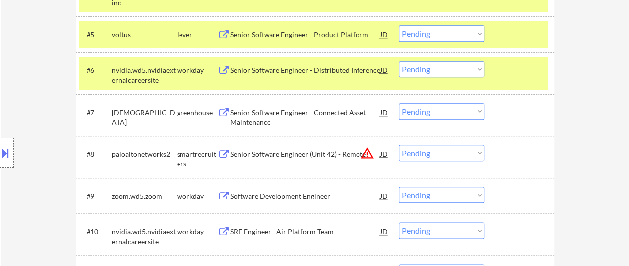
click at [507, 82] on div "#6 nvidia.wd5.nvidiaexternalcareersite workday Senior Software Engineer - Distr…" at bounding box center [313, 73] width 469 height 33
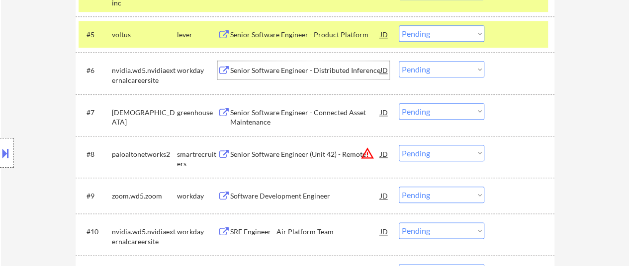
click at [303, 71] on div "Senior Software Engineer - Distributed Inference" at bounding box center [305, 71] width 150 height 10
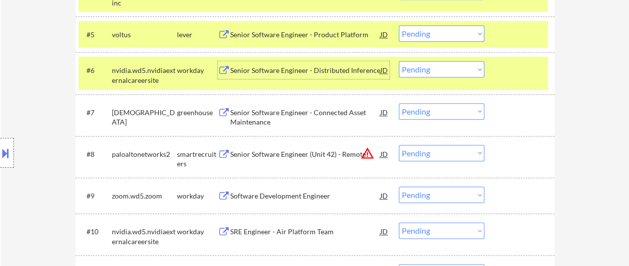
scroll to position [547, 0]
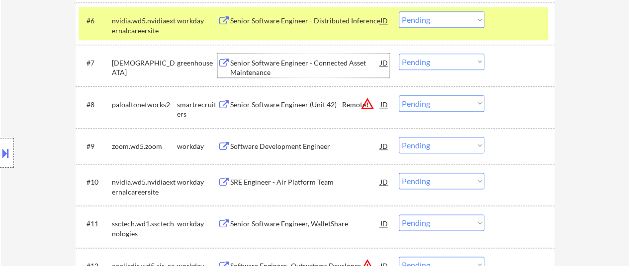
click at [278, 68] on div "Senior Software Engineer - Connected Asset Maintenance" at bounding box center [305, 67] width 150 height 19
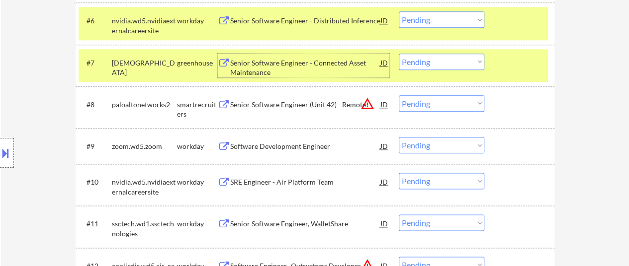
click at [332, 102] on div "Senior Software Engineer (Unit 42) - Remote" at bounding box center [305, 105] width 150 height 10
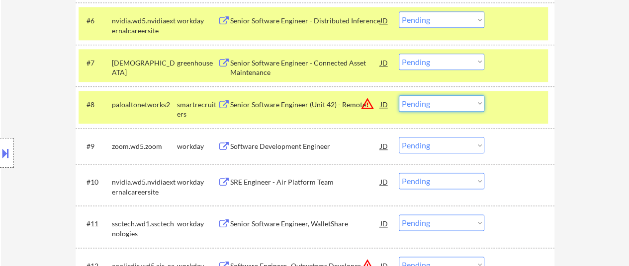
click at [443, 96] on select "Choose an option... Pending Applied Excluded (Questions) Excluded (Expired) Exc…" at bounding box center [441, 103] width 85 height 16
click at [399, 95] on select "Choose an option... Pending Applied Excluded (Questions) Excluded (Expired) Exc…" at bounding box center [441, 103] width 85 height 16
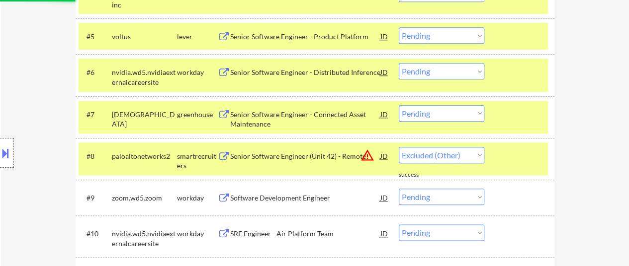
scroll to position [497, 0]
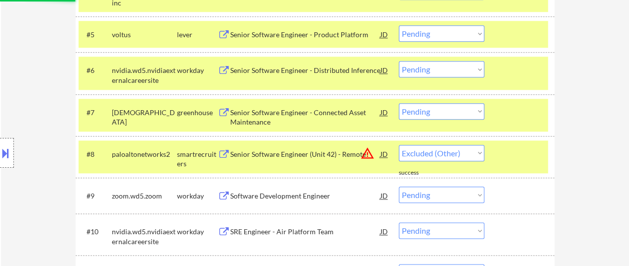
select select ""pending""
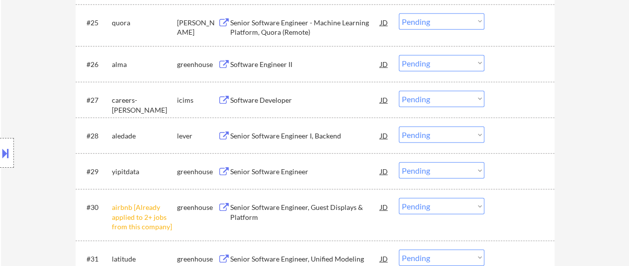
scroll to position [1392, 0]
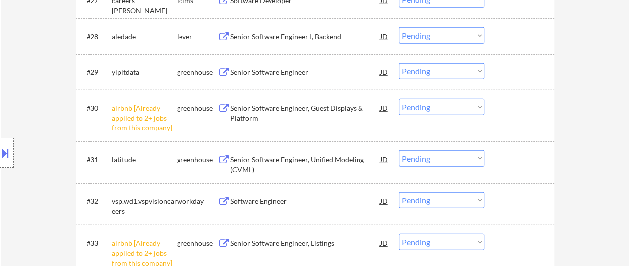
click at [470, 103] on select "Choose an option... Pending Applied Excluded (Questions) Excluded (Expired) Exc…" at bounding box center [441, 107] width 85 height 16
click at [436, 240] on select "Choose an option... Pending Applied Excluded (Questions) Excluded (Expired) Exc…" at bounding box center [441, 242] width 85 height 16
drag, startPoint x: 451, startPoint y: 102, endPoint x: 451, endPoint y: 111, distance: 9.4
click at [451, 102] on select "Choose an option... Pending Applied Excluded (Questions) Excluded (Expired) Exc…" at bounding box center [441, 107] width 85 height 16
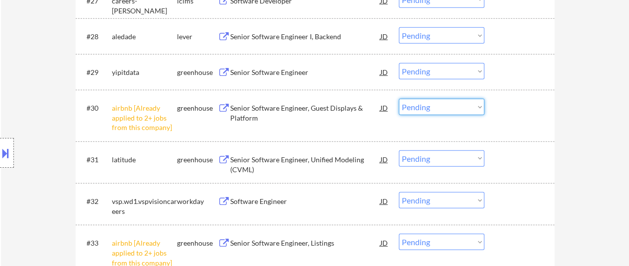
click at [422, 242] on select "Choose an option... Pending Applied Excluded (Questions) Excluded (Expired) Exc…" at bounding box center [441, 242] width 85 height 16
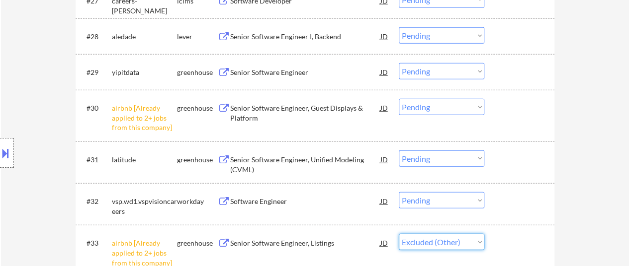
click at [399, 234] on select "Choose an option... Pending Applied Excluded (Questions) Excluded (Expired) Exc…" at bounding box center [441, 242] width 85 height 16
select select ""pending""
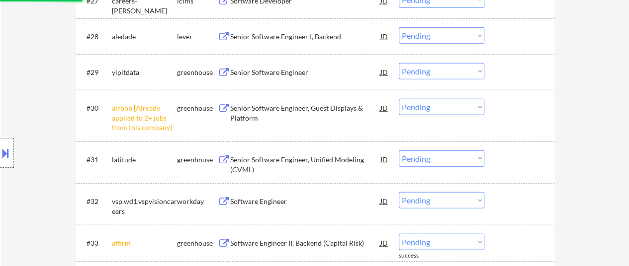
scroll to position [1441, 0]
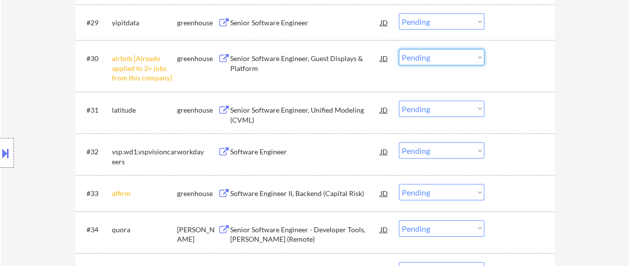
click at [444, 54] on select "Choose an option... Pending Applied Excluded (Questions) Excluded (Expired) Exc…" at bounding box center [441, 57] width 85 height 16
click at [399, 49] on select "Choose an option... Pending Applied Excluded (Questions) Excluded (Expired) Exc…" at bounding box center [441, 57] width 85 height 16
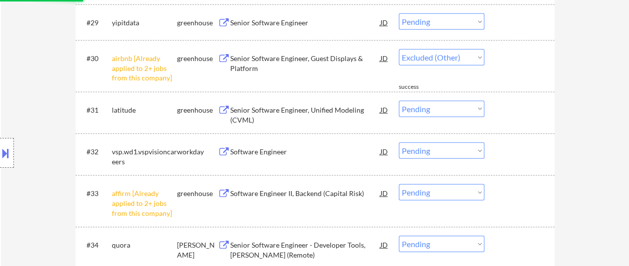
select select ""pending""
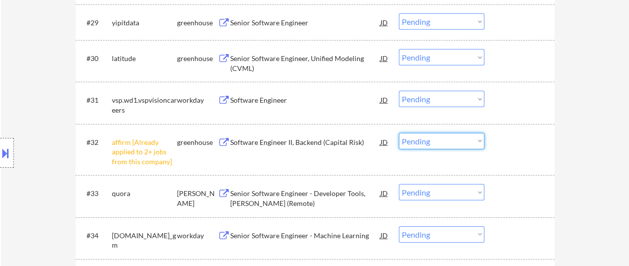
click at [429, 143] on select "Choose an option... Pending Applied Excluded (Questions) Excluded (Expired) Exc…" at bounding box center [441, 141] width 85 height 16
click at [399, 133] on select "Choose an option... Pending Applied Excluded (Questions) Excluded (Expired) Exc…" at bounding box center [441, 141] width 85 height 16
select select ""pending""
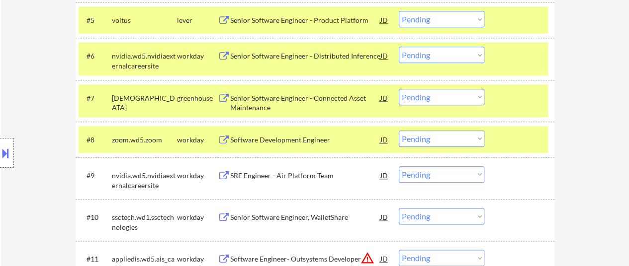
scroll to position [497, 0]
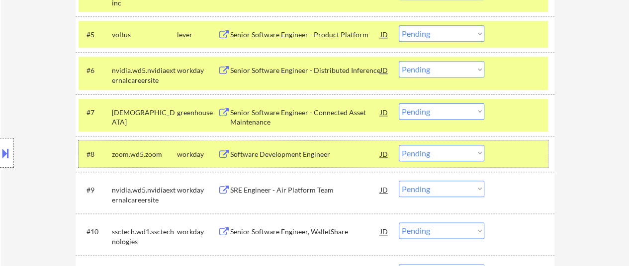
click at [512, 159] on div at bounding box center [521, 154] width 44 height 18
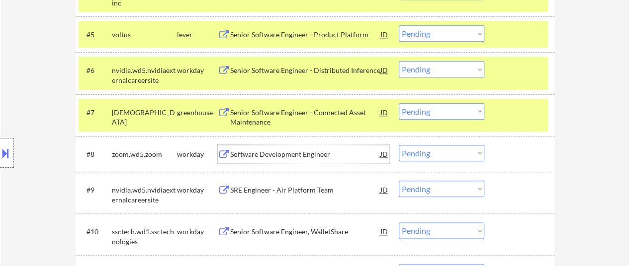
click at [269, 152] on div "Software Development Engineer" at bounding box center [305, 155] width 150 height 10
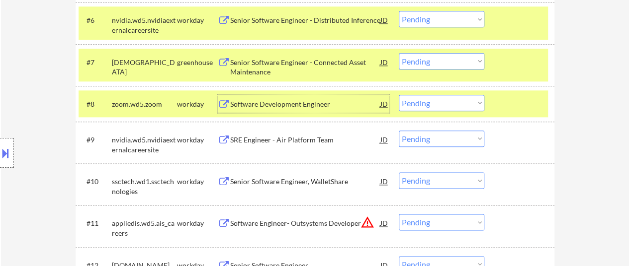
scroll to position [596, 0]
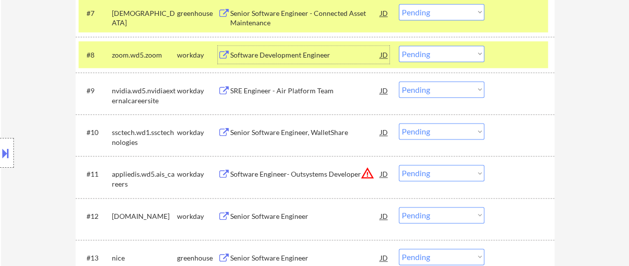
click at [294, 94] on div "SRE Engineer - Air Platform Team" at bounding box center [305, 91] width 150 height 10
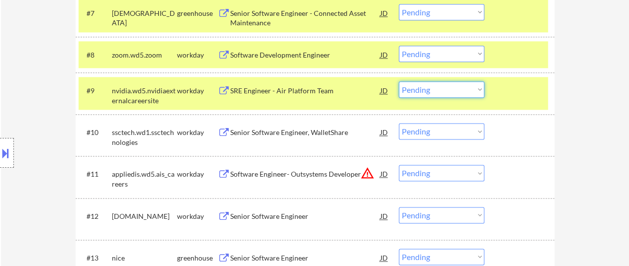
click at [453, 90] on select "Choose an option... Pending Applied Excluded (Questions) Excluded (Expired) Exc…" at bounding box center [441, 90] width 85 height 16
click at [399, 82] on select "Choose an option... Pending Applied Excluded (Questions) Excluded (Expired) Exc…" at bounding box center [441, 90] width 85 height 16
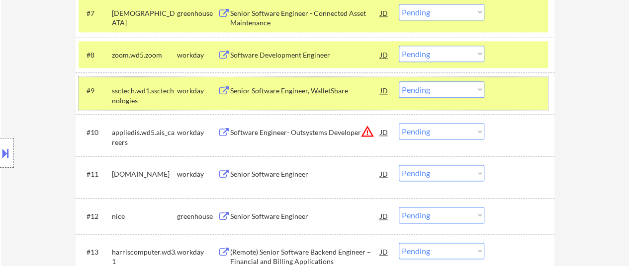
click at [508, 85] on div at bounding box center [521, 91] width 44 height 18
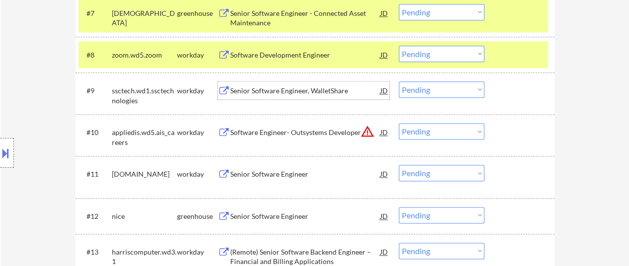
click at [317, 91] on div "Senior Software Engineer, WalletShare" at bounding box center [305, 91] width 150 height 10
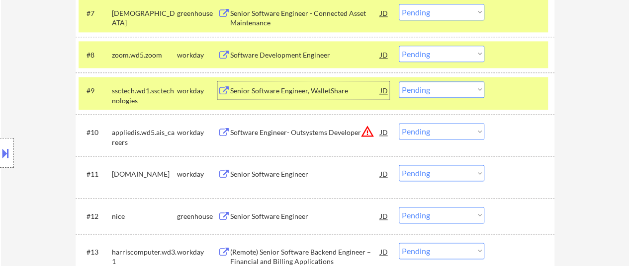
click at [435, 87] on select "Choose an option... Pending Applied Excluded (Questions) Excluded (Expired) Exc…" at bounding box center [441, 90] width 85 height 16
click at [399, 82] on select "Choose an option... Pending Applied Excluded (Questions) Excluded (Expired) Exc…" at bounding box center [441, 90] width 85 height 16
select select ""pending""
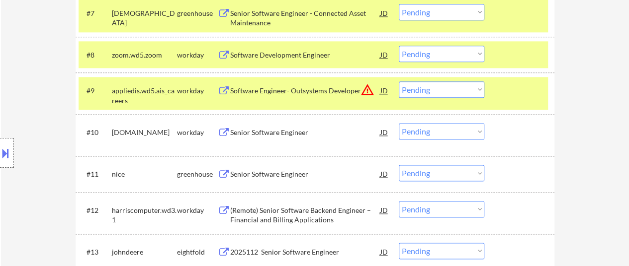
click at [511, 80] on div "#9 appliedis.wd5.ais_careers workday Software Engineer- Outsystems Developer JD…" at bounding box center [313, 93] width 469 height 33
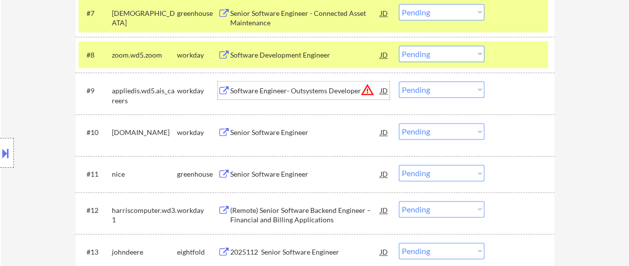
click at [319, 87] on div "Software Engineer- Outsystems Developer" at bounding box center [305, 91] width 150 height 10
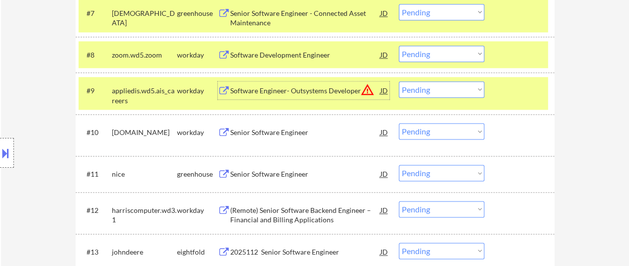
click at [288, 134] on div "Senior Software Engineer" at bounding box center [305, 133] width 150 height 10
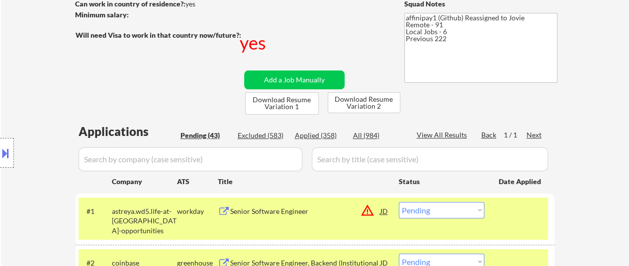
scroll to position [249, 0]
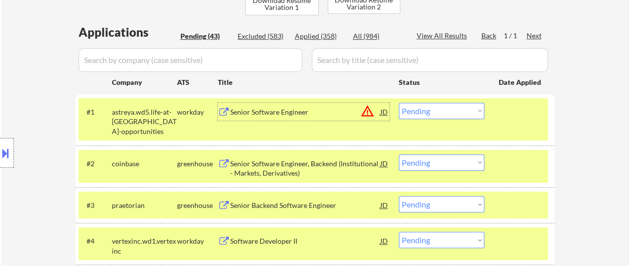
click at [293, 109] on div "Senior Software Engineer" at bounding box center [305, 112] width 150 height 10
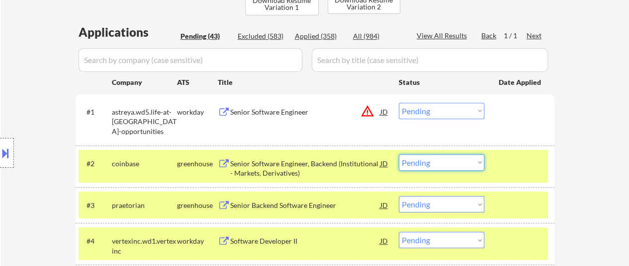
click at [452, 165] on select "Choose an option... Pending Applied Excluded (Questions) Excluded (Expired) Exc…" at bounding box center [441, 163] width 85 height 16
click at [399, 155] on select "Choose an option... Pending Applied Excluded (Questions) Excluded (Expired) Exc…" at bounding box center [441, 163] width 85 height 16
select select ""pending""
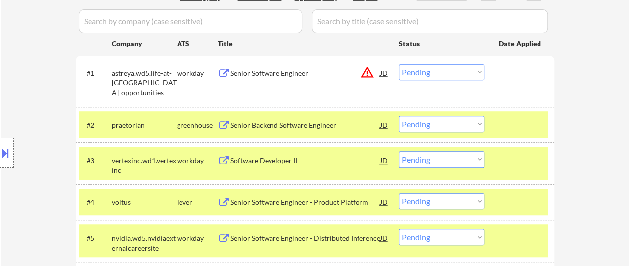
scroll to position [298, 0]
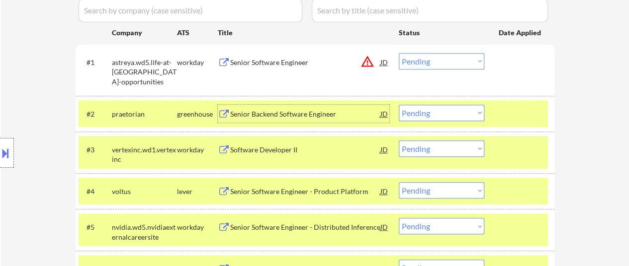
click at [311, 107] on div "Senior Backend Software Engineer" at bounding box center [305, 114] width 150 height 18
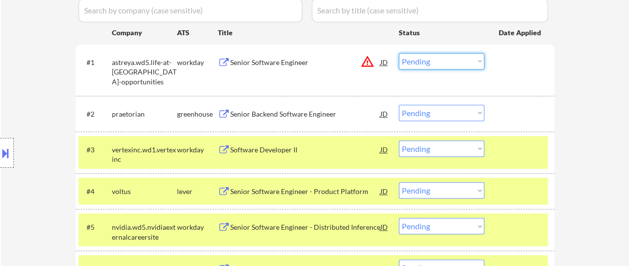
click at [419, 63] on select "Choose an option... Pending Applied Excluded (Questions) Excluded (Expired) Exc…" at bounding box center [441, 61] width 85 height 16
click at [399, 53] on select "Choose an option... Pending Applied Excluded (Questions) Excluded (Expired) Exc…" at bounding box center [441, 61] width 85 height 16
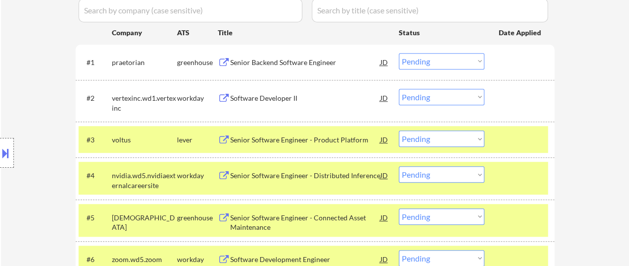
click at [429, 62] on select "Choose an option... Pending Applied Excluded (Questions) Excluded (Expired) Exc…" at bounding box center [441, 61] width 85 height 16
click at [399, 53] on select "Choose an option... Pending Applied Excluded (Questions) Excluded (Expired) Exc…" at bounding box center [441, 61] width 85 height 16
select select ""pending""
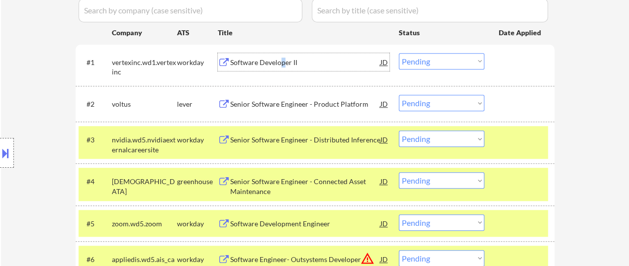
click at [281, 60] on div "Software Developer II" at bounding box center [305, 63] width 150 height 10
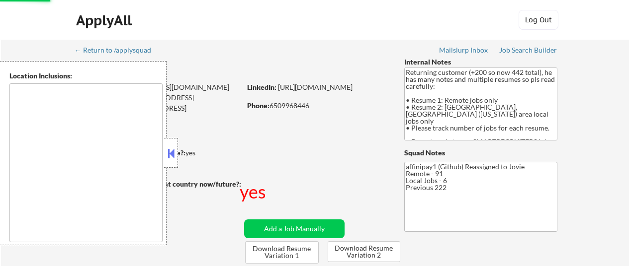
scroll to position [99, 0]
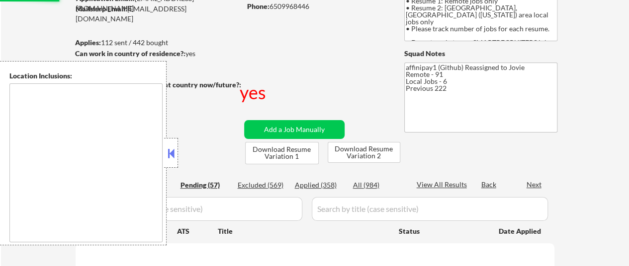
select select ""pending""
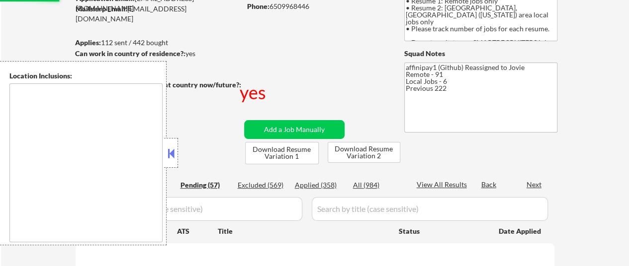
select select ""pending""
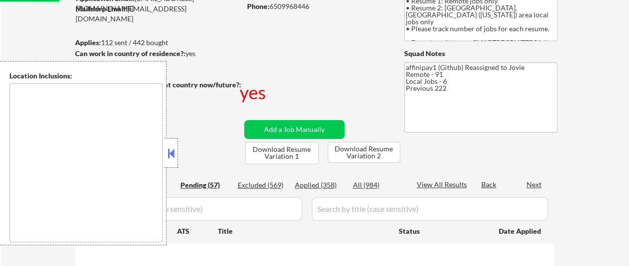
select select ""pending""
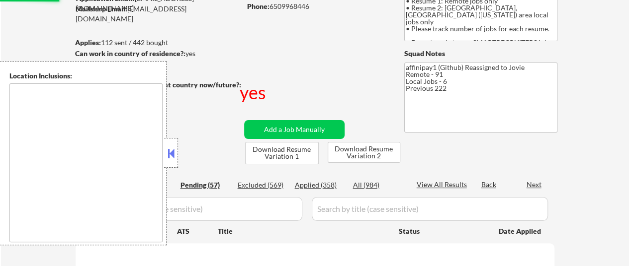
select select ""pending""
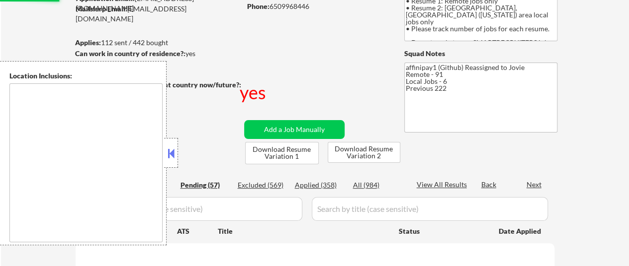
select select ""pending""
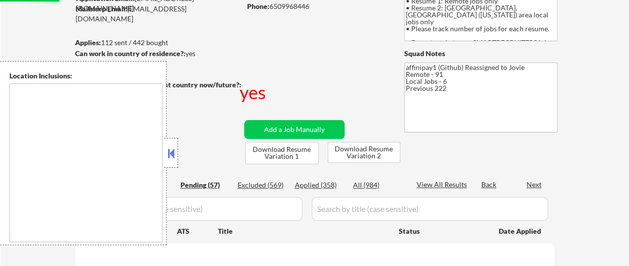
select select ""pending""
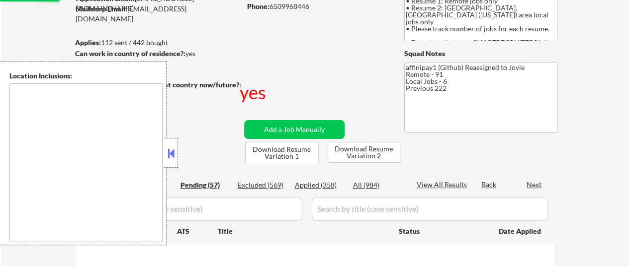
select select ""pending""
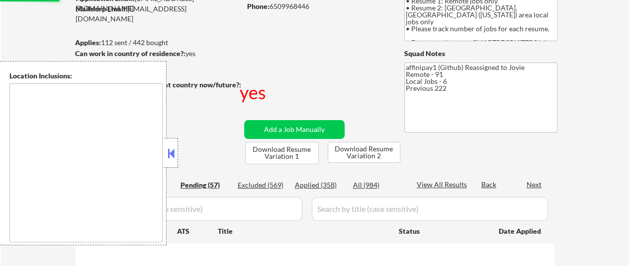
select select ""pending""
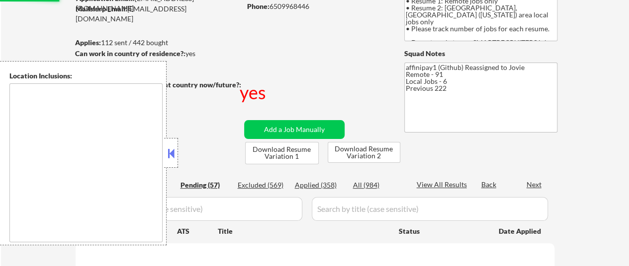
select select ""pending""
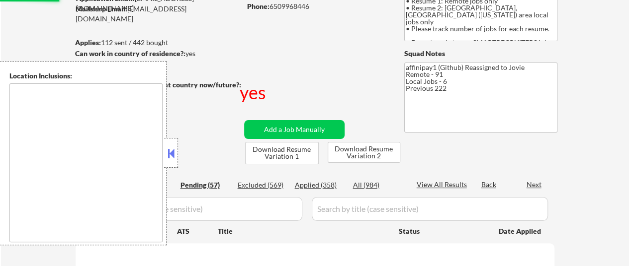
select select ""pending""
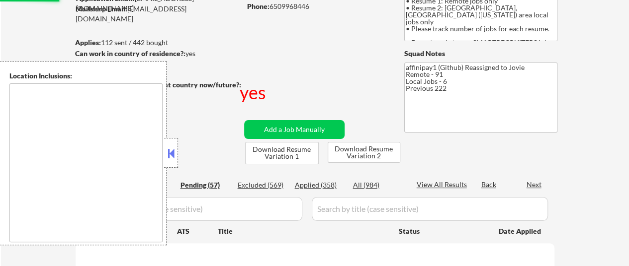
select select ""pending""
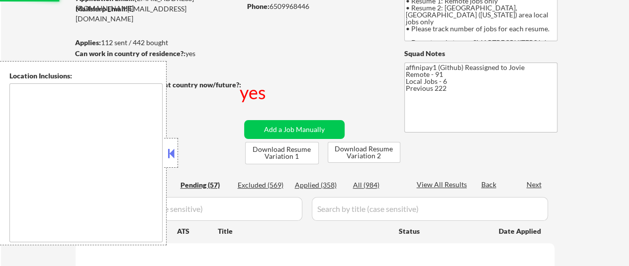
select select ""pending""
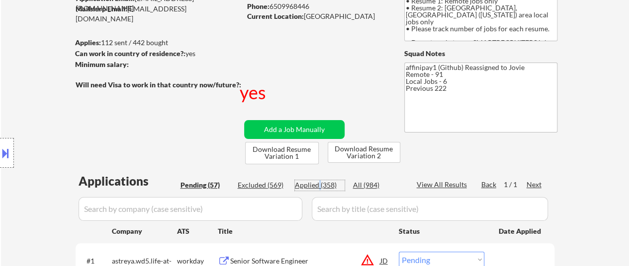
click at [319, 187] on div "Applied (358)" at bounding box center [320, 185] width 50 height 10
select select ""applied""
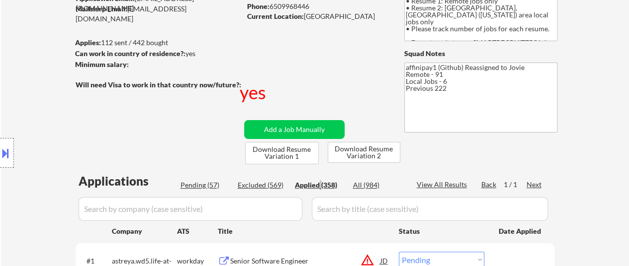
select select ""applied""
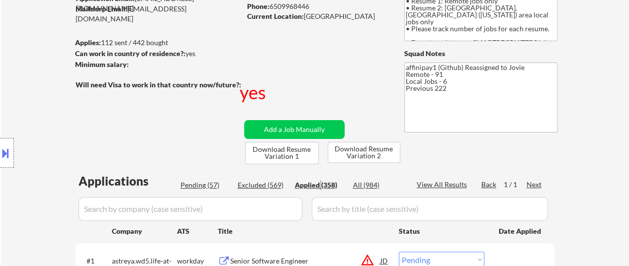
select select ""applied""
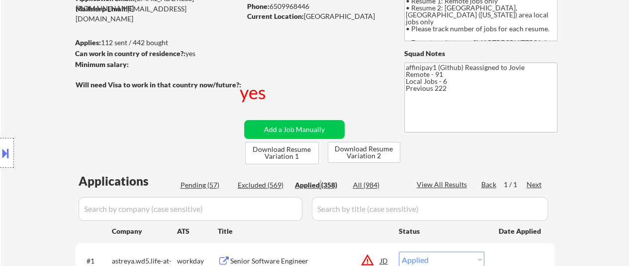
select select ""applied""
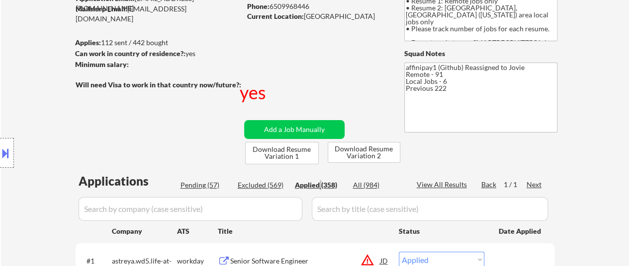
select select ""applied""
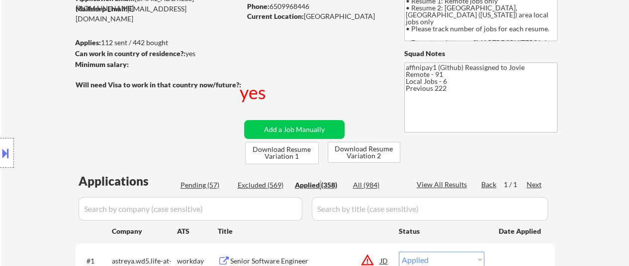
select select ""applied""
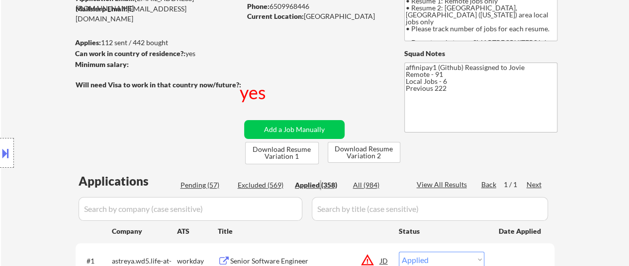
select select ""applied""
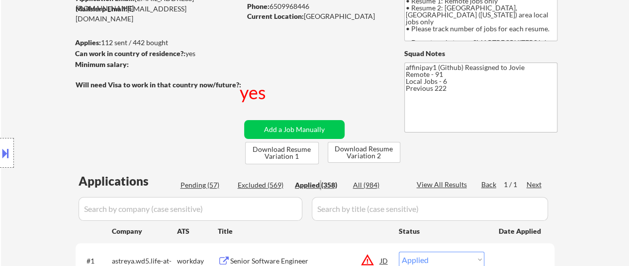
select select ""applied""
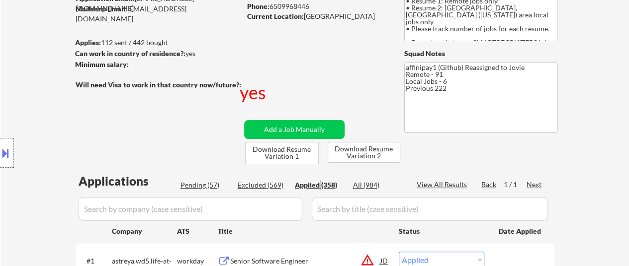
select select ""applied""
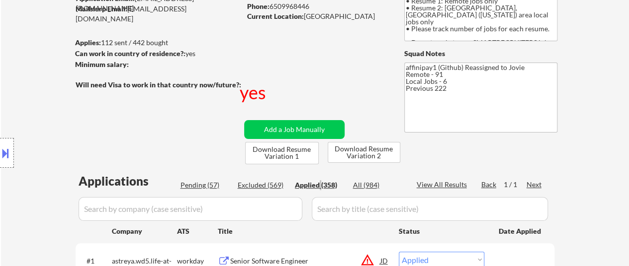
select select ""applied""
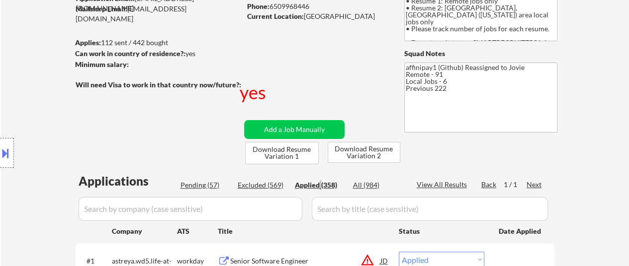
select select ""applied""
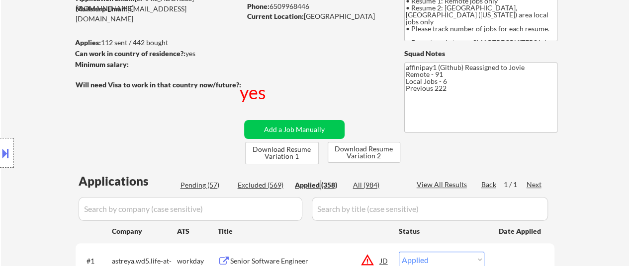
select select ""applied""
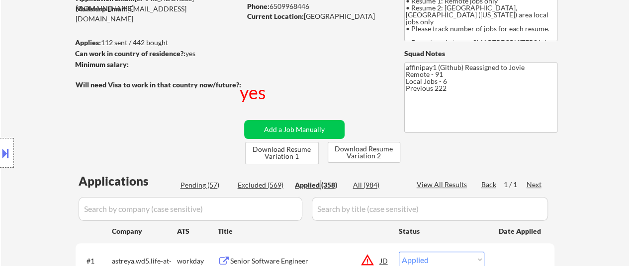
select select ""applied""
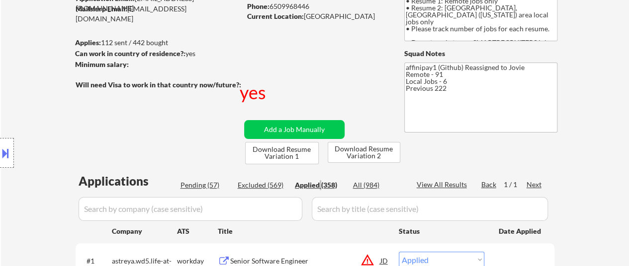
select select ""applied""
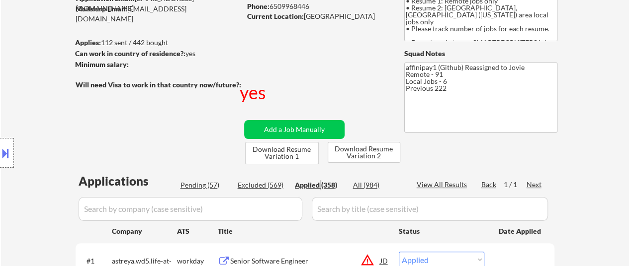
select select ""applied""
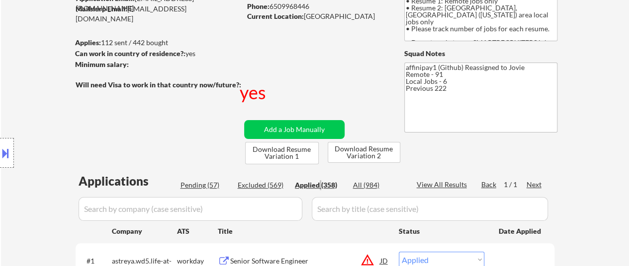
select select ""applied""
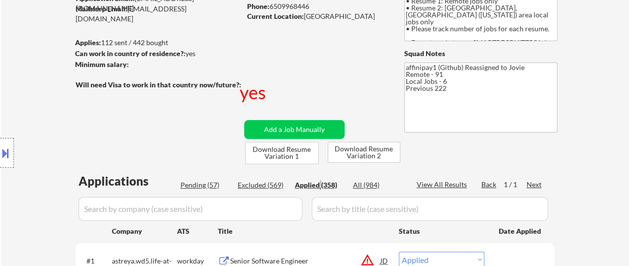
select select ""applied""
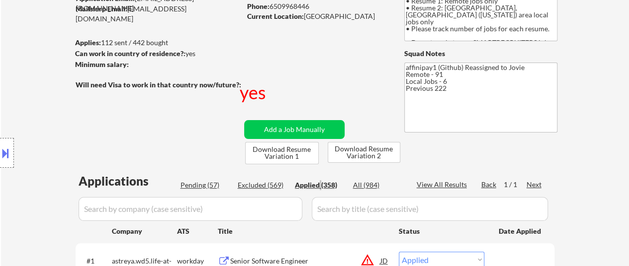
select select ""applied""
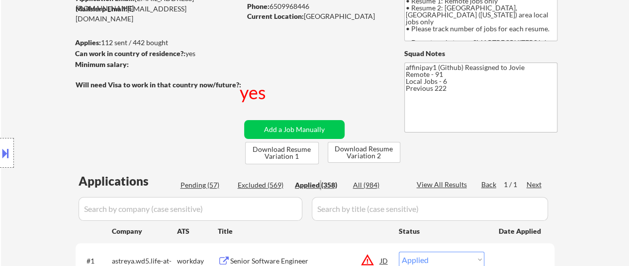
select select ""applied""
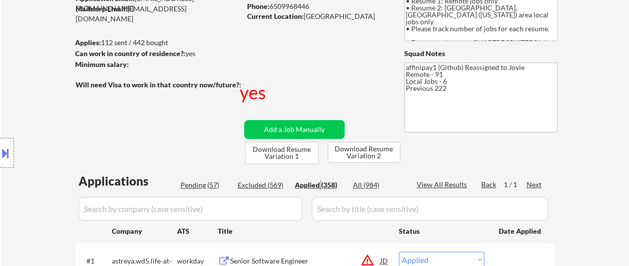
select select ""applied""
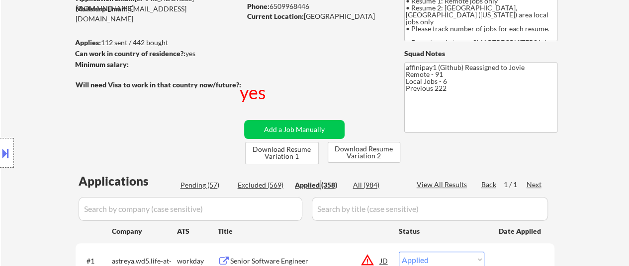
select select ""applied""
